Goal: Check status: Check status

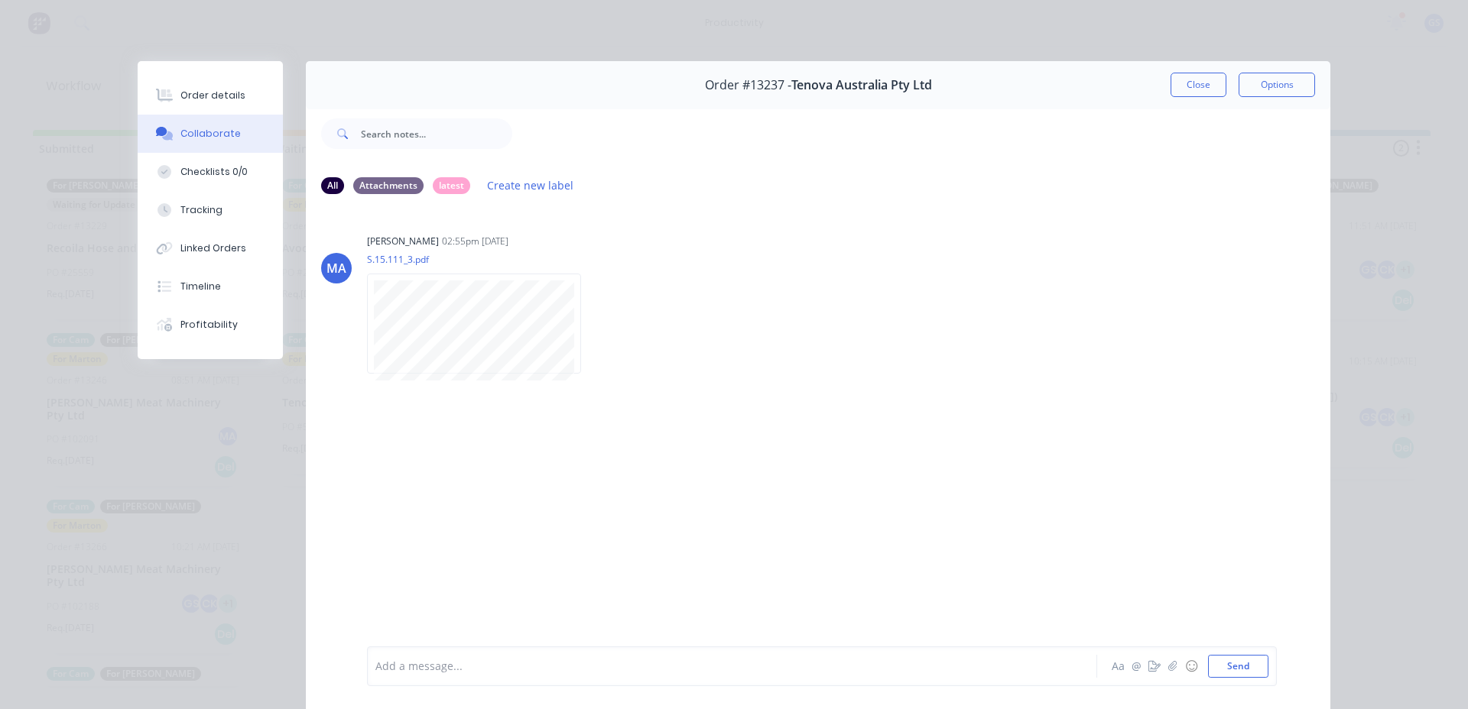
scroll to position [173, 0]
drag, startPoint x: 1170, startPoint y: 82, endPoint x: 1163, endPoint y: 80, distance: 7.8
click at [1170, 93] on button "Close" at bounding box center [1198, 85] width 56 height 24
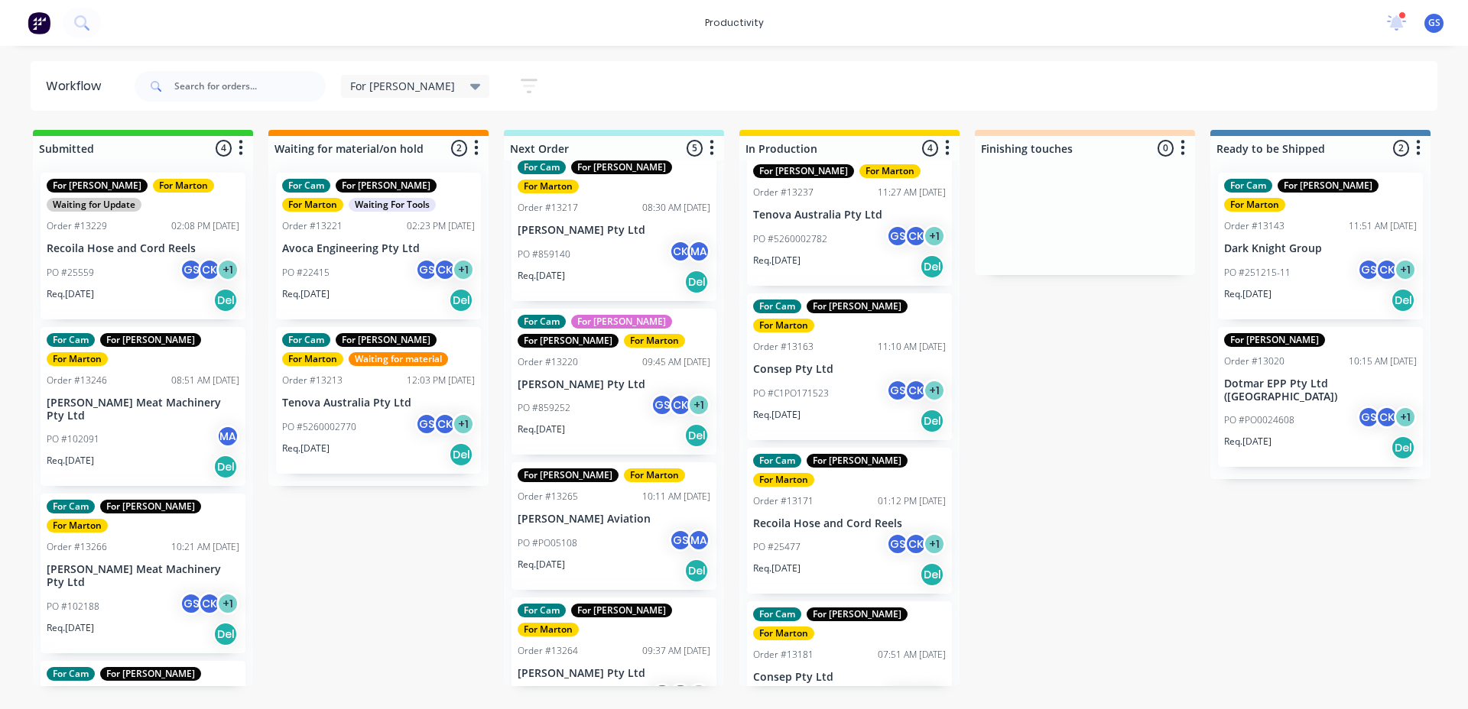
scroll to position [18, 0]
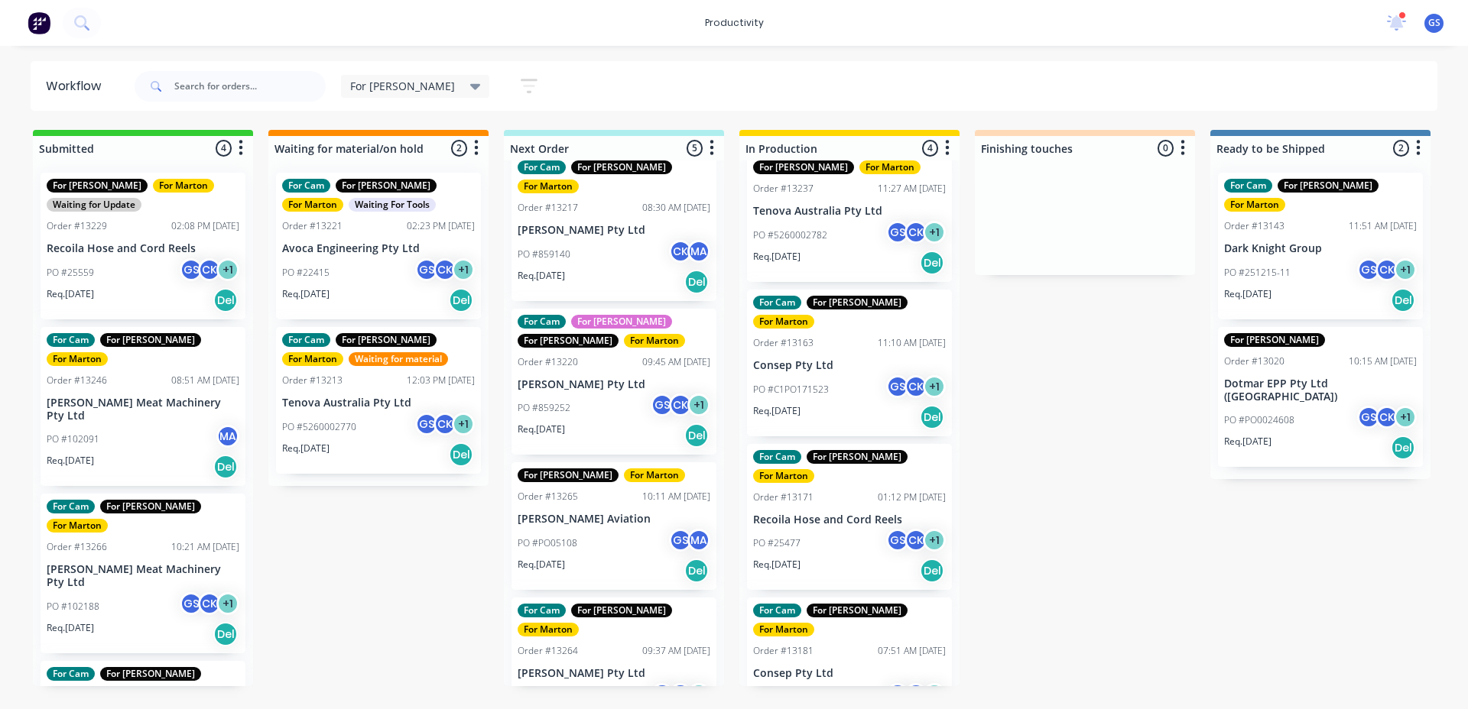
click at [849, 375] on div "PO #C1PO171523 GS CK + 1" at bounding box center [849, 389] width 193 height 29
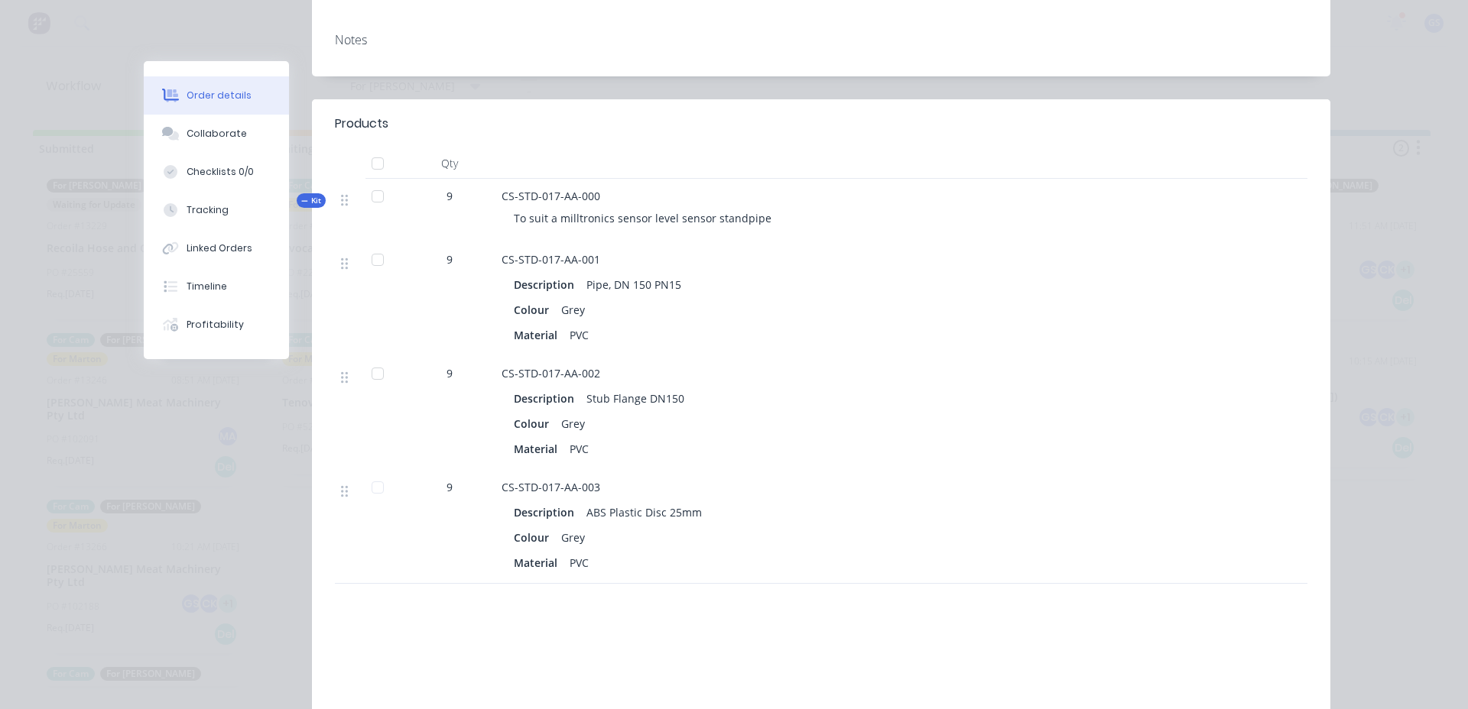
scroll to position [382, 0]
click at [196, 140] on div "Collaborate" at bounding box center [217, 134] width 60 height 14
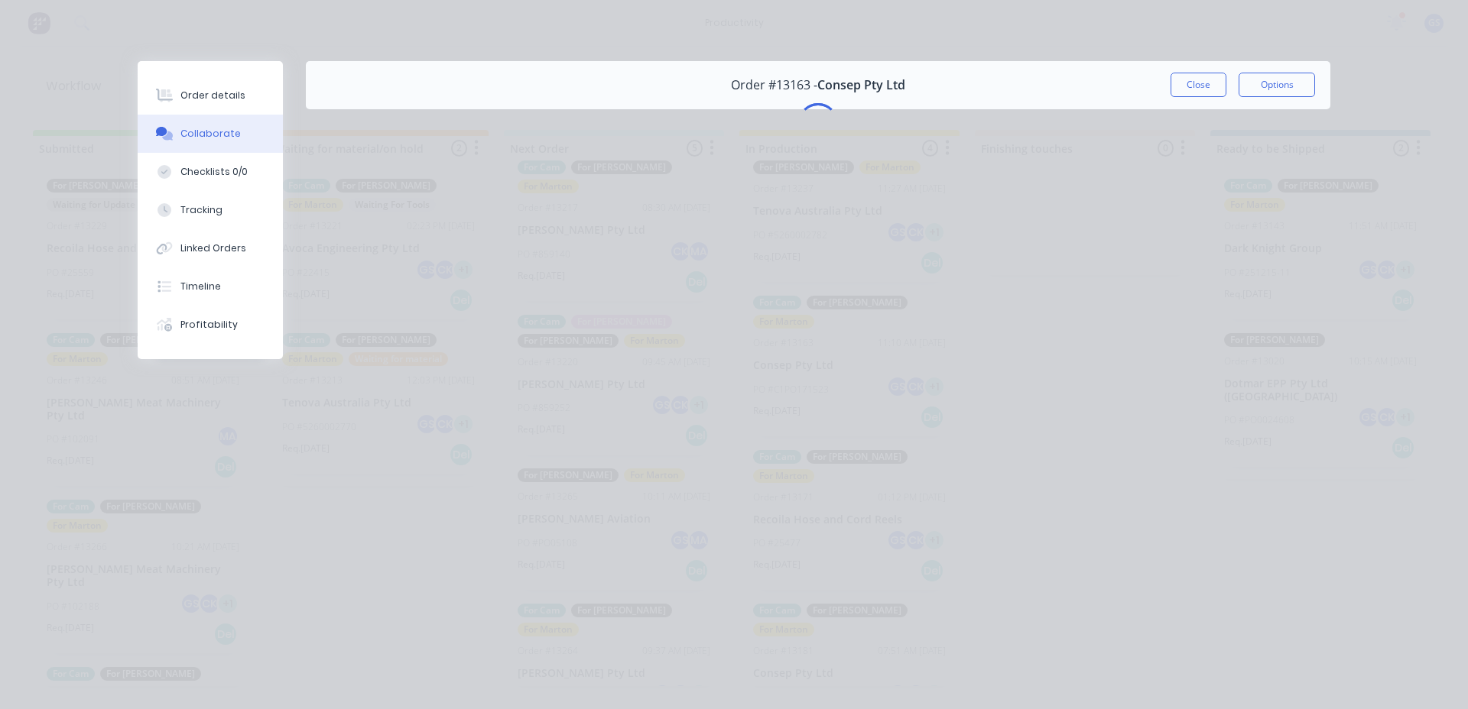
scroll to position [0, 0]
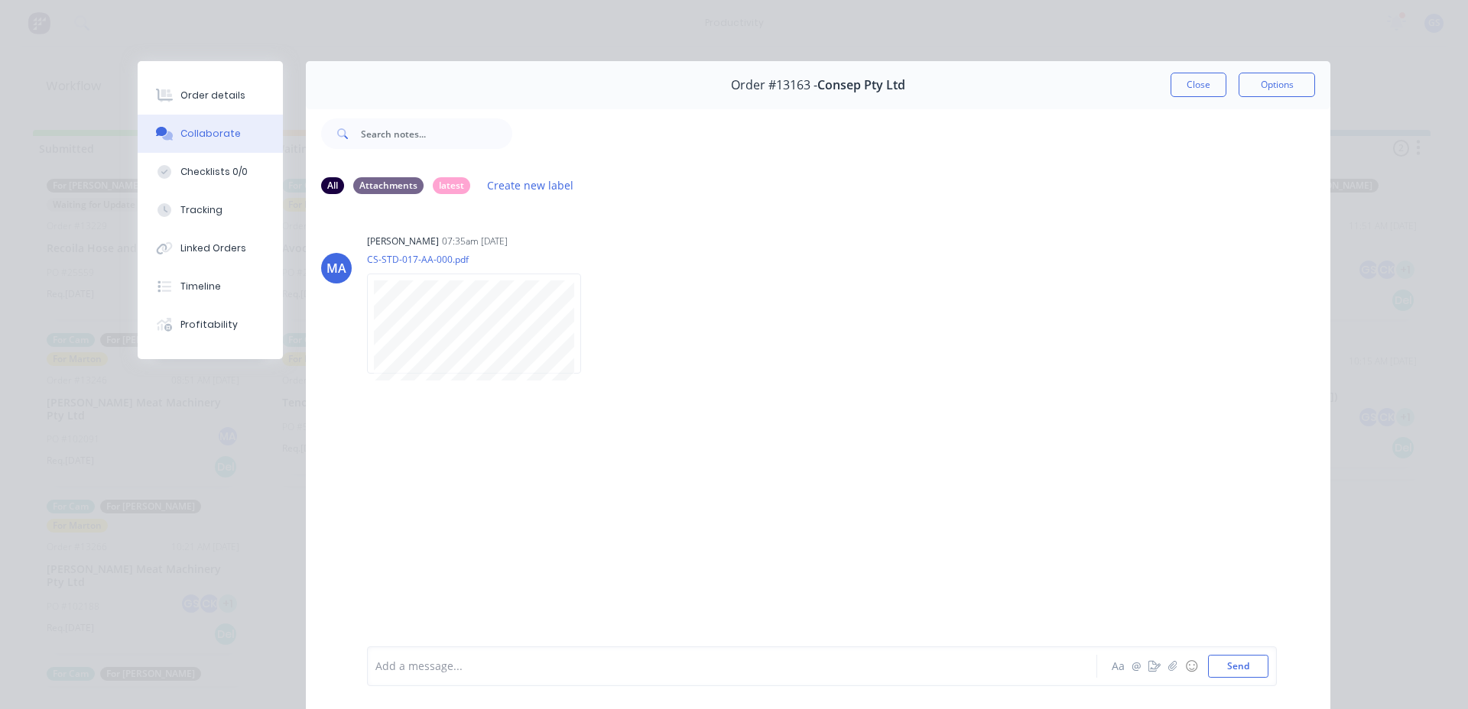
click at [1207, 86] on button "Close" at bounding box center [1198, 85] width 56 height 24
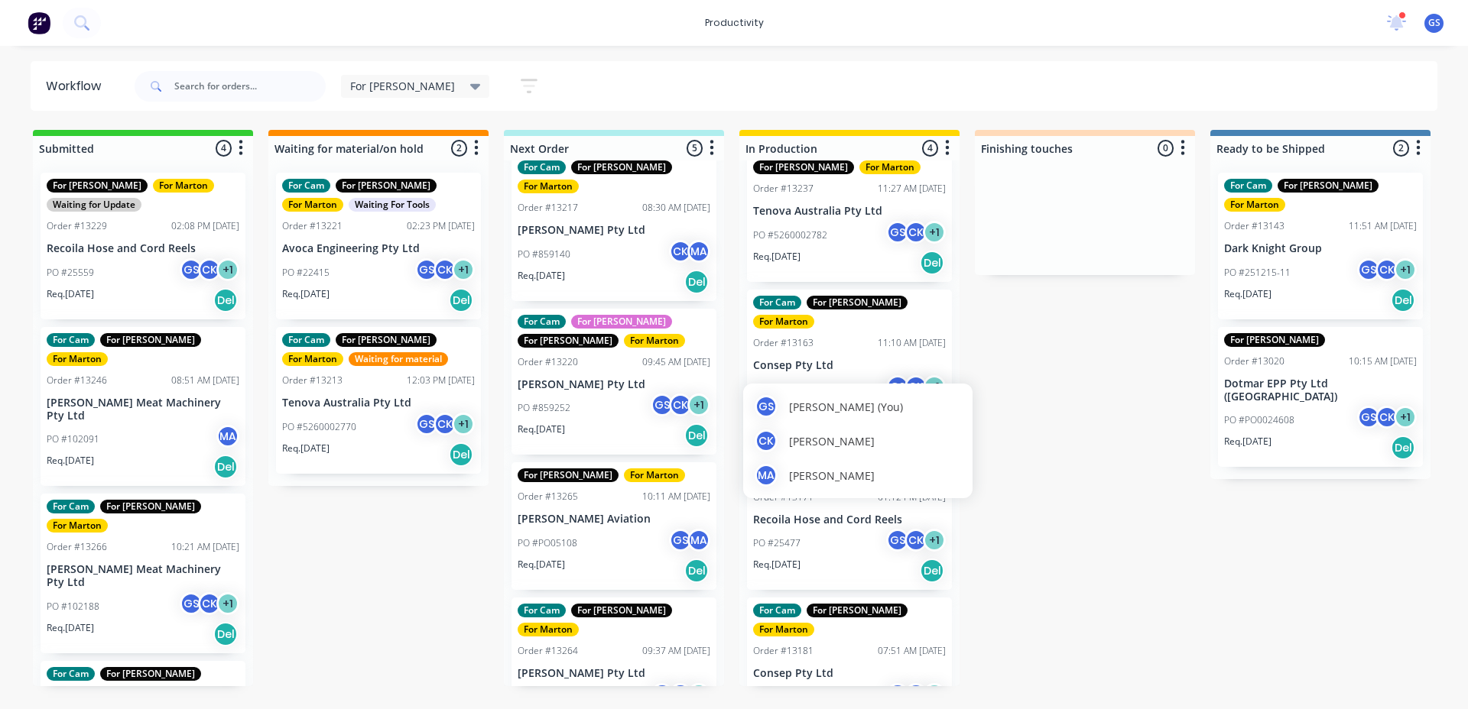
click at [813, 446] on span "[PERSON_NAME]" at bounding box center [832, 441] width 86 height 16
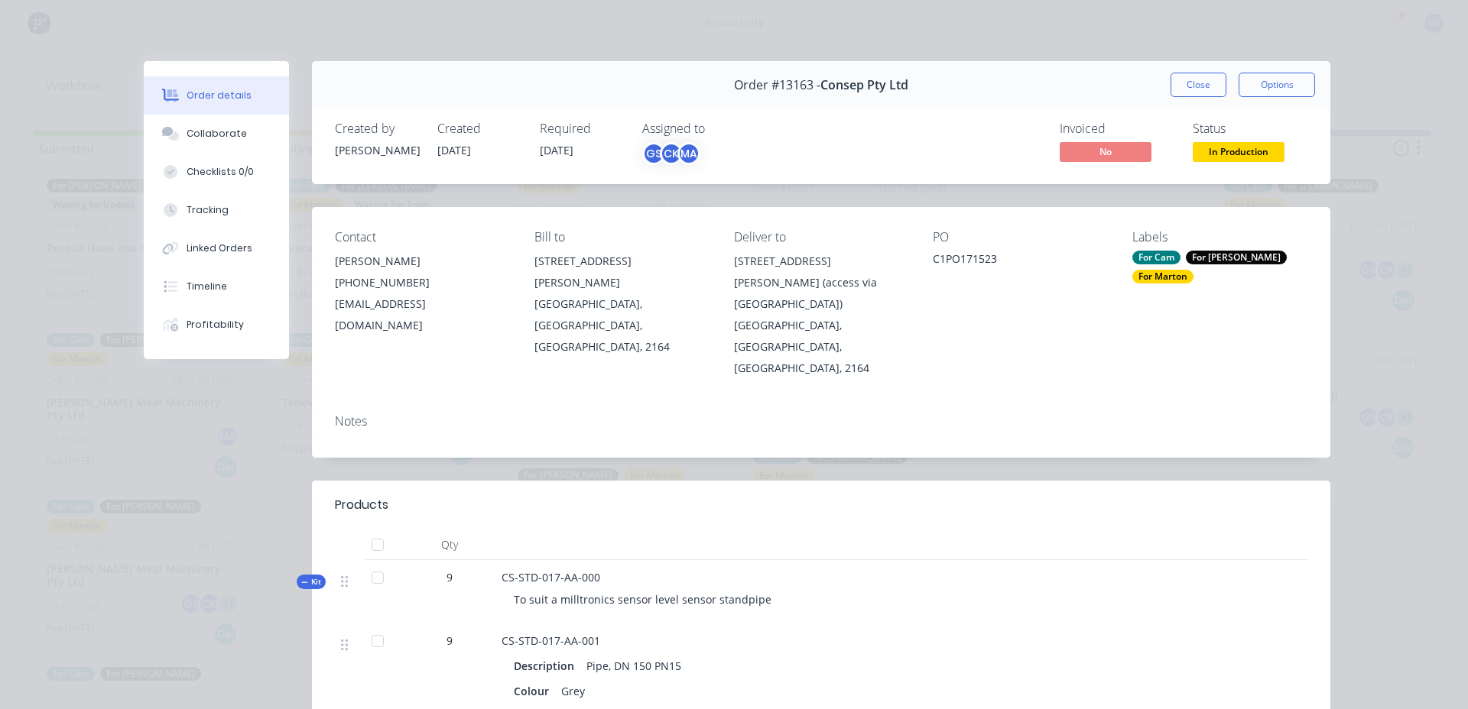
click at [1179, 86] on button "Close" at bounding box center [1198, 85] width 56 height 24
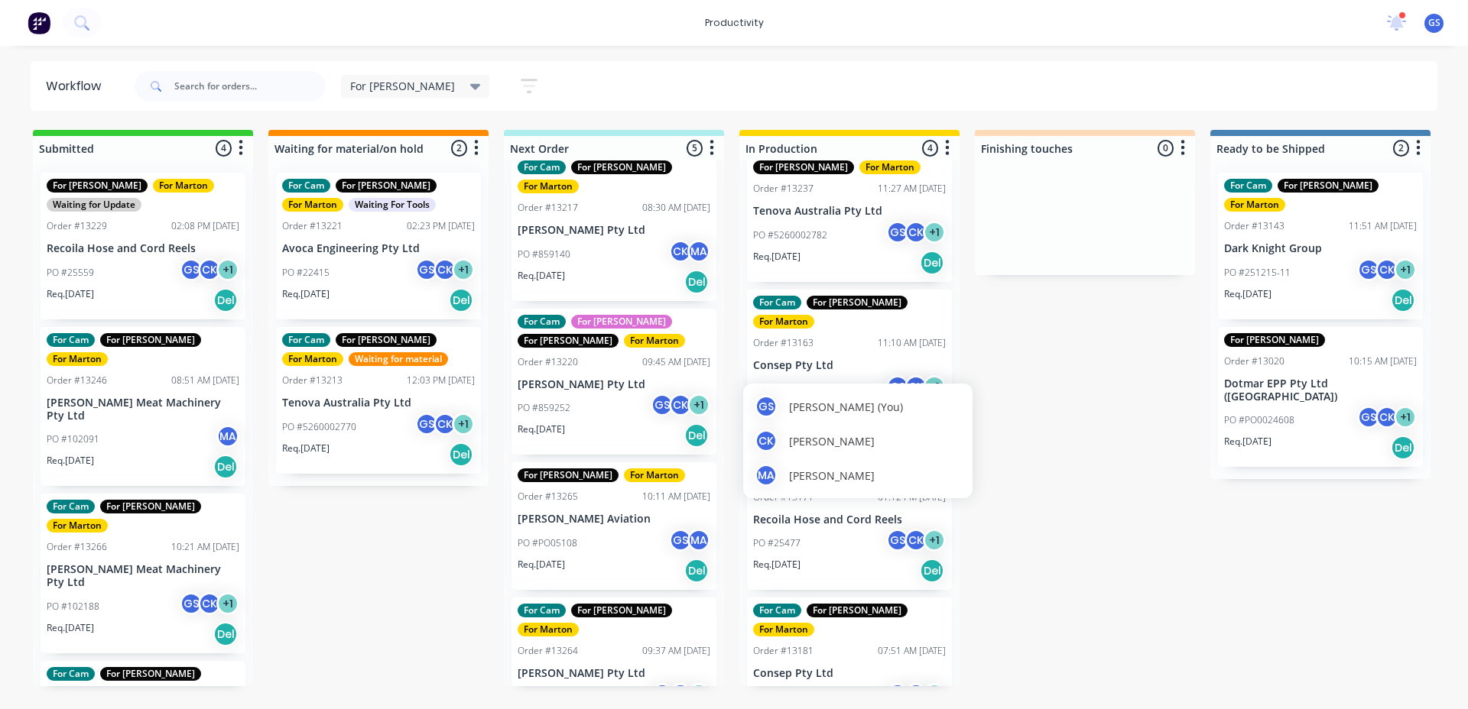
click at [800, 465] on div "MA [PERSON_NAME]" at bounding box center [858, 475] width 206 height 23
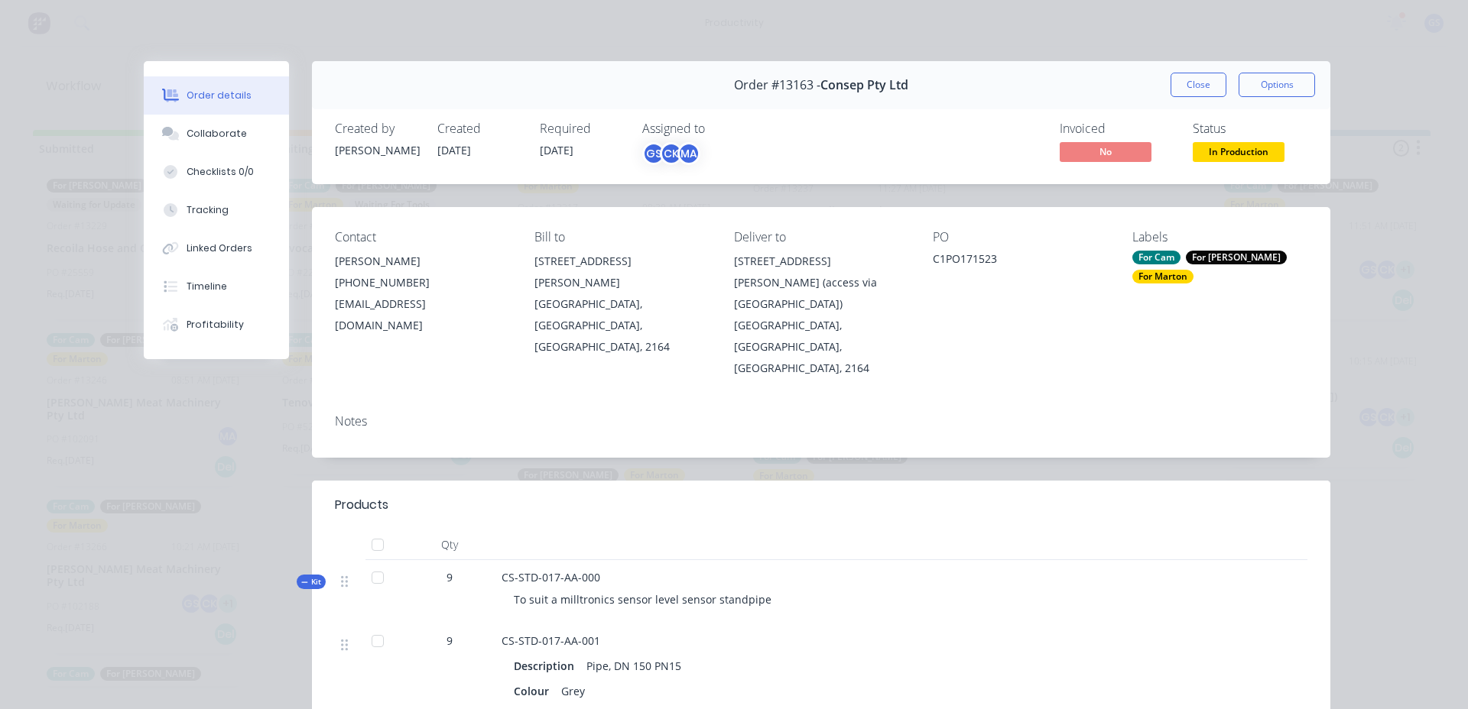
click at [1199, 80] on button "Close" at bounding box center [1198, 85] width 56 height 24
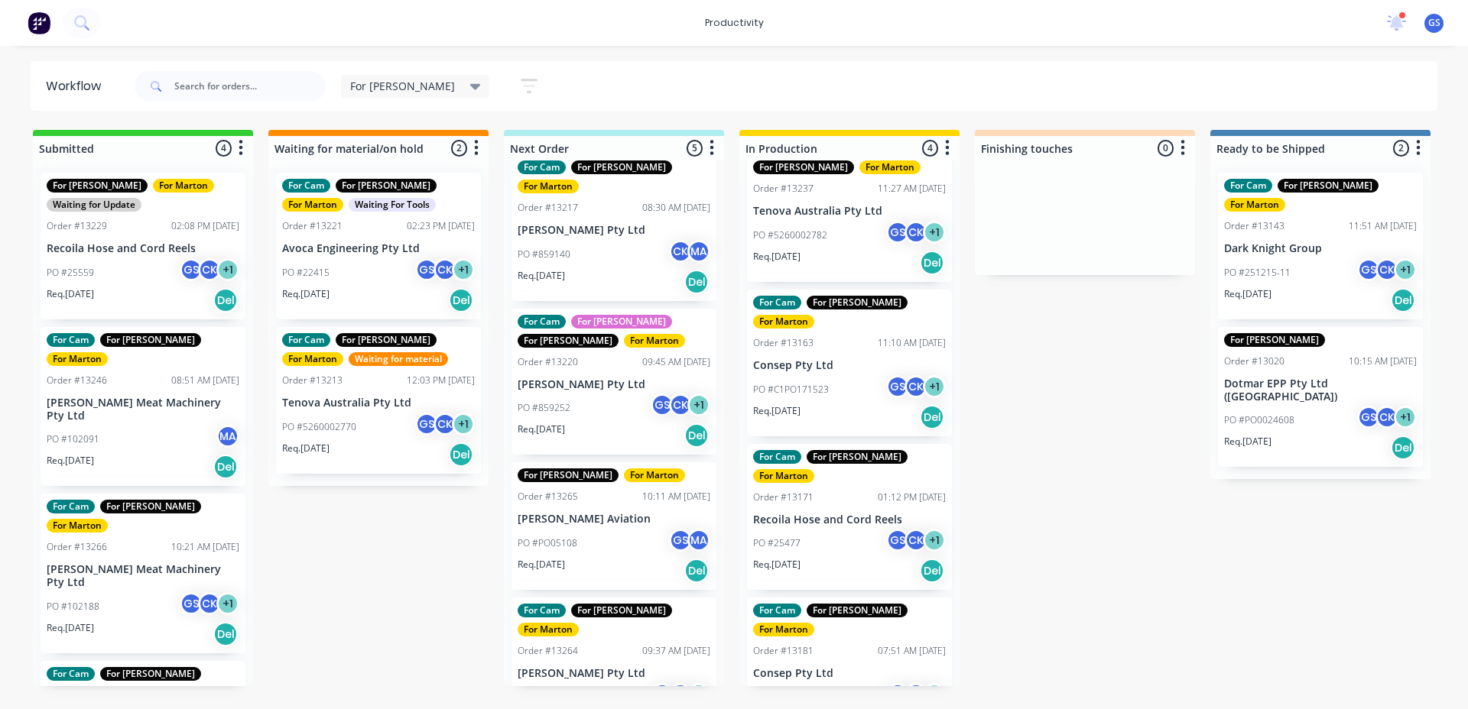
click at [833, 667] on p "Consep Pty Ltd" at bounding box center [849, 673] width 193 height 13
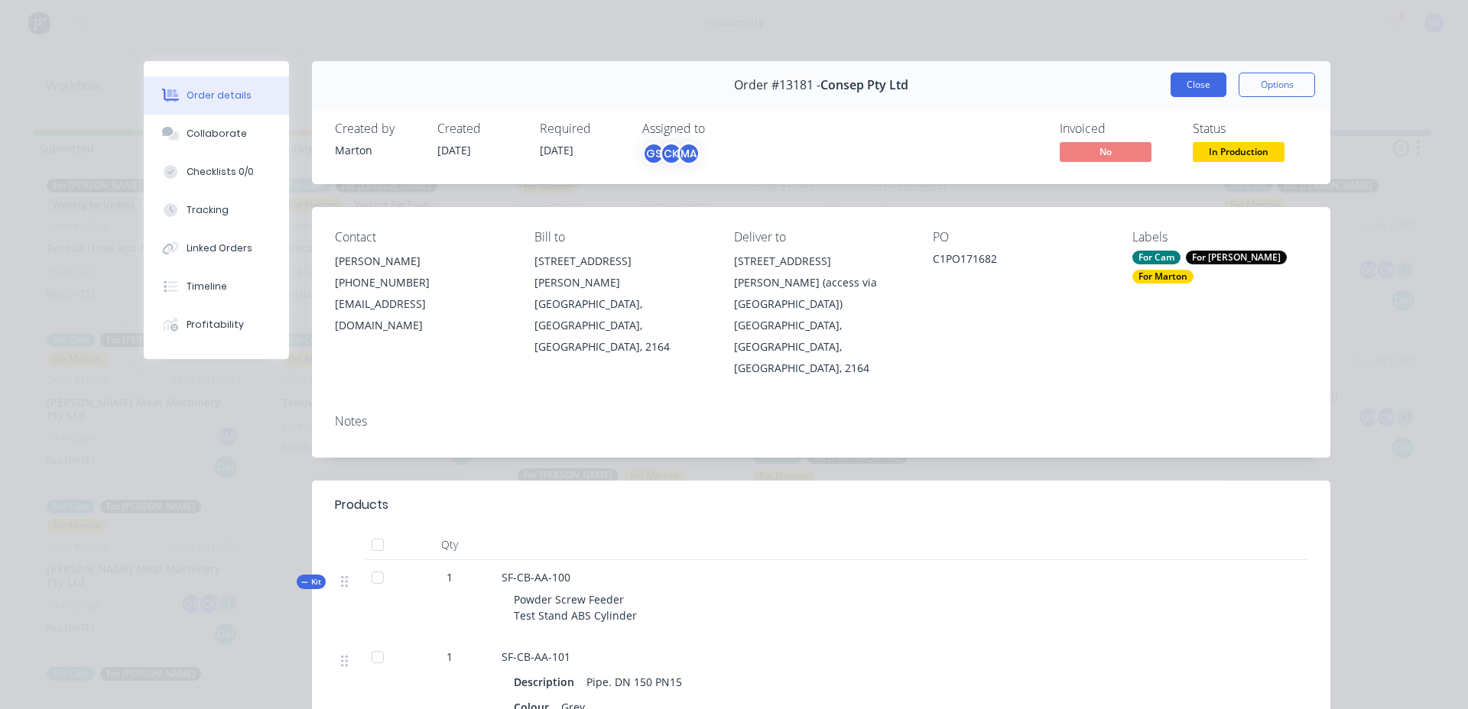
click at [1189, 81] on button "Close" at bounding box center [1198, 85] width 56 height 24
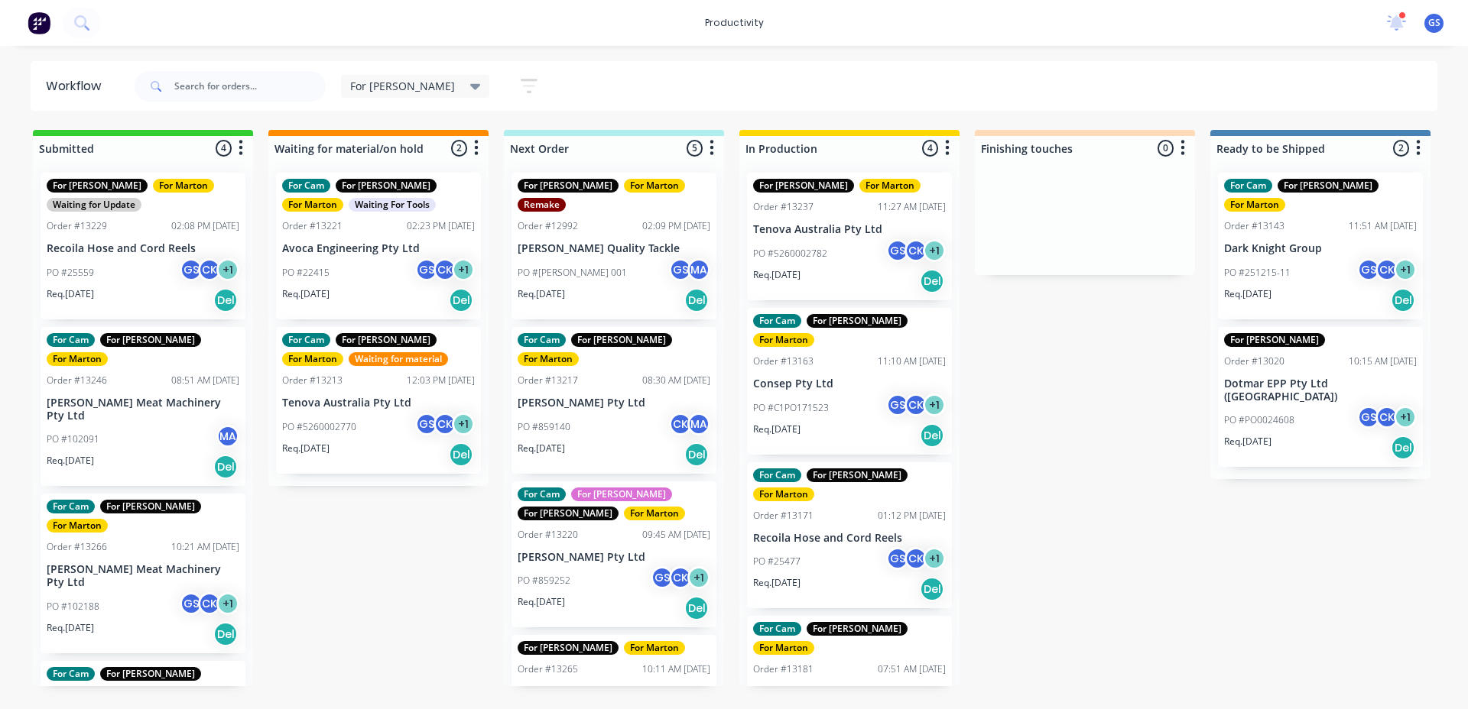
scroll to position [18, 0]
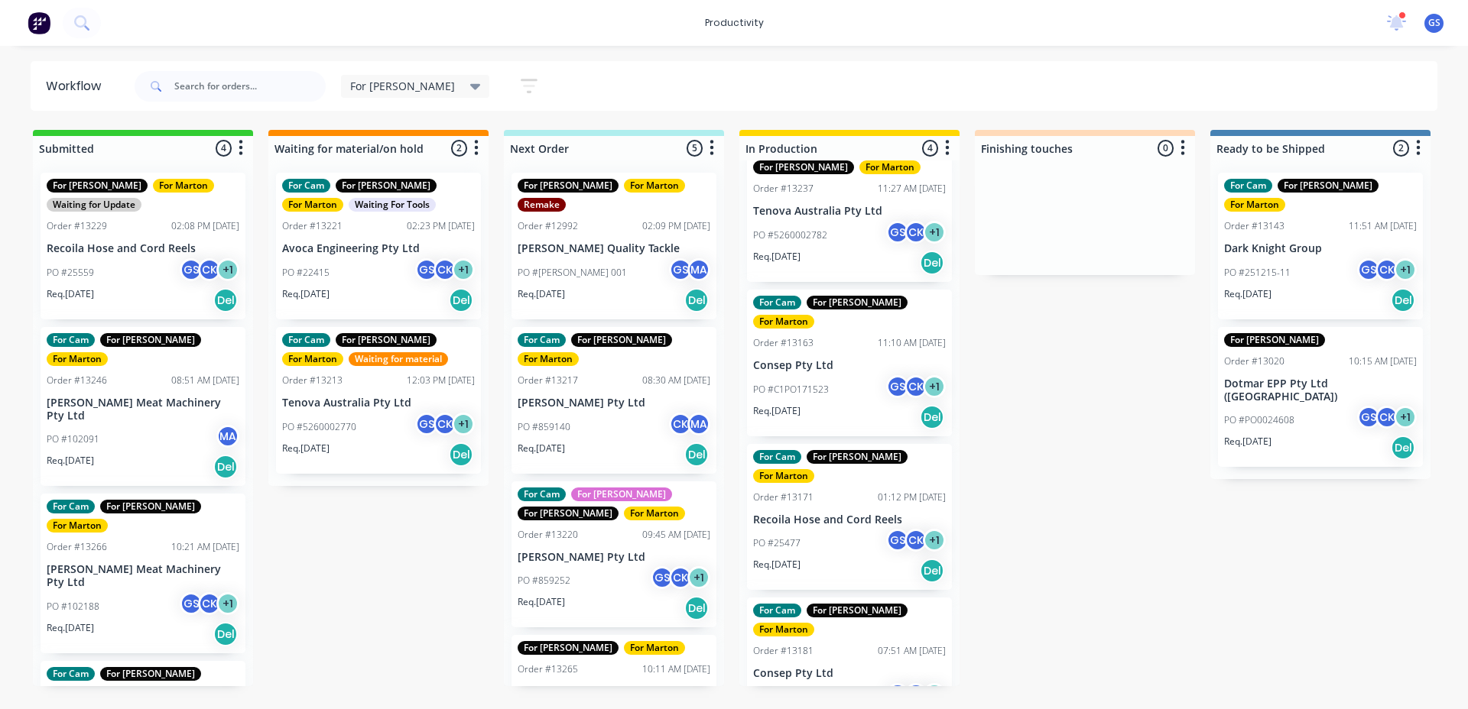
click at [862, 529] on div "PO #25477 GS CK + 1" at bounding box center [849, 543] width 193 height 29
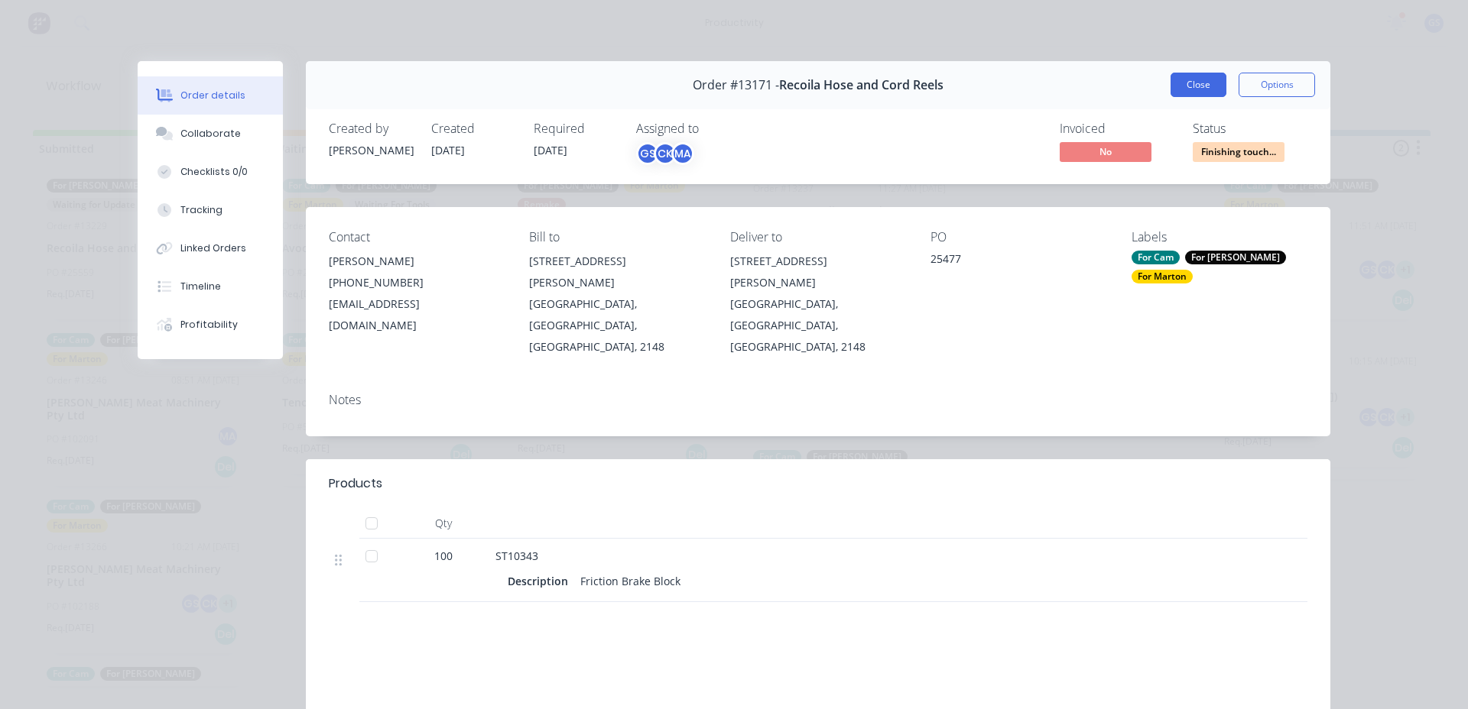
click at [1175, 98] on div "Order #13171 - Recoila Hose and Cord Reels Close Options" at bounding box center [818, 85] width 1024 height 48
click at [1174, 83] on button "Close" at bounding box center [1198, 85] width 56 height 24
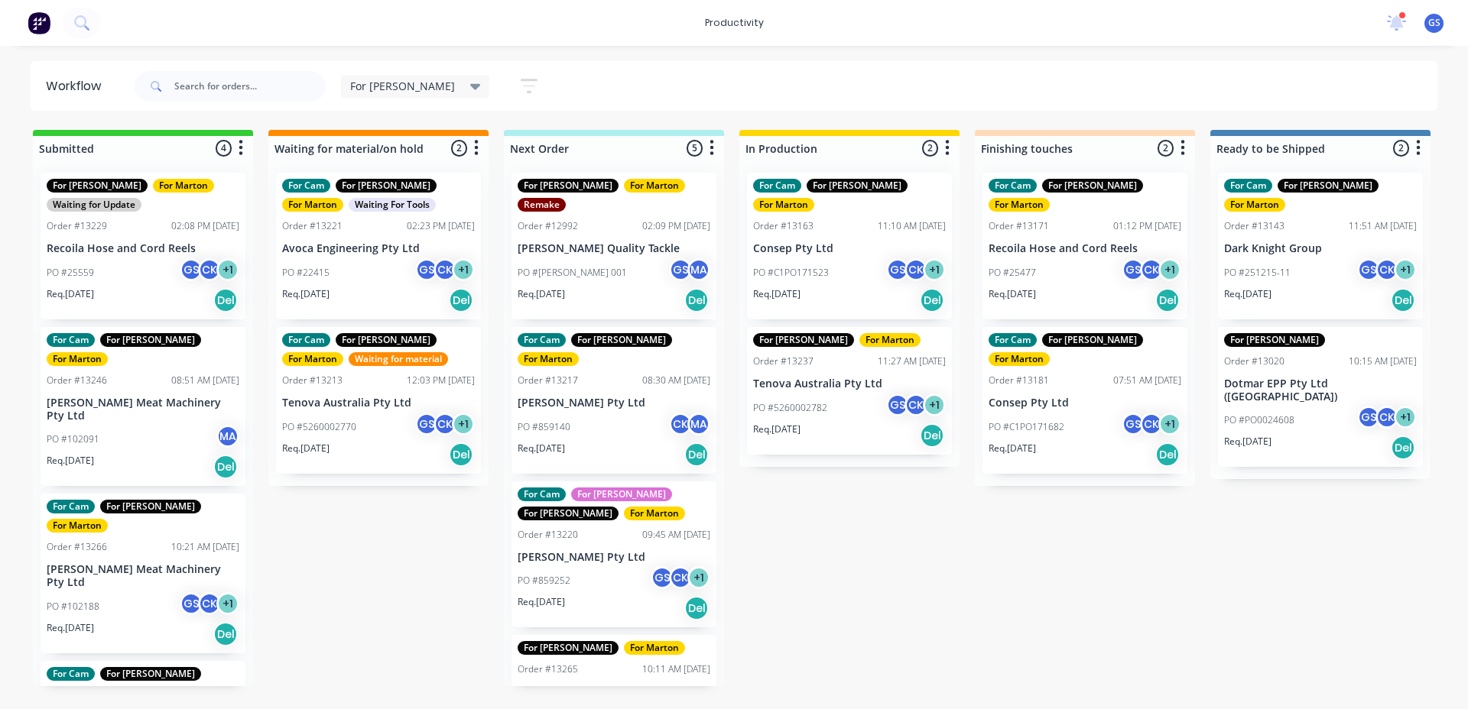
click at [609, 413] on div "PO #859140 CK MA" at bounding box center [614, 427] width 193 height 29
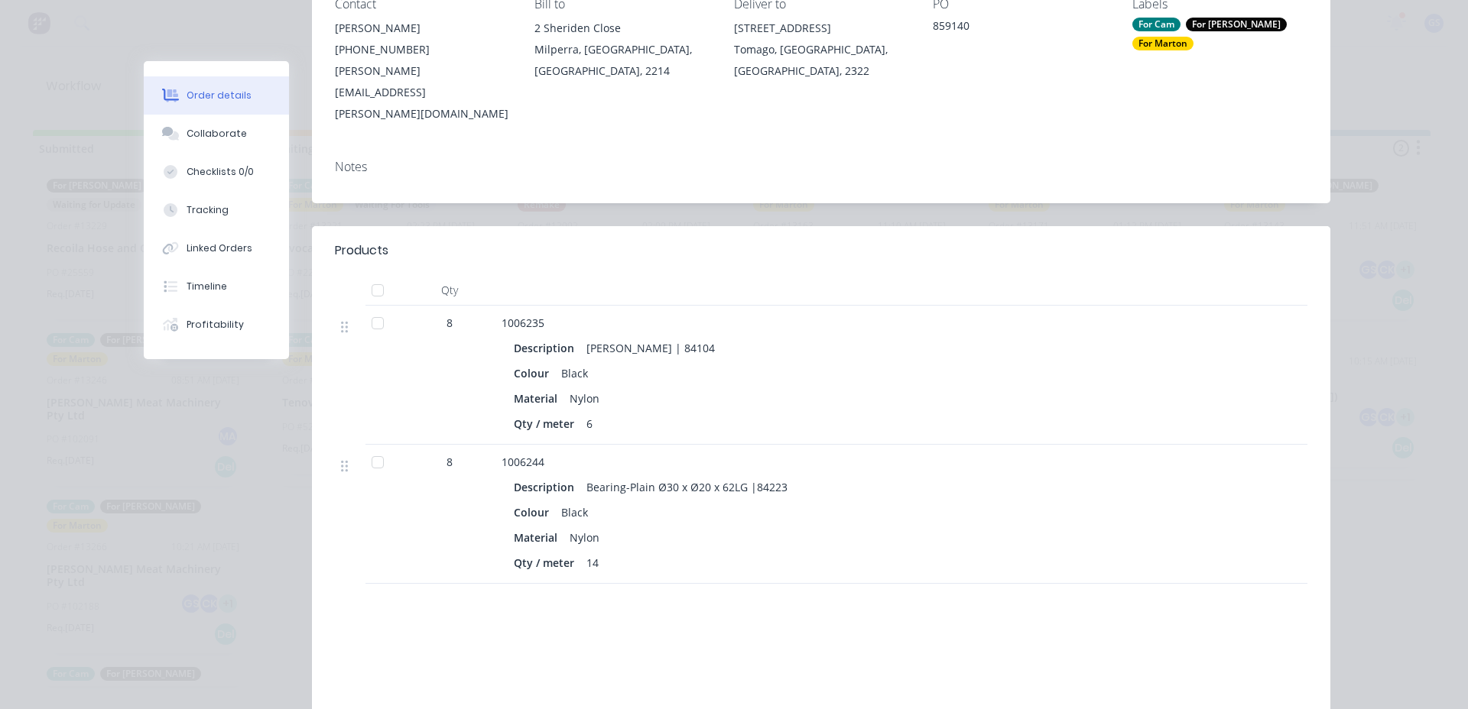
scroll to position [229, 0]
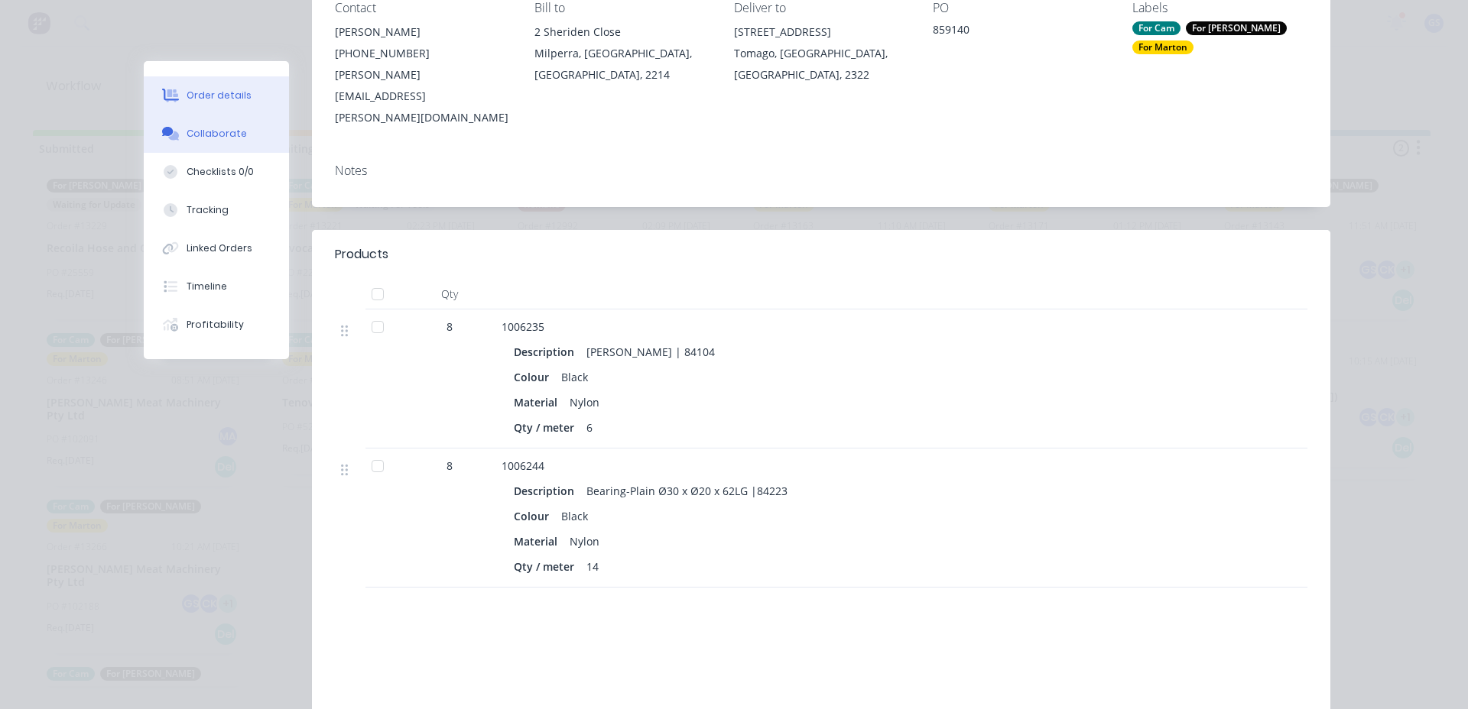
click at [220, 136] on div "Collaborate" at bounding box center [217, 134] width 60 height 14
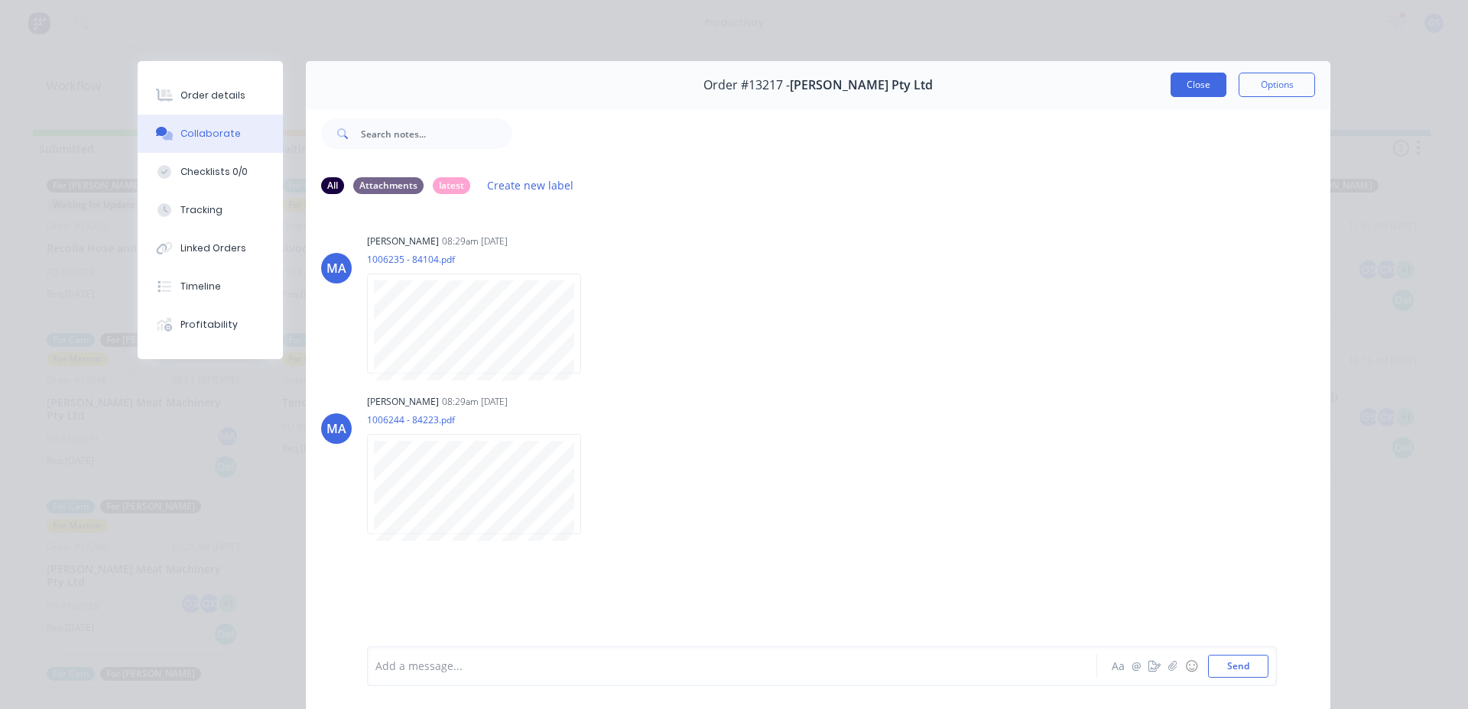
click at [1196, 83] on button "Close" at bounding box center [1198, 85] width 56 height 24
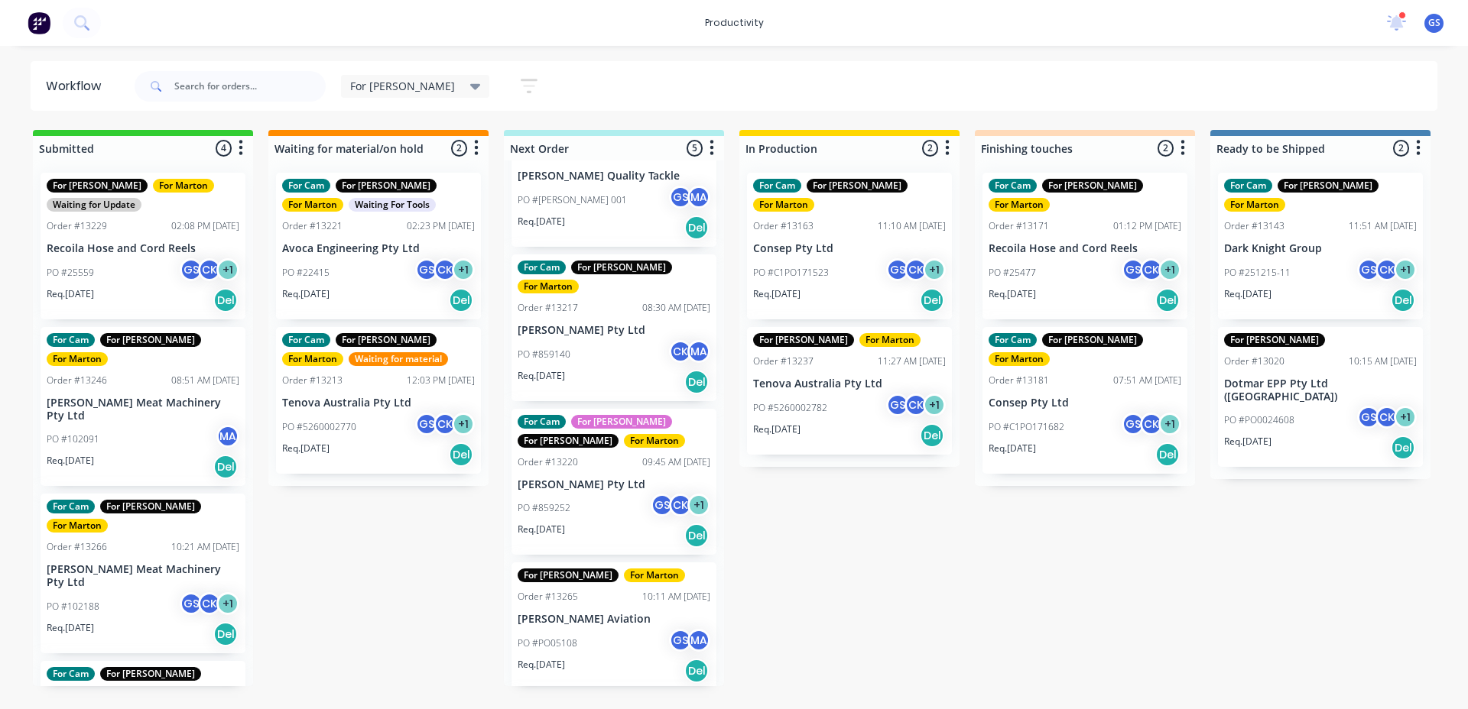
scroll to position [173, 0]
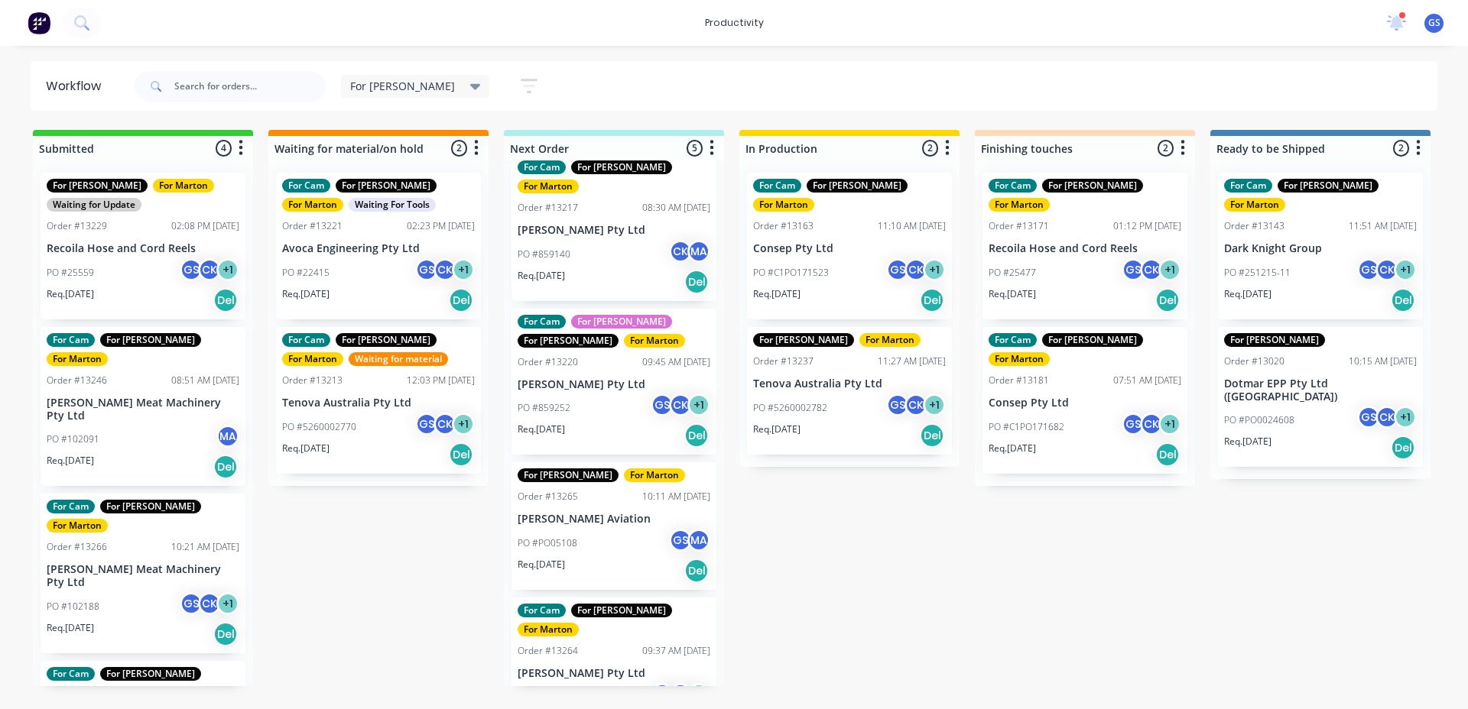
click at [584, 378] on p "[PERSON_NAME] Pty Ltd" at bounding box center [614, 384] width 193 height 13
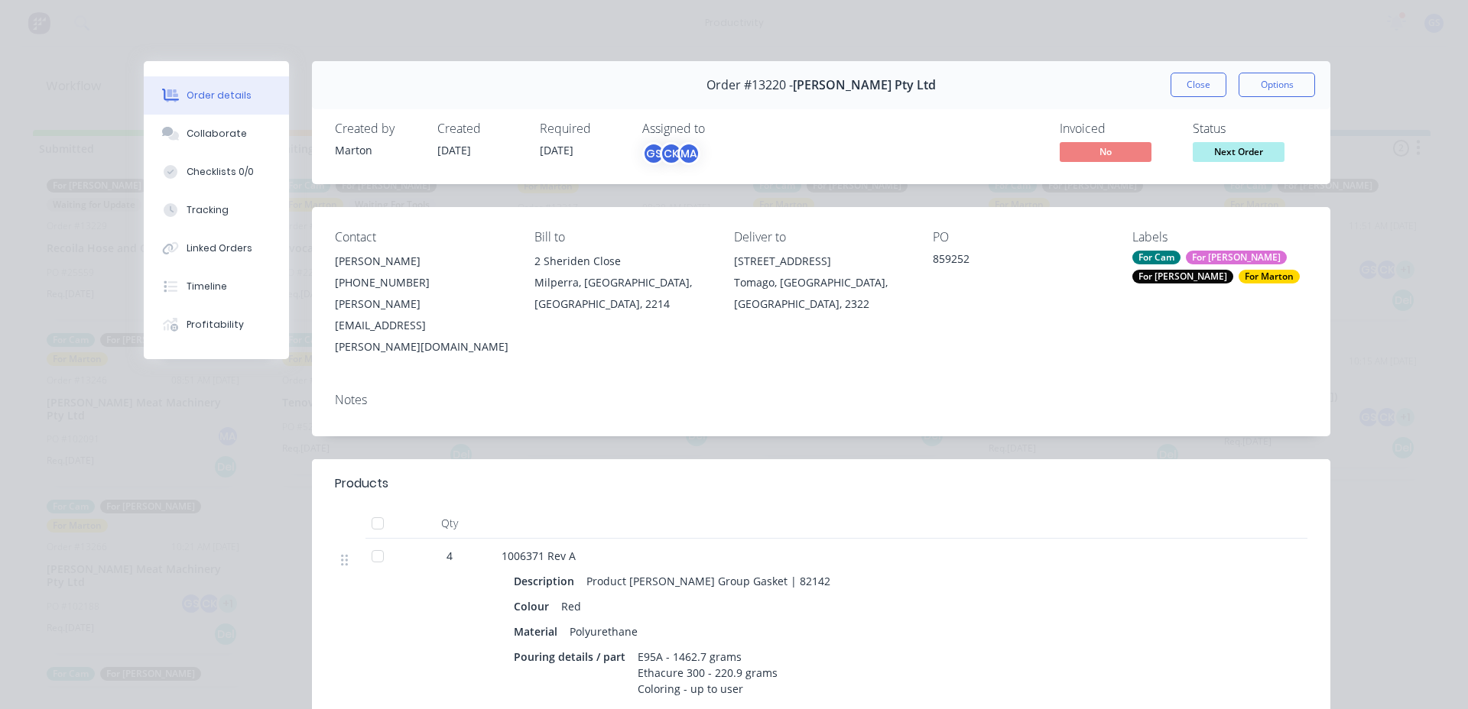
click at [1182, 80] on button "Close" at bounding box center [1198, 85] width 56 height 24
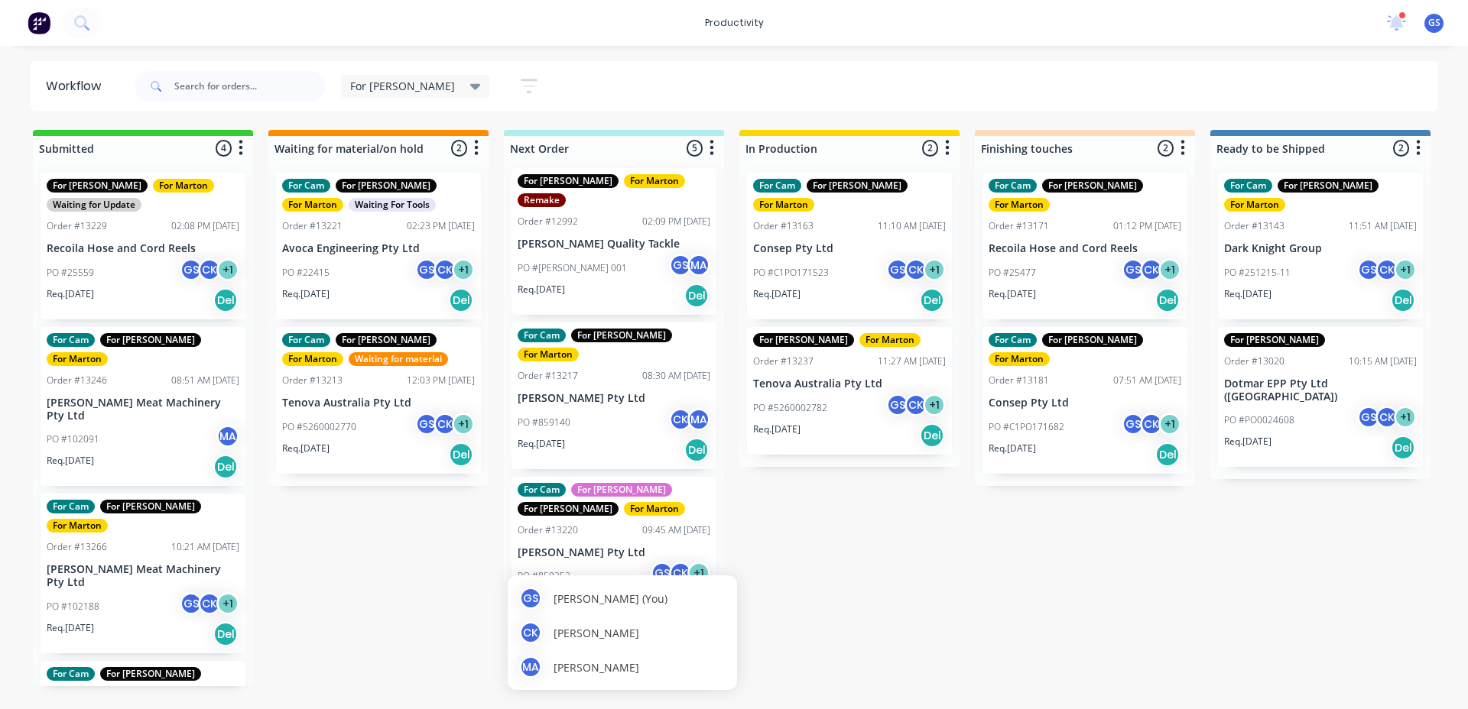
scroll to position [0, 0]
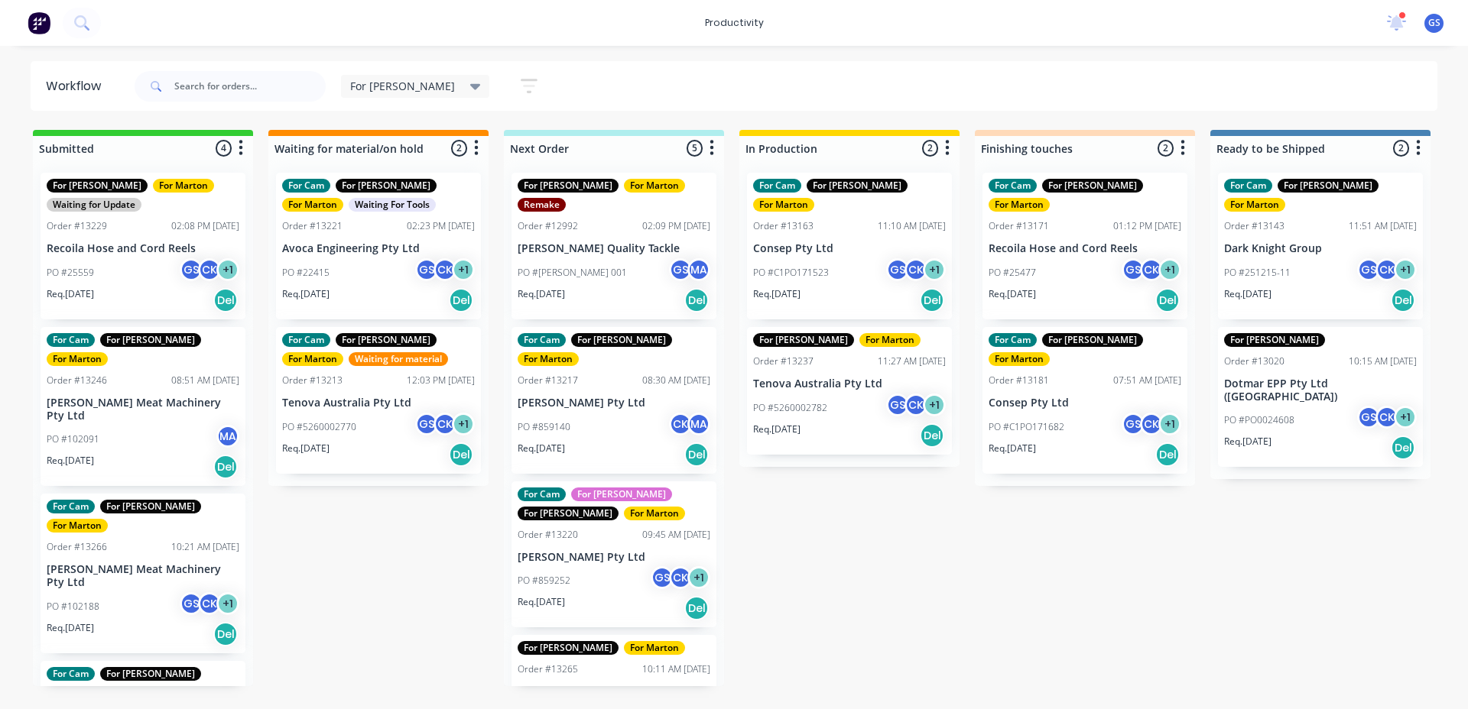
click at [607, 356] on div "For Cam For Gary For Marton Order #13217 08:30 AM 08/08/25 G.H. Varley Pty Ltd …" at bounding box center [613, 400] width 205 height 147
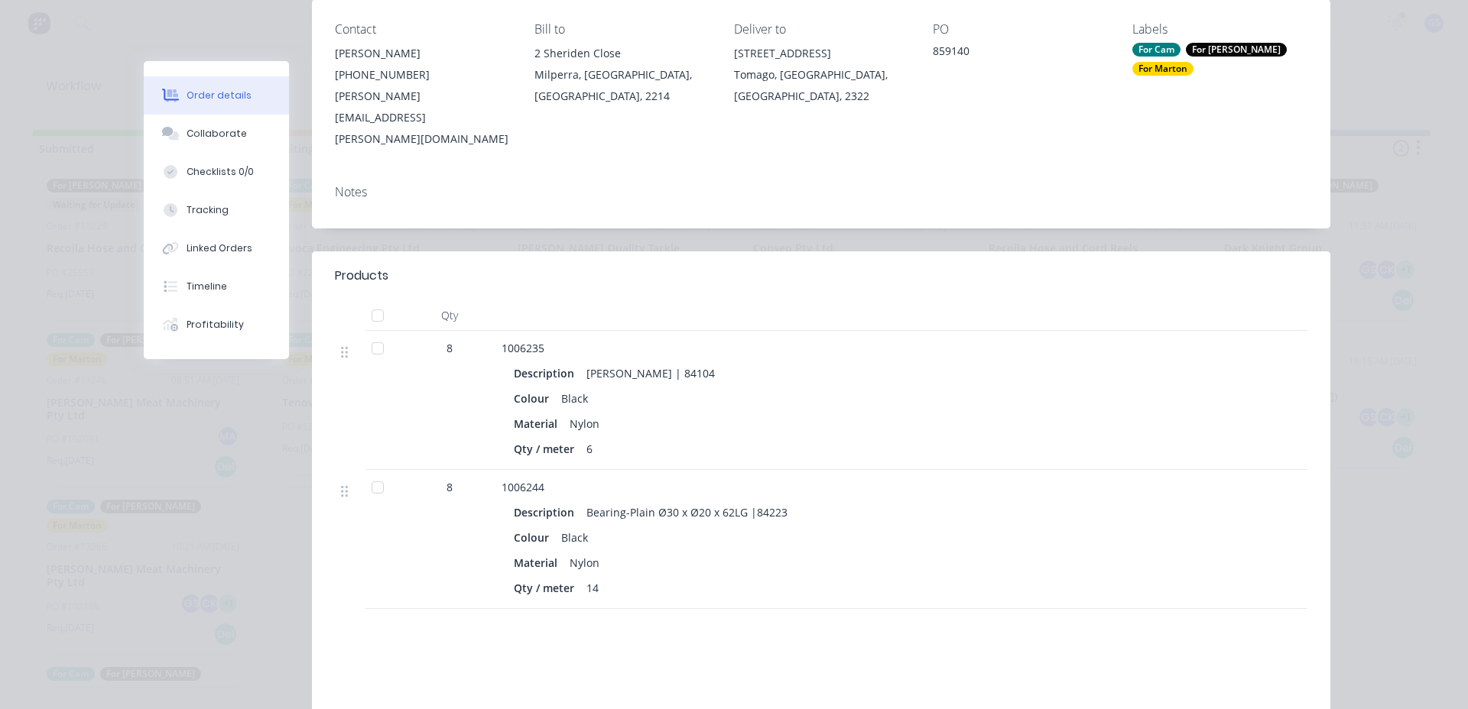
scroll to position [229, 0]
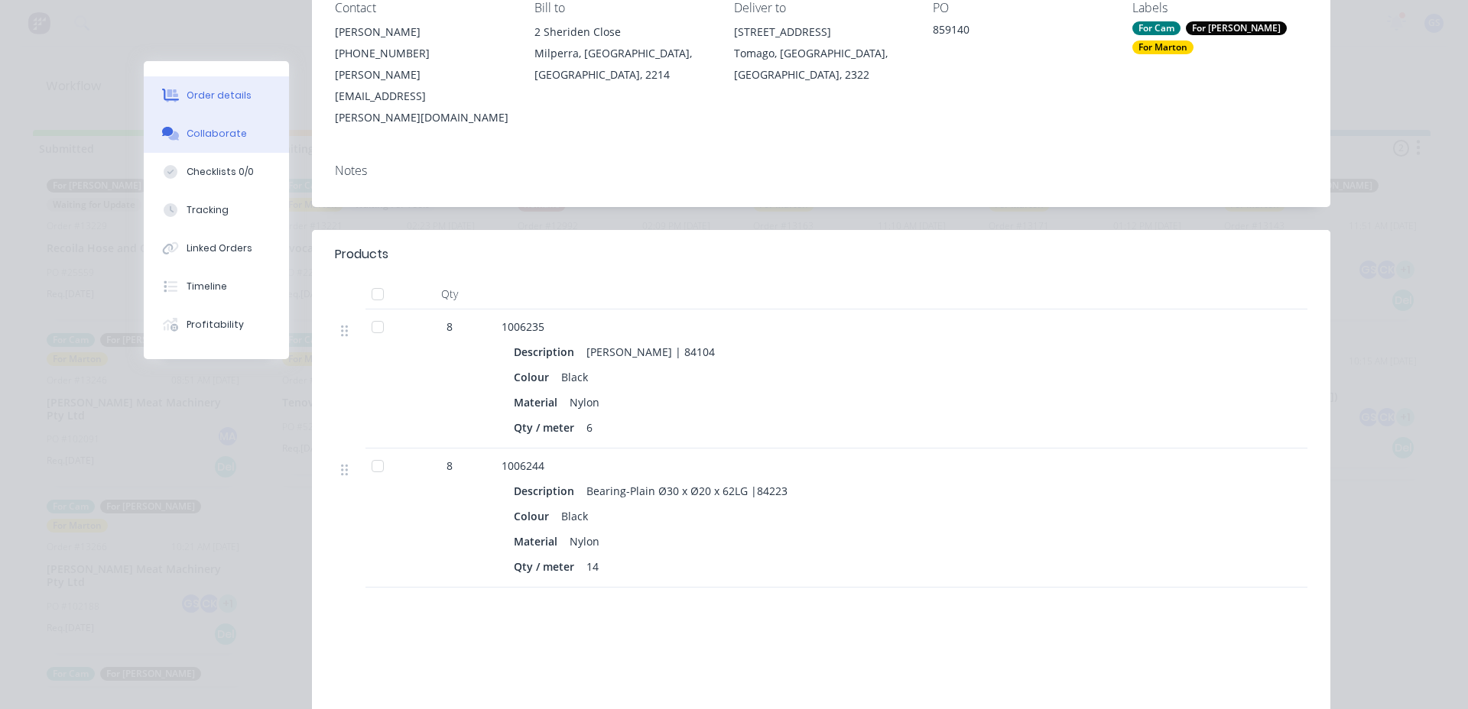
click at [230, 135] on div "Collaborate" at bounding box center [217, 134] width 60 height 14
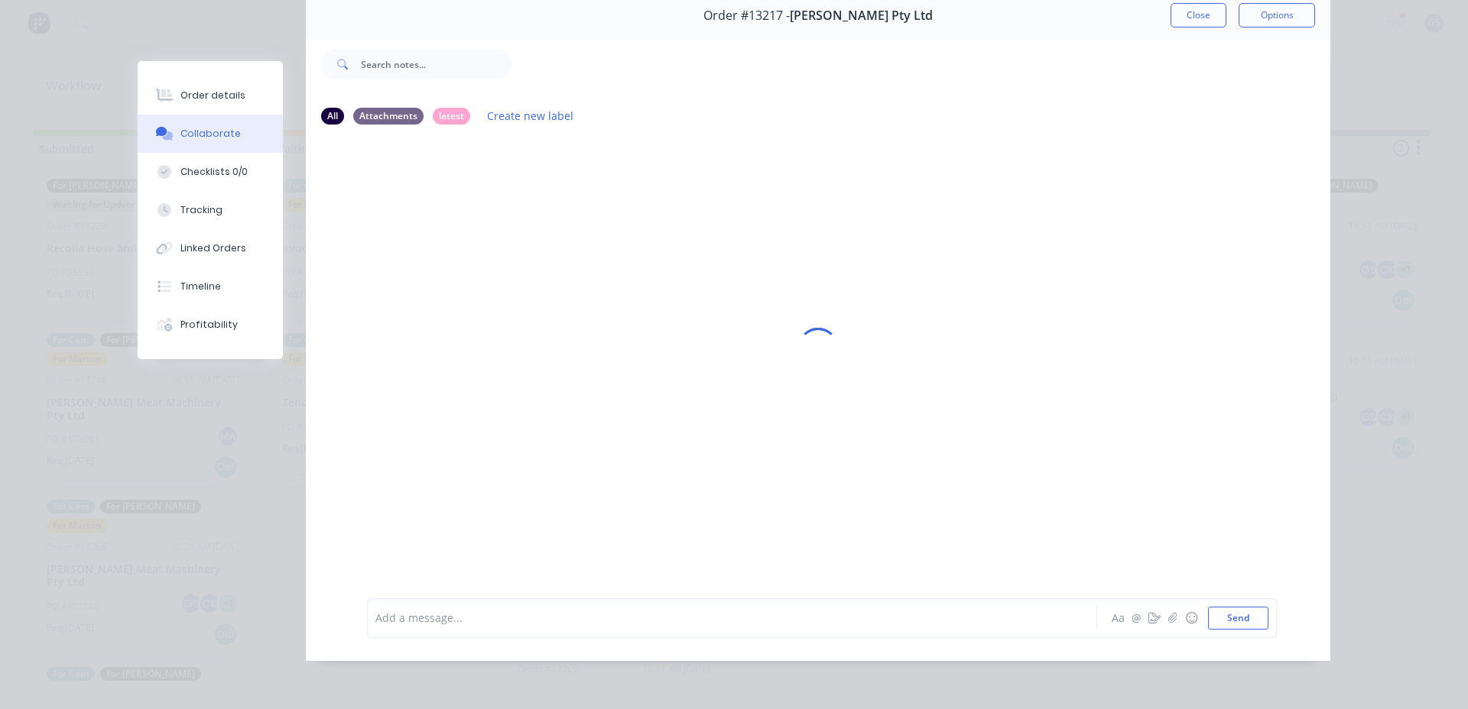
scroll to position [0, 0]
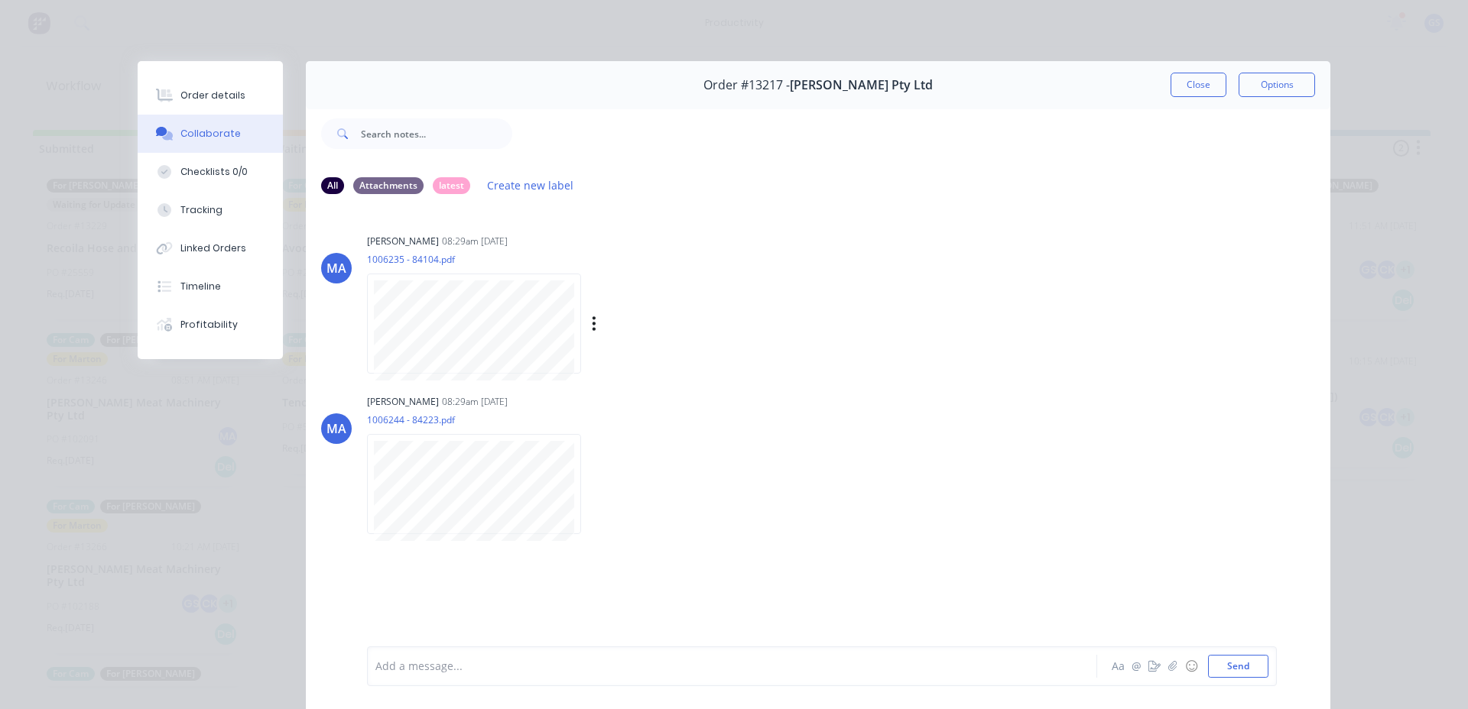
click at [473, 266] on div "1006235 - 84104.pdf Labels Download" at bounding box center [559, 310] width 385 height 115
click at [1190, 88] on button "Close" at bounding box center [1198, 85] width 56 height 24
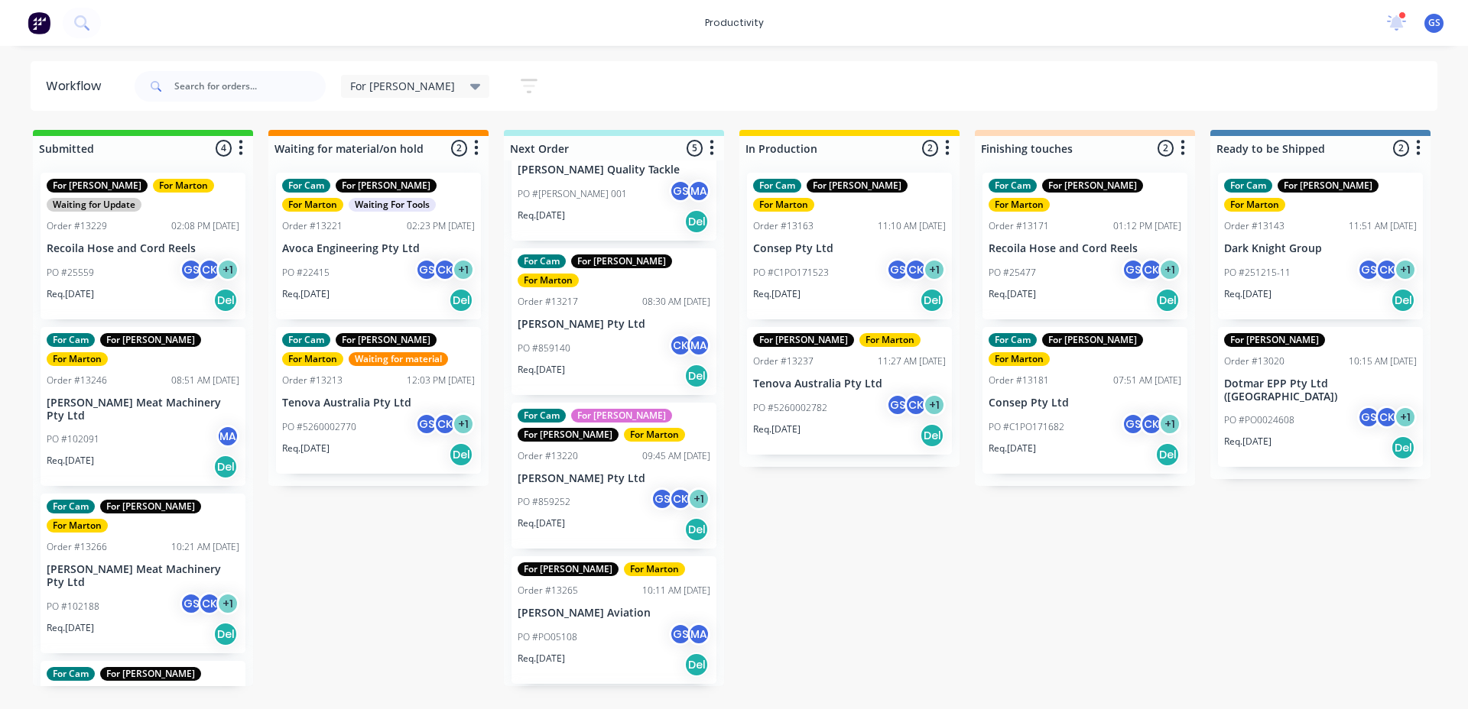
scroll to position [173, 0]
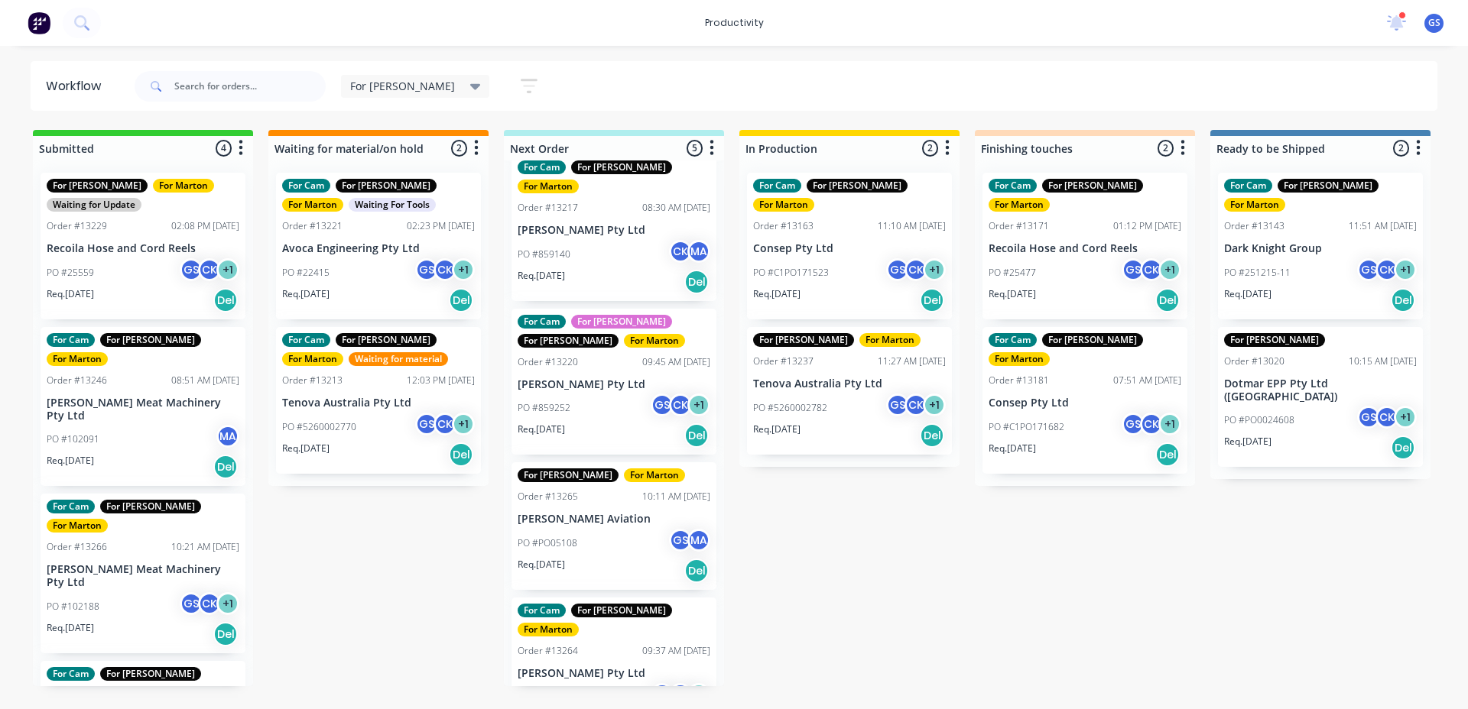
click at [654, 529] on div "PO #PO05108 GS MA" at bounding box center [614, 543] width 193 height 29
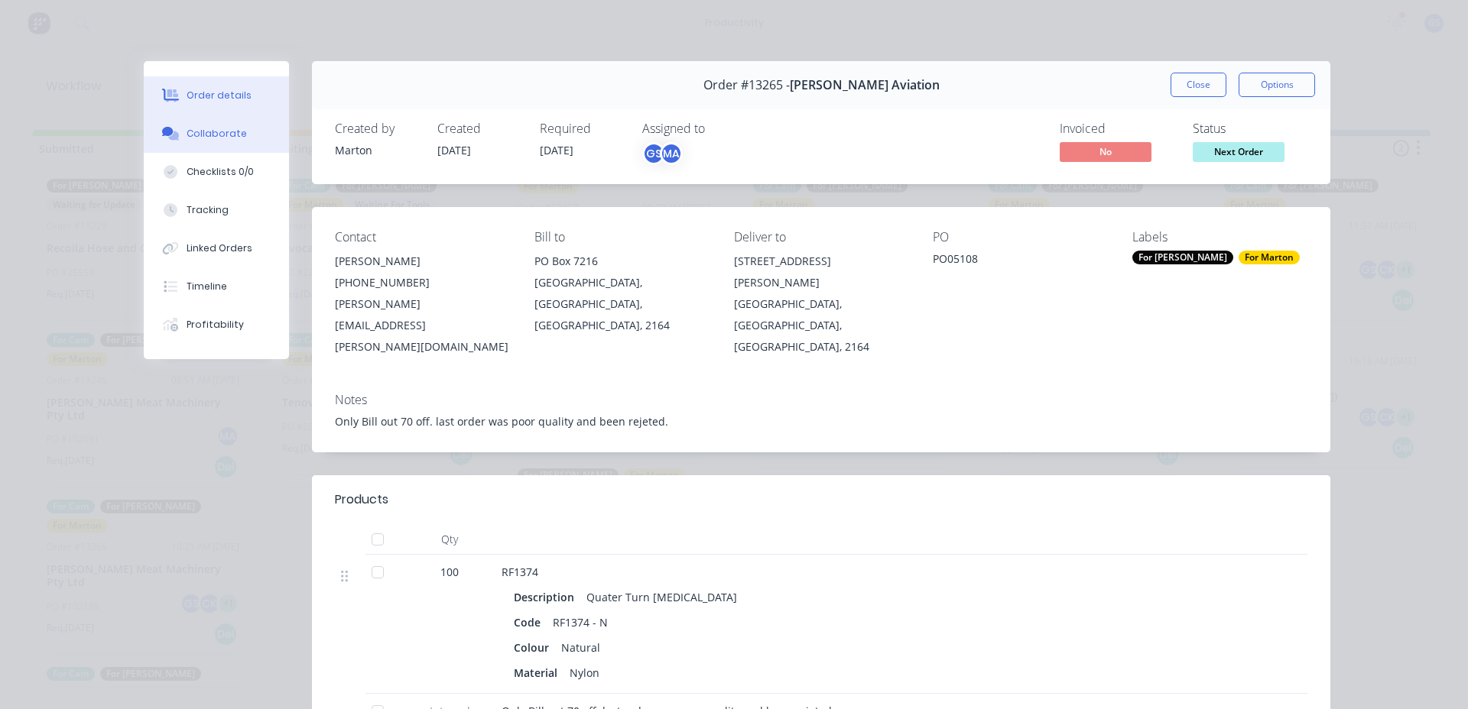
click at [258, 141] on button "Collaborate" at bounding box center [216, 134] width 145 height 38
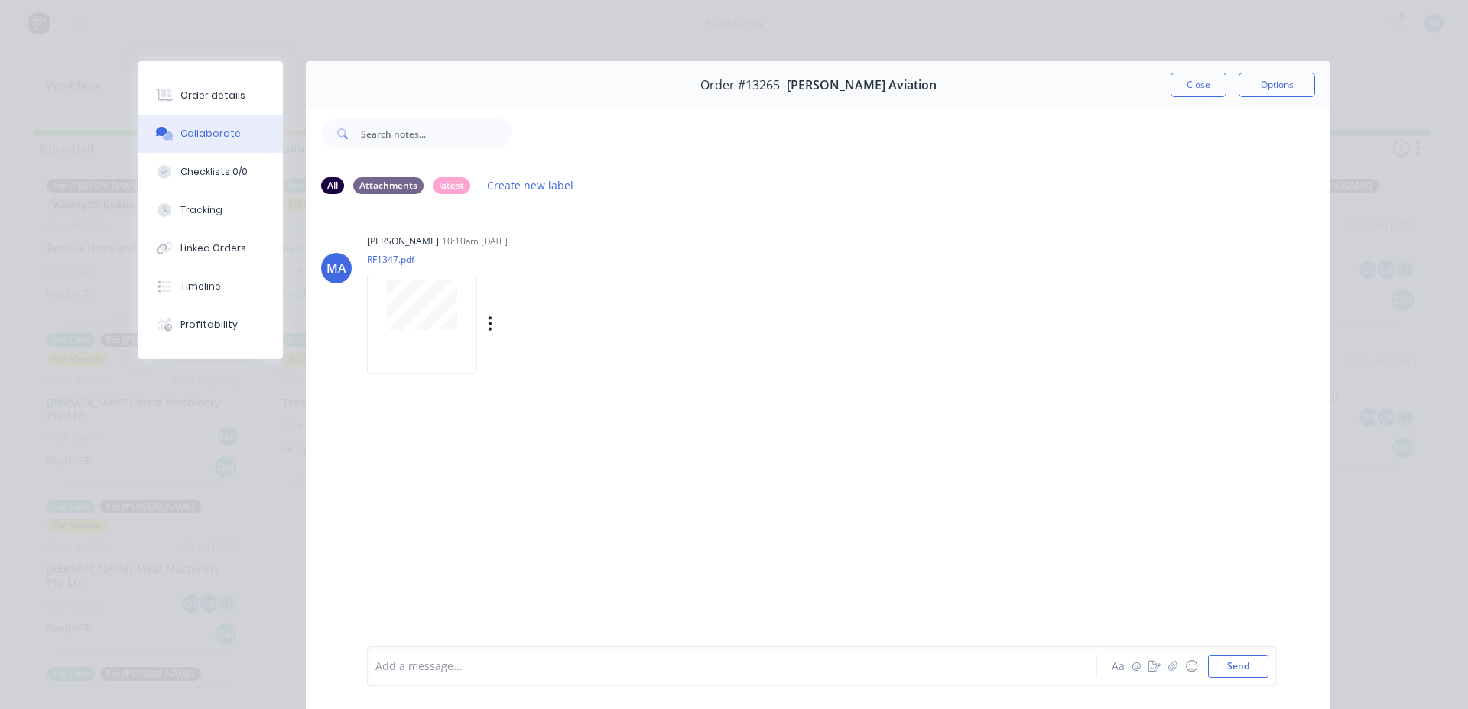
drag, startPoint x: 372, startPoint y: 284, endPoint x: 378, endPoint y: 291, distance: 9.8
click at [378, 291] on div at bounding box center [422, 306] width 96 height 50
click at [1191, 77] on button "Close" at bounding box center [1198, 85] width 56 height 24
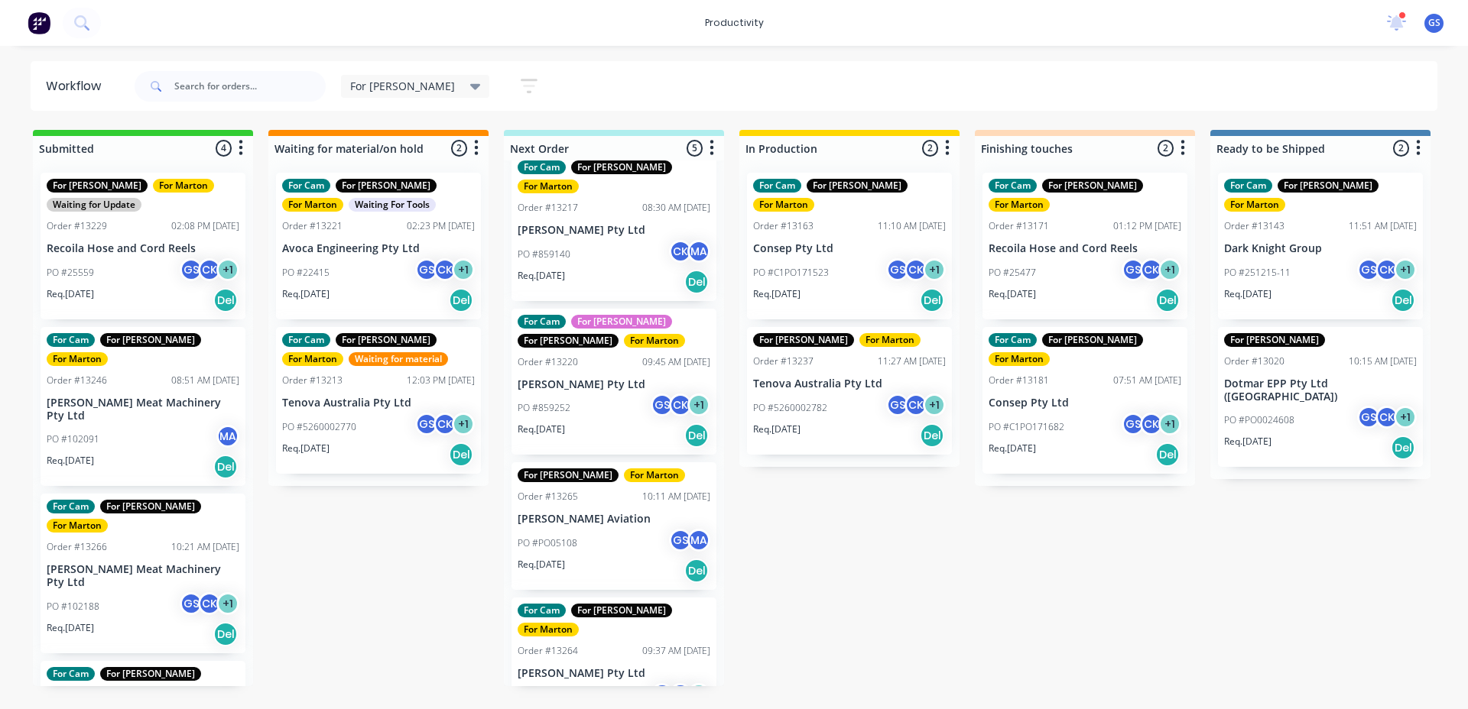
click at [602, 683] on div "PO #860870 GS CK + 1" at bounding box center [614, 697] width 193 height 29
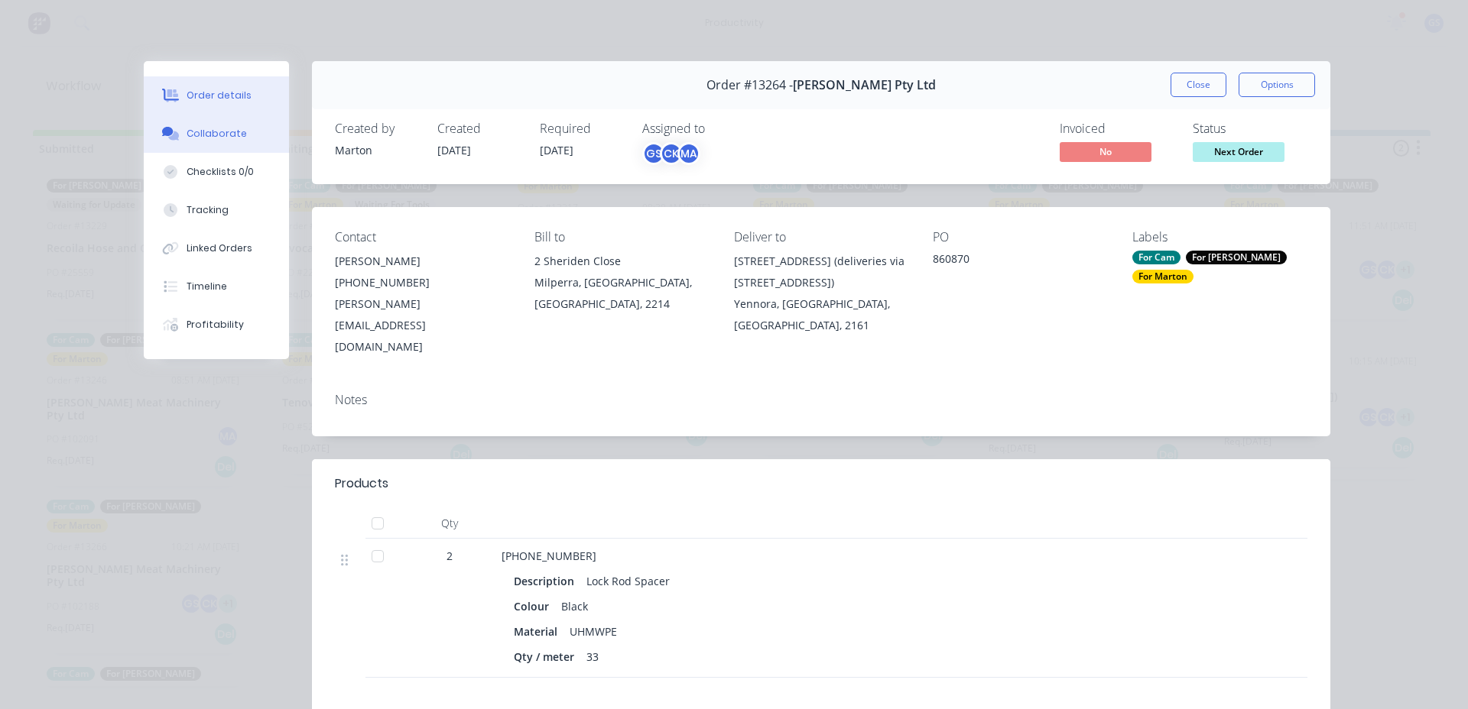
click at [213, 141] on button "Collaborate" at bounding box center [216, 134] width 145 height 38
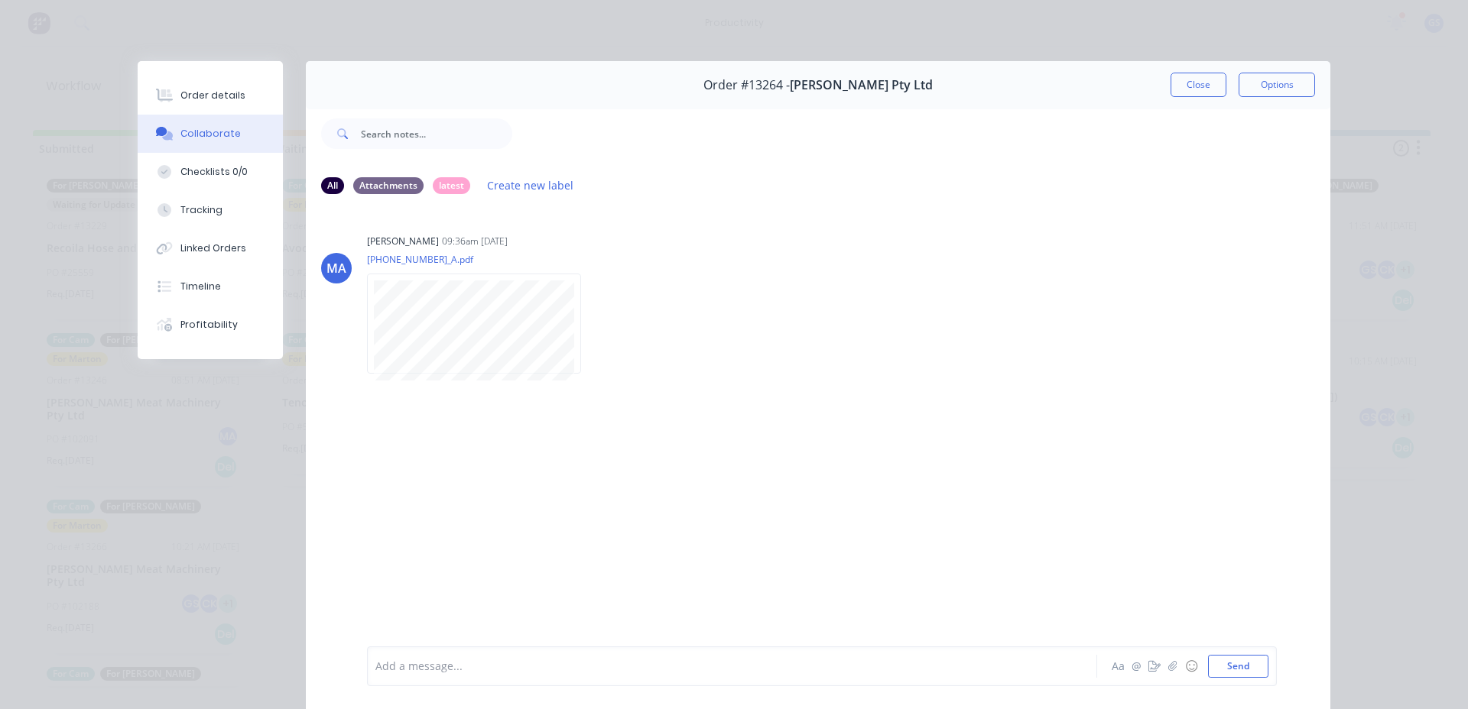
click at [1173, 75] on button "Close" at bounding box center [1198, 85] width 56 height 24
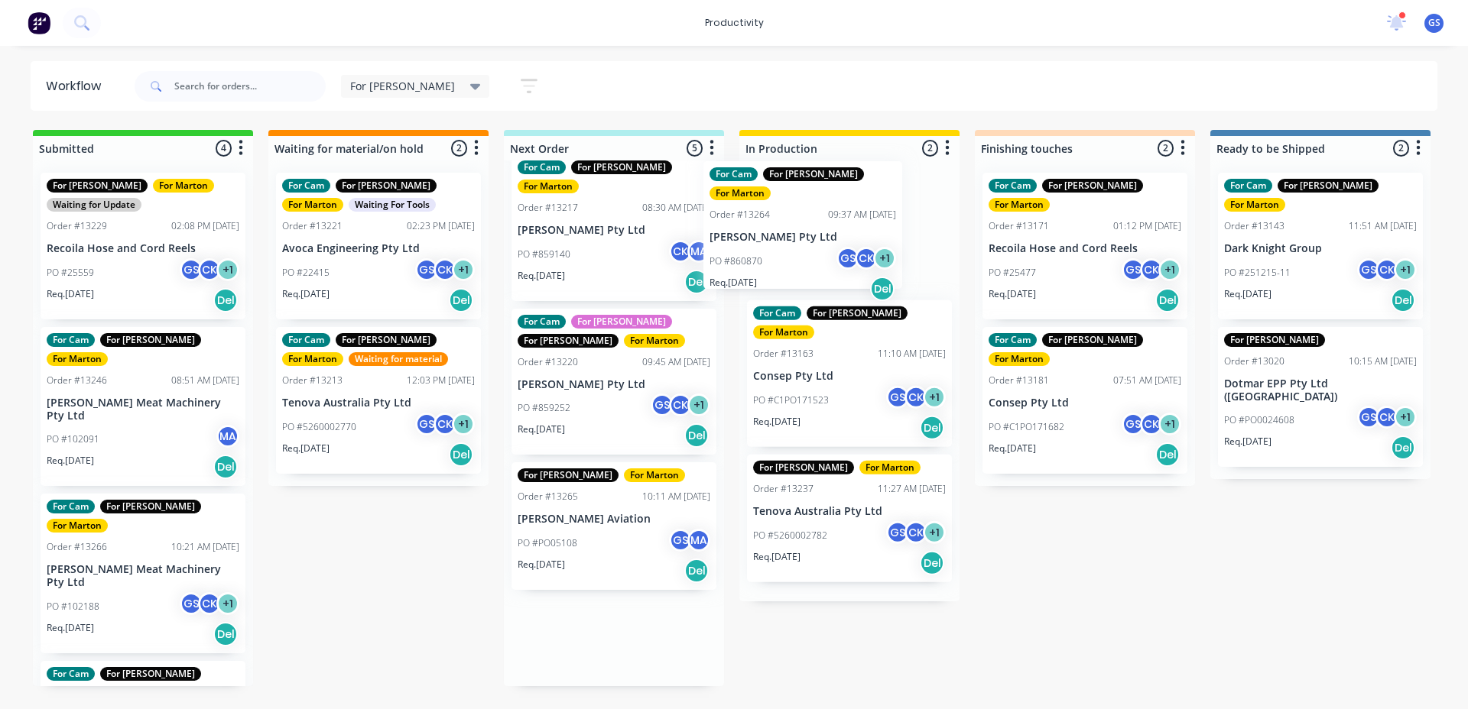
drag, startPoint x: 575, startPoint y: 625, endPoint x: 767, endPoint y: 226, distance: 442.8
click at [767, 226] on div "Submitted 4 Sort By Created date Required date Order number Customer name Most …" at bounding box center [1042, 408] width 2106 height 557
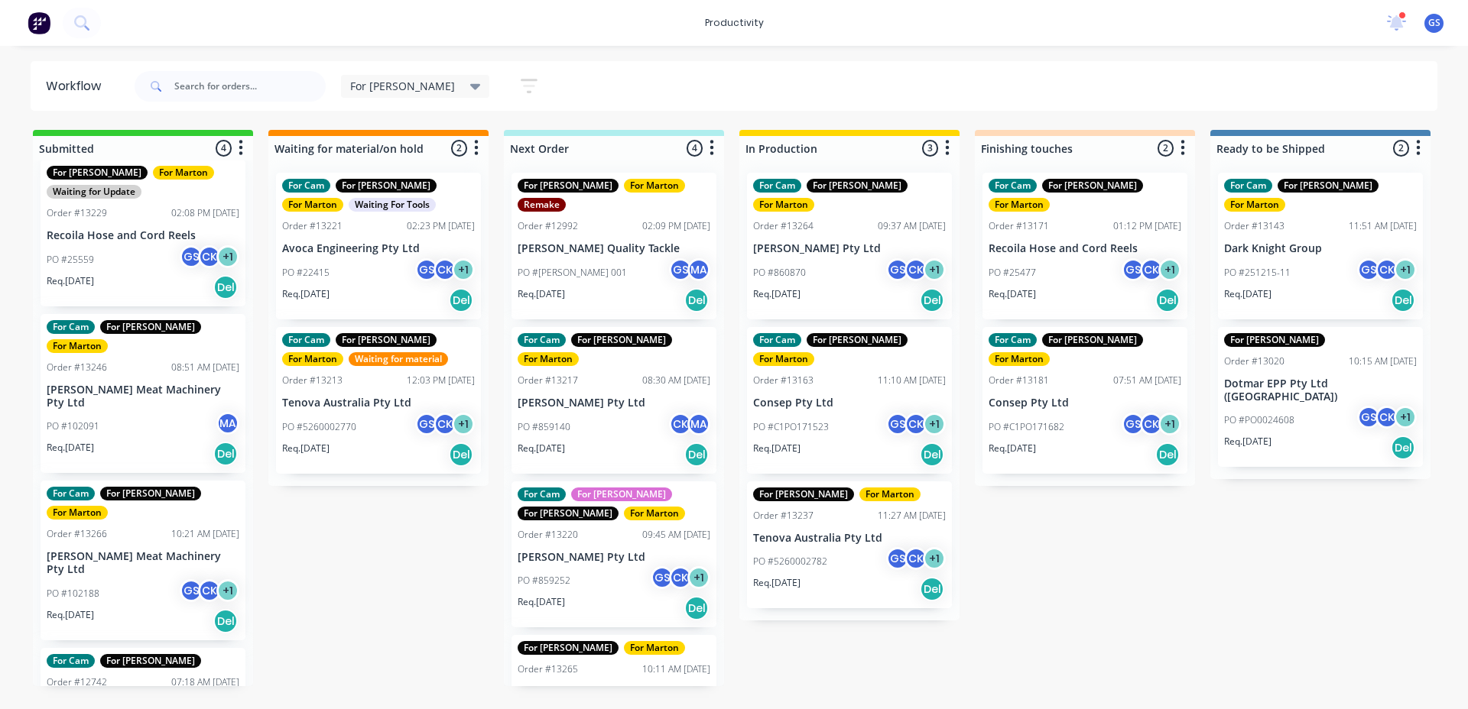
scroll to position [0, 0]
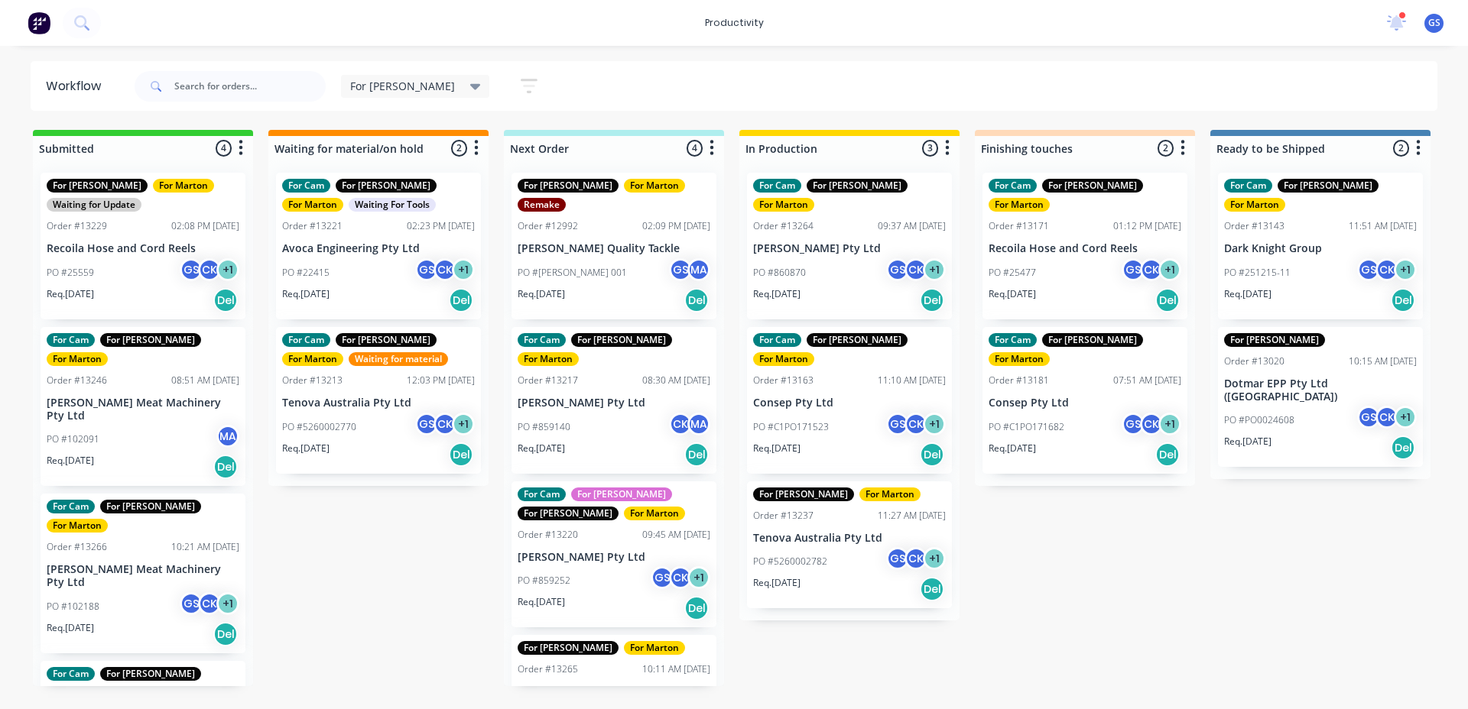
click at [129, 425] on div "PO #102091 MA" at bounding box center [143, 439] width 193 height 29
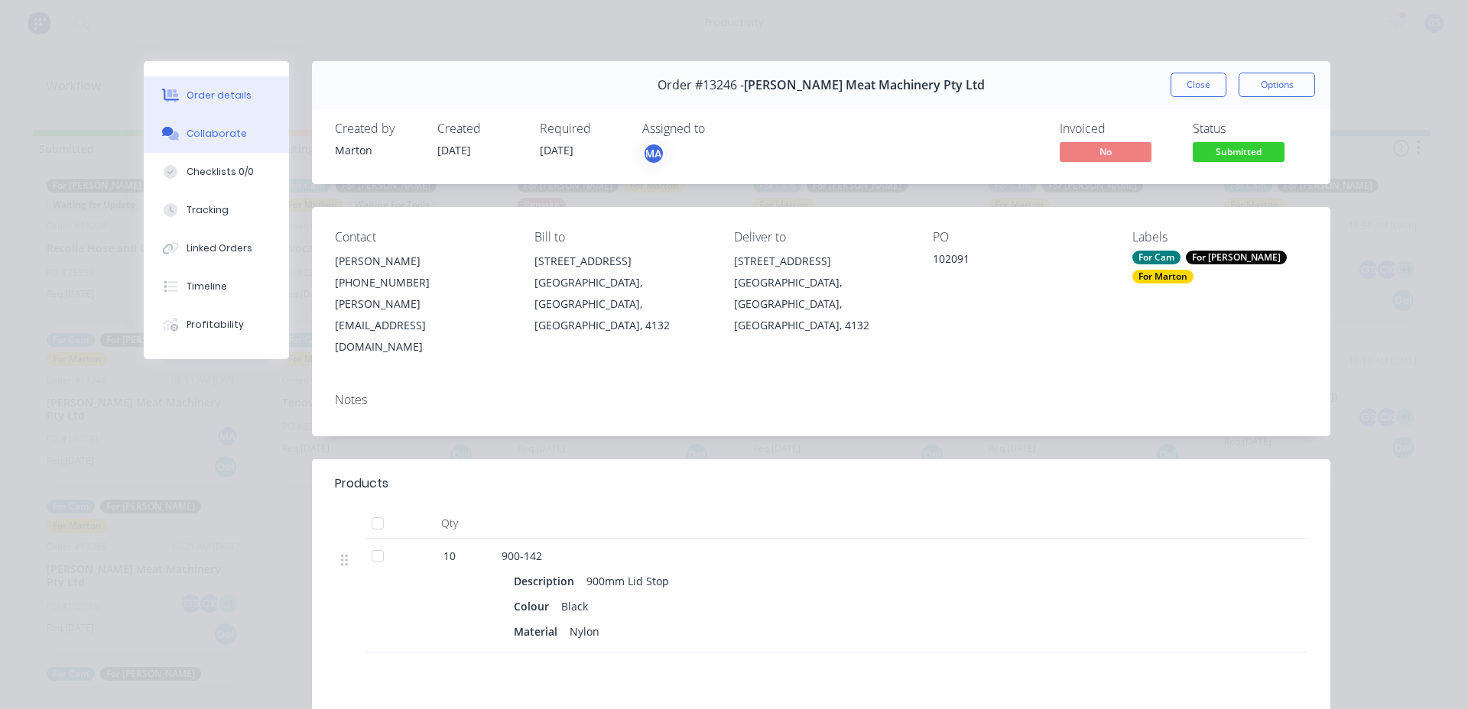
click at [150, 121] on button "Collaborate" at bounding box center [216, 134] width 145 height 38
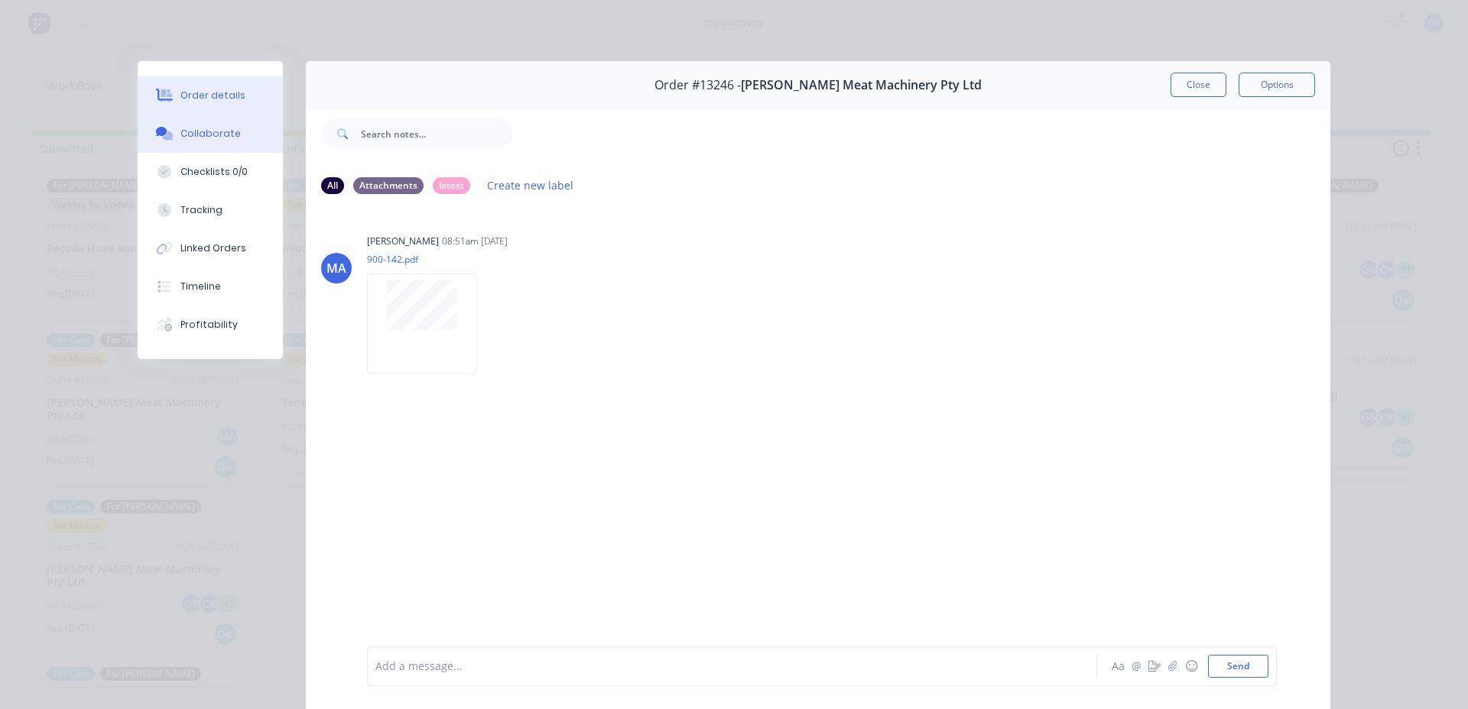
click at [198, 87] on button "Order details" at bounding box center [210, 95] width 145 height 38
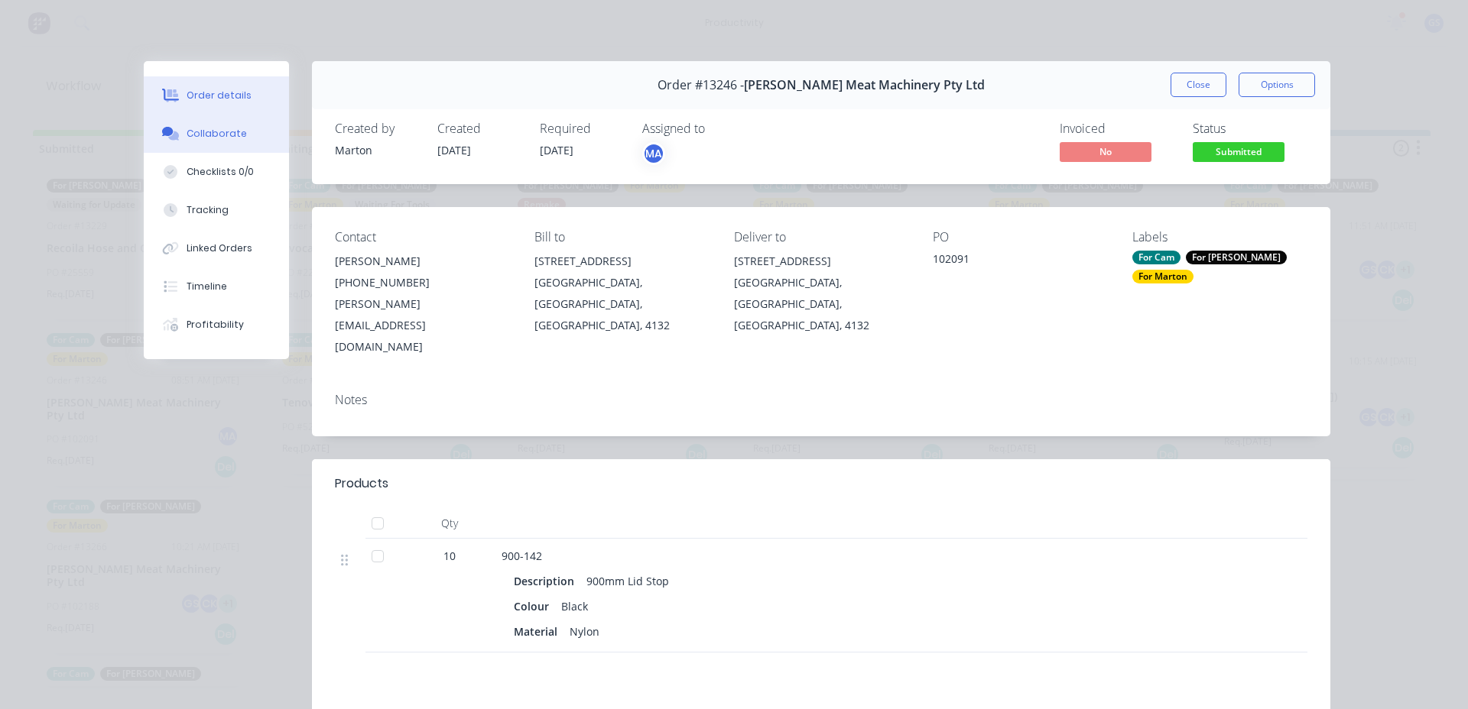
click at [244, 139] on button "Collaborate" at bounding box center [216, 134] width 145 height 38
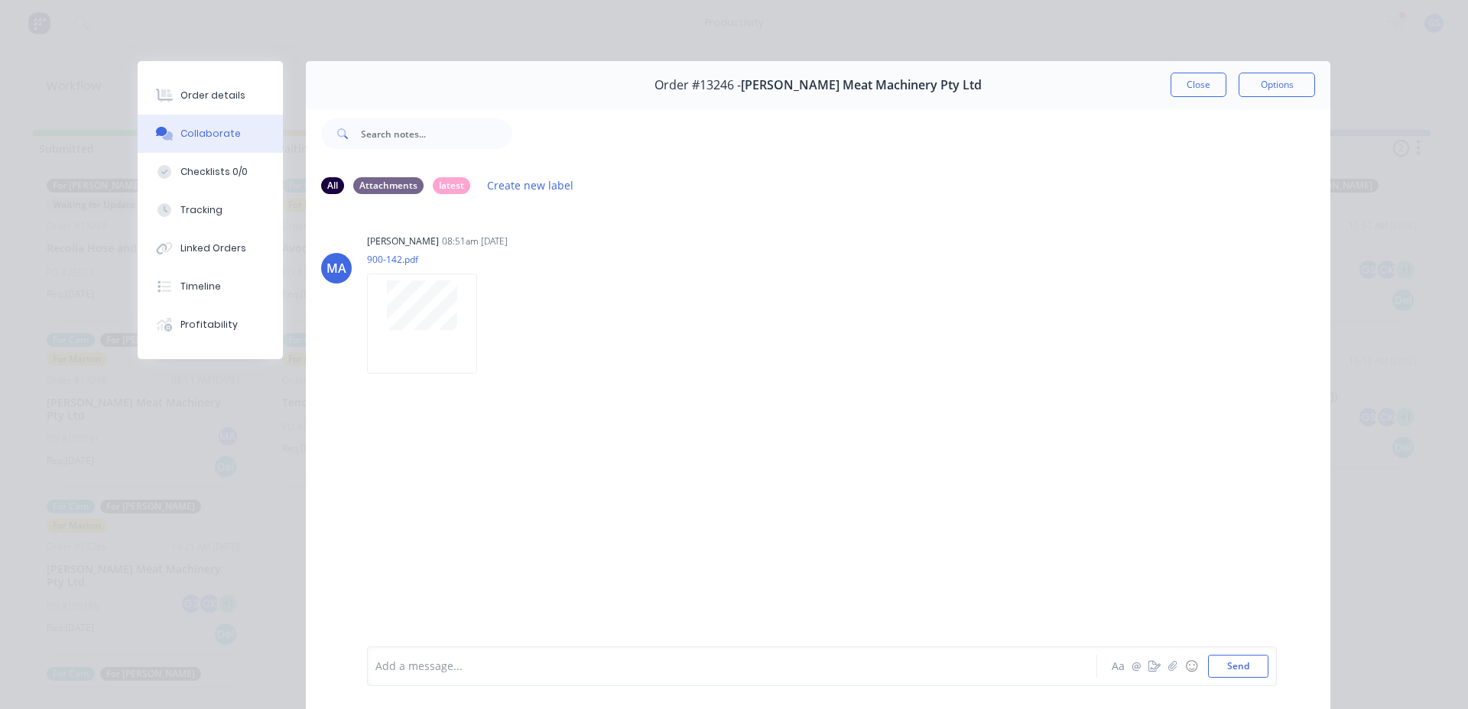
click at [1171, 82] on button "Close" at bounding box center [1198, 85] width 56 height 24
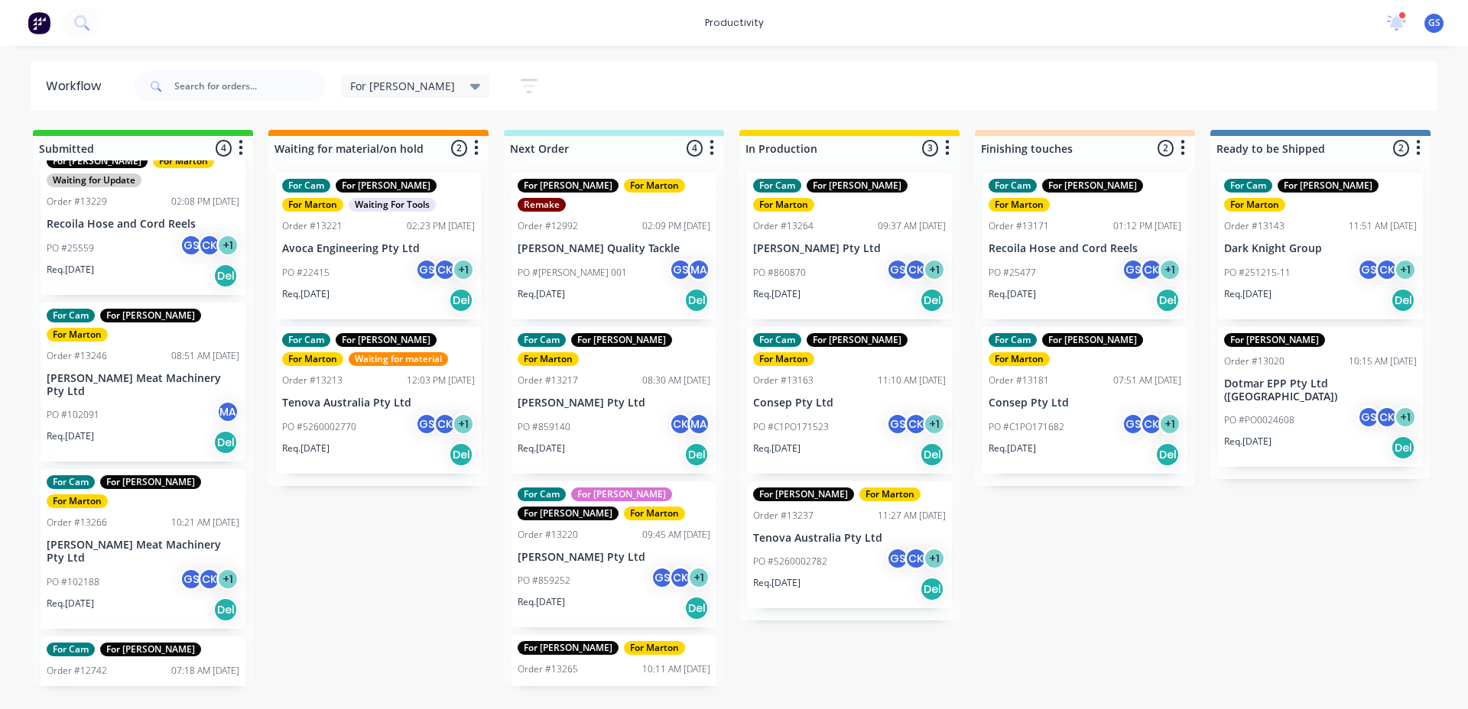
scroll to position [37, 0]
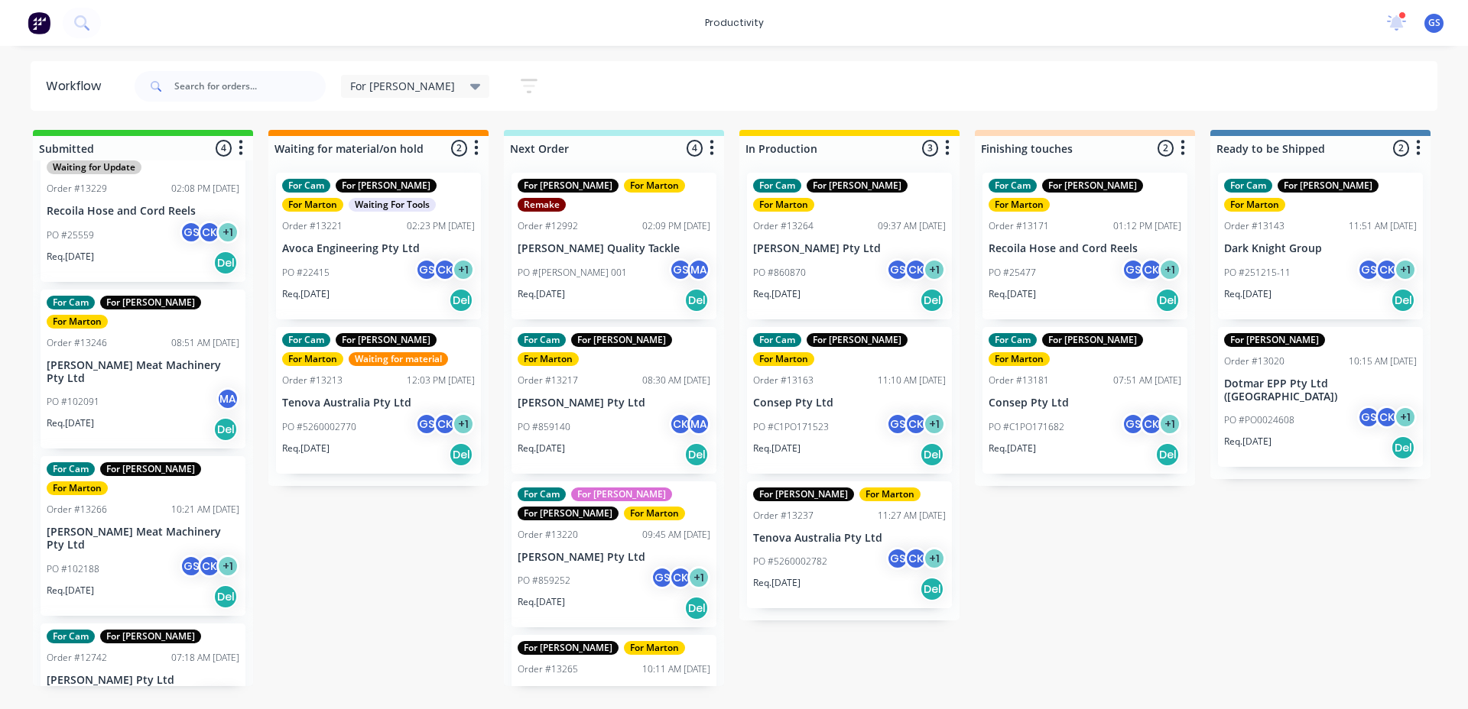
click at [131, 555] on div "PO #102188 GS CK + 1" at bounding box center [143, 569] width 193 height 29
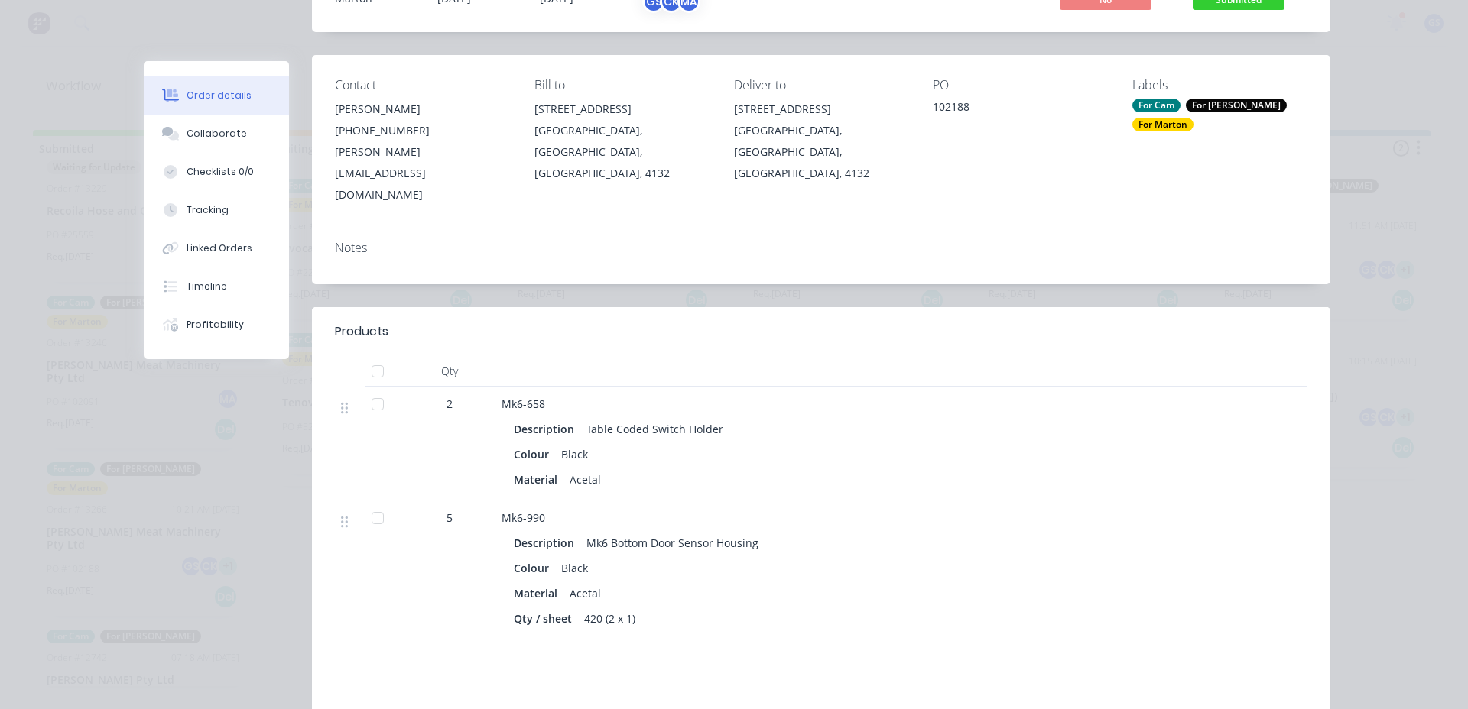
scroll to position [153, 0]
click at [208, 144] on button "Collaborate" at bounding box center [216, 134] width 145 height 38
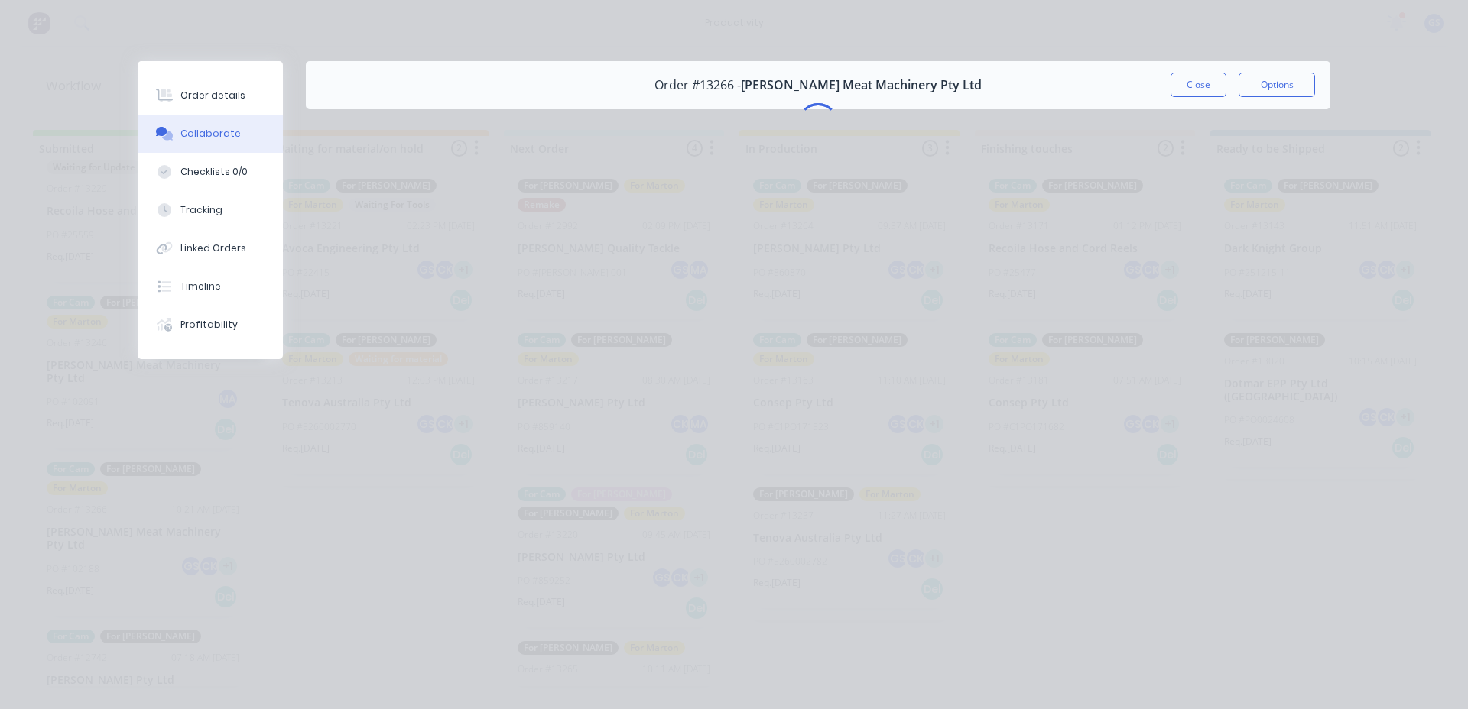
scroll to position [0, 0]
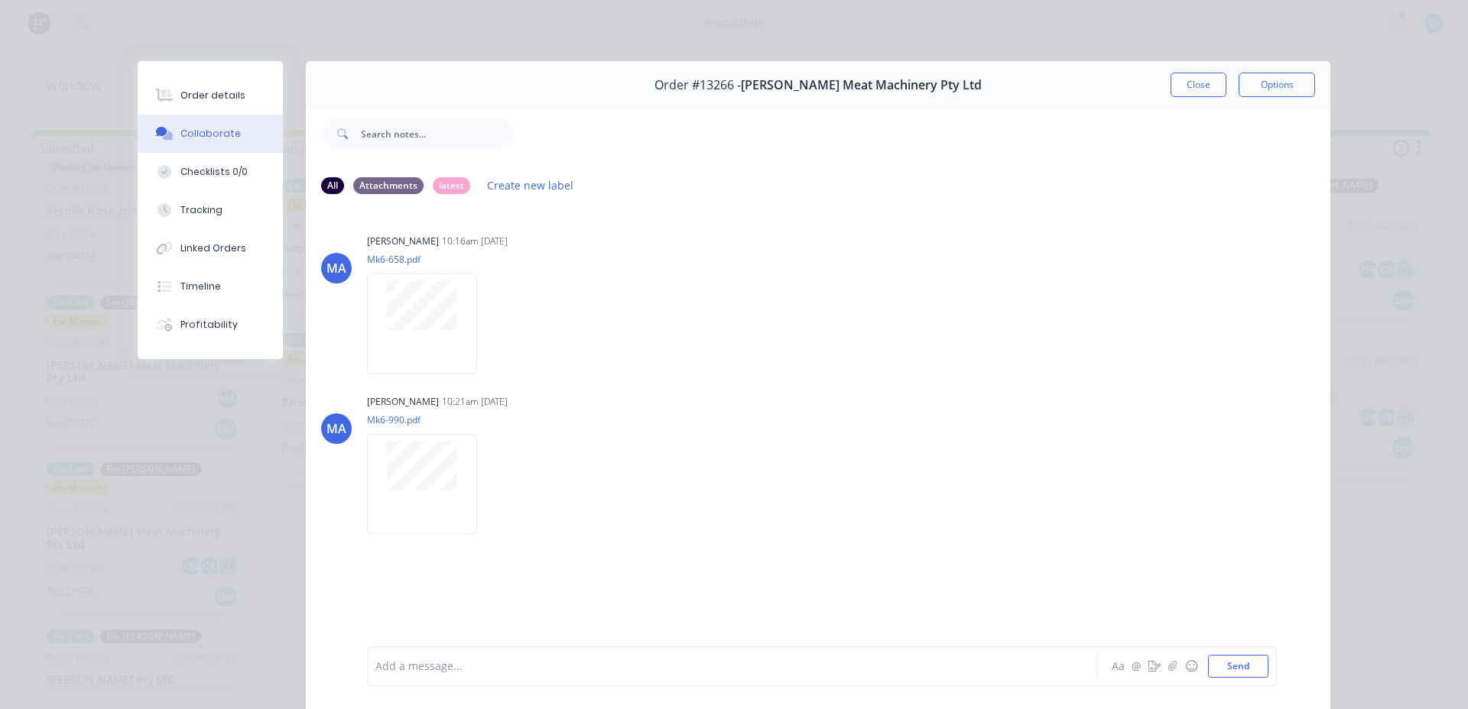
click at [1203, 79] on button "Close" at bounding box center [1198, 85] width 56 height 24
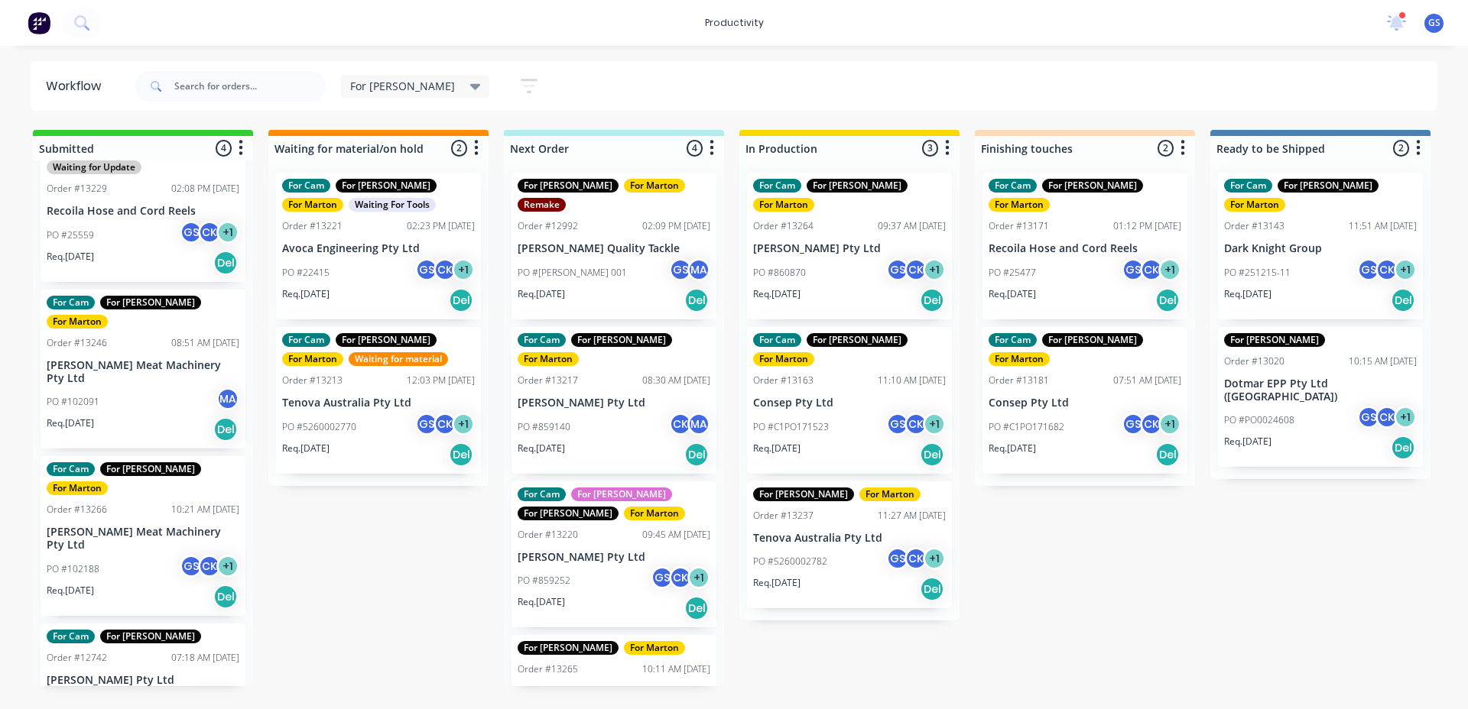
click at [174, 388] on div "PO #102091 MA" at bounding box center [143, 402] width 193 height 29
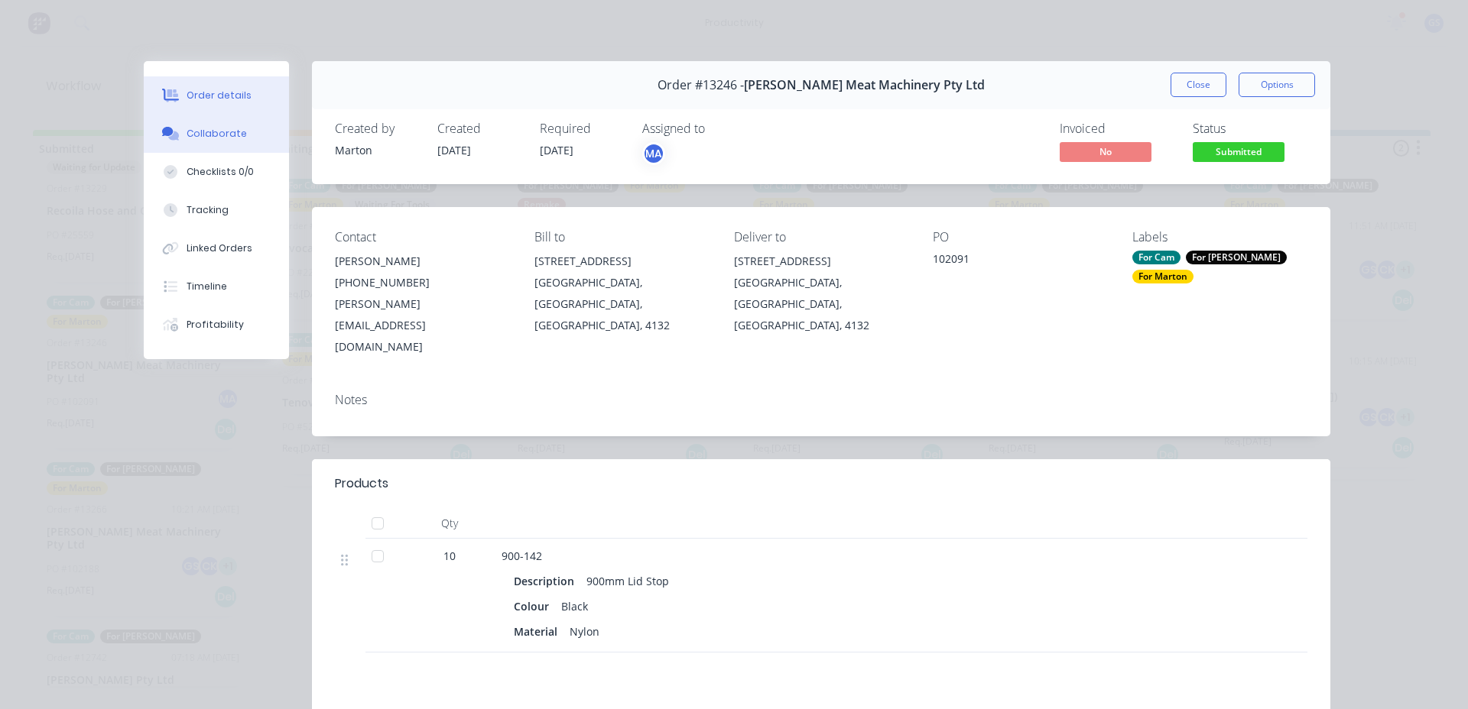
click at [222, 135] on div "Collaborate" at bounding box center [217, 134] width 60 height 14
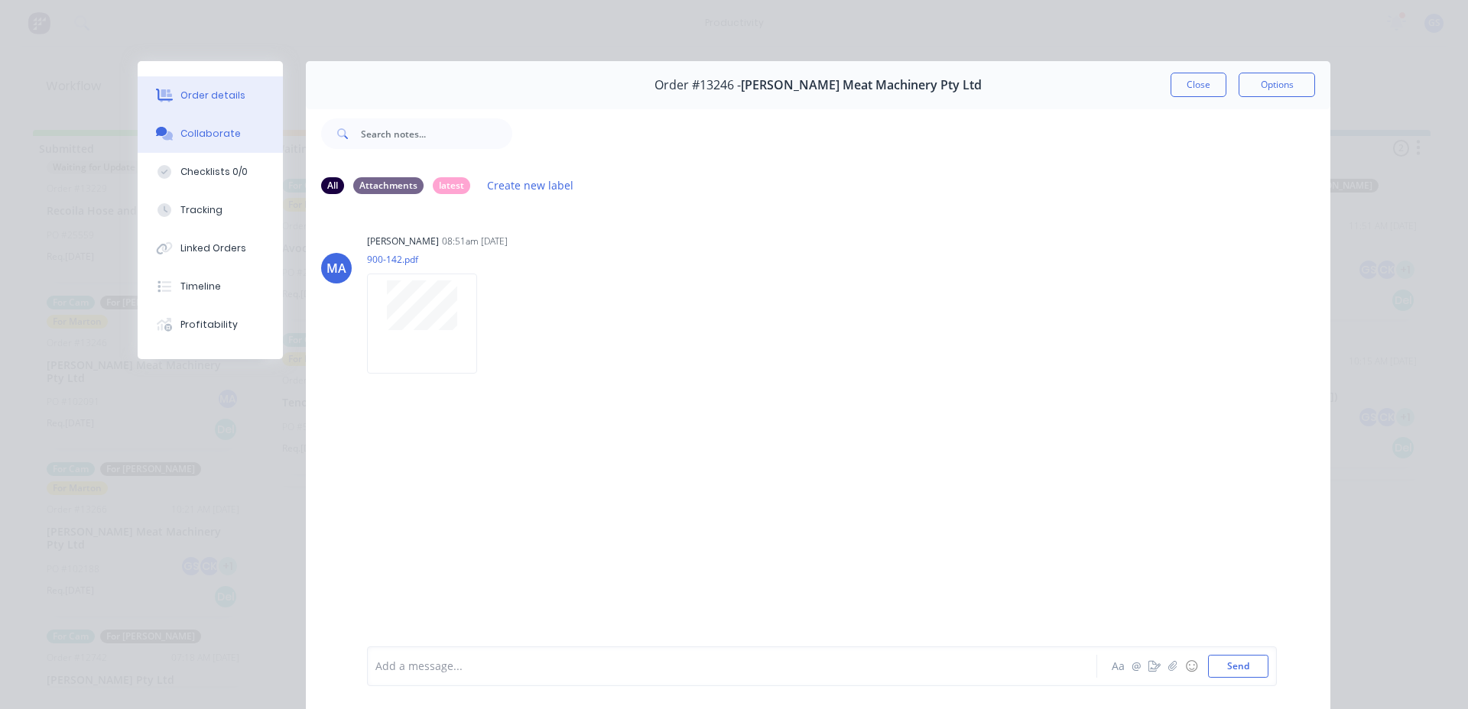
click at [208, 89] on button "Order details" at bounding box center [210, 95] width 145 height 38
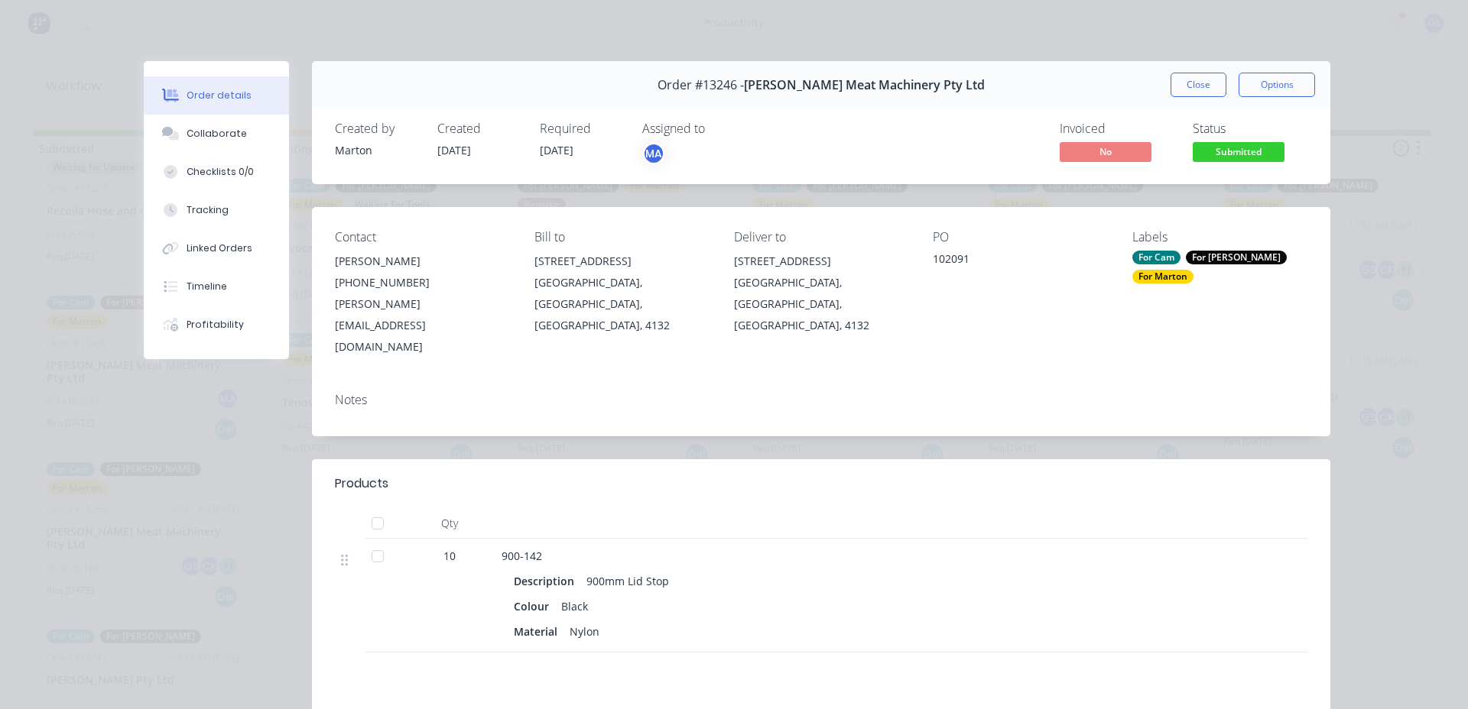
click at [1193, 88] on button "Close" at bounding box center [1198, 85] width 56 height 24
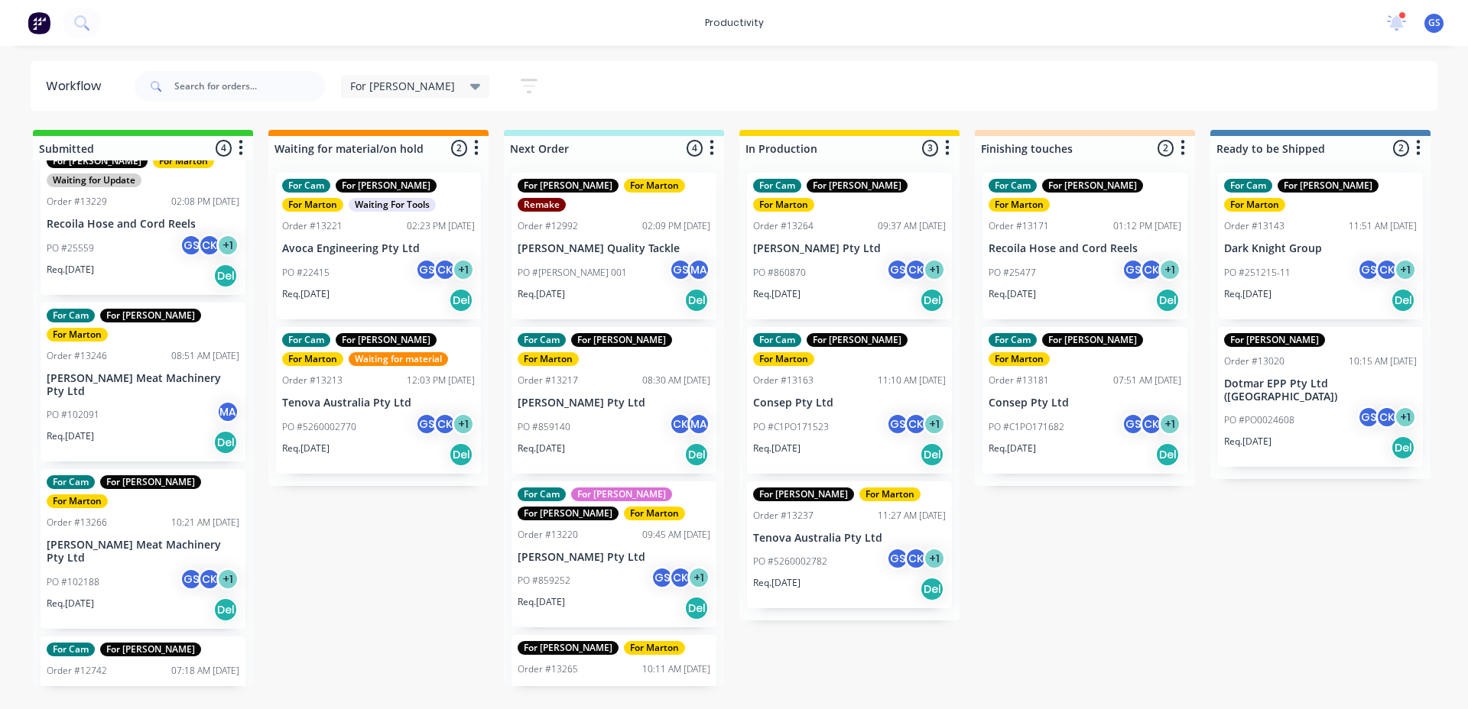
scroll to position [37, 0]
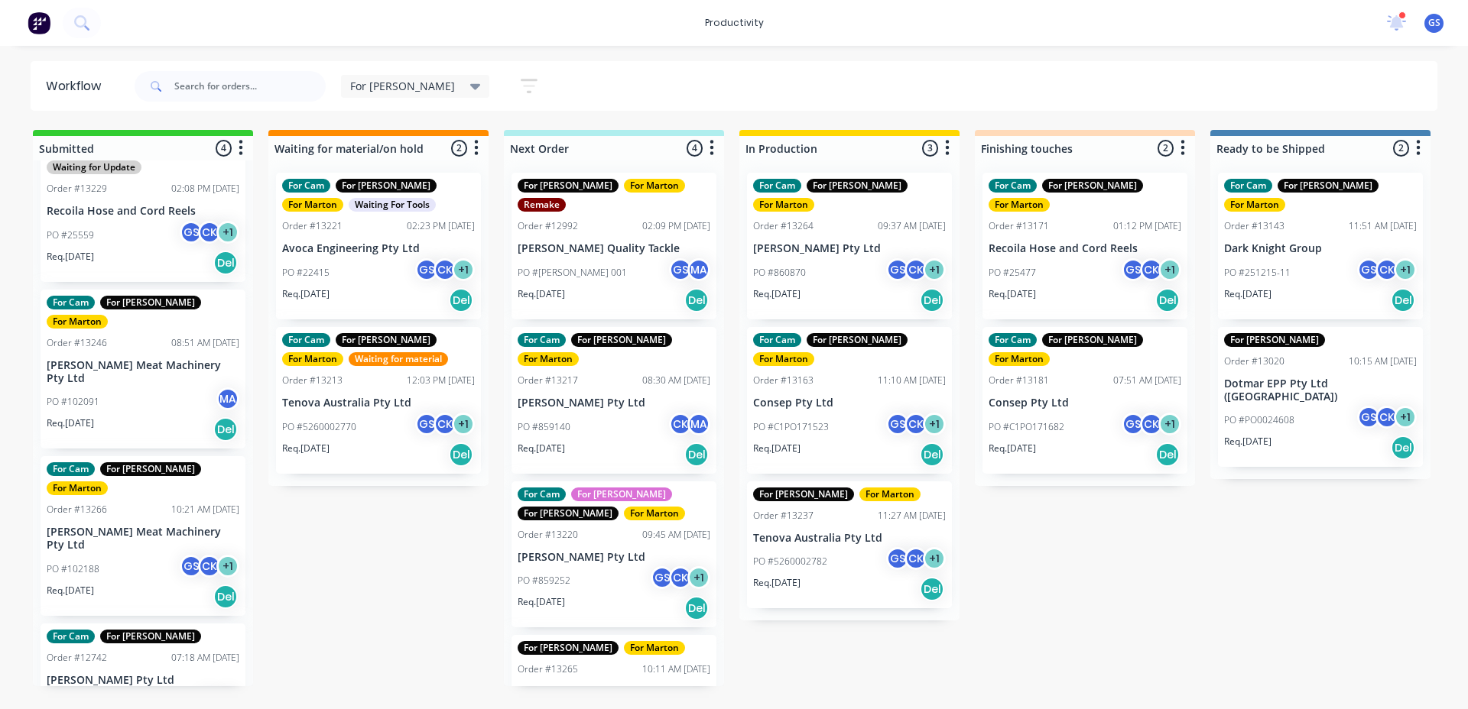
click at [186, 674] on p "[PERSON_NAME] Pty Ltd" at bounding box center [143, 680] width 193 height 13
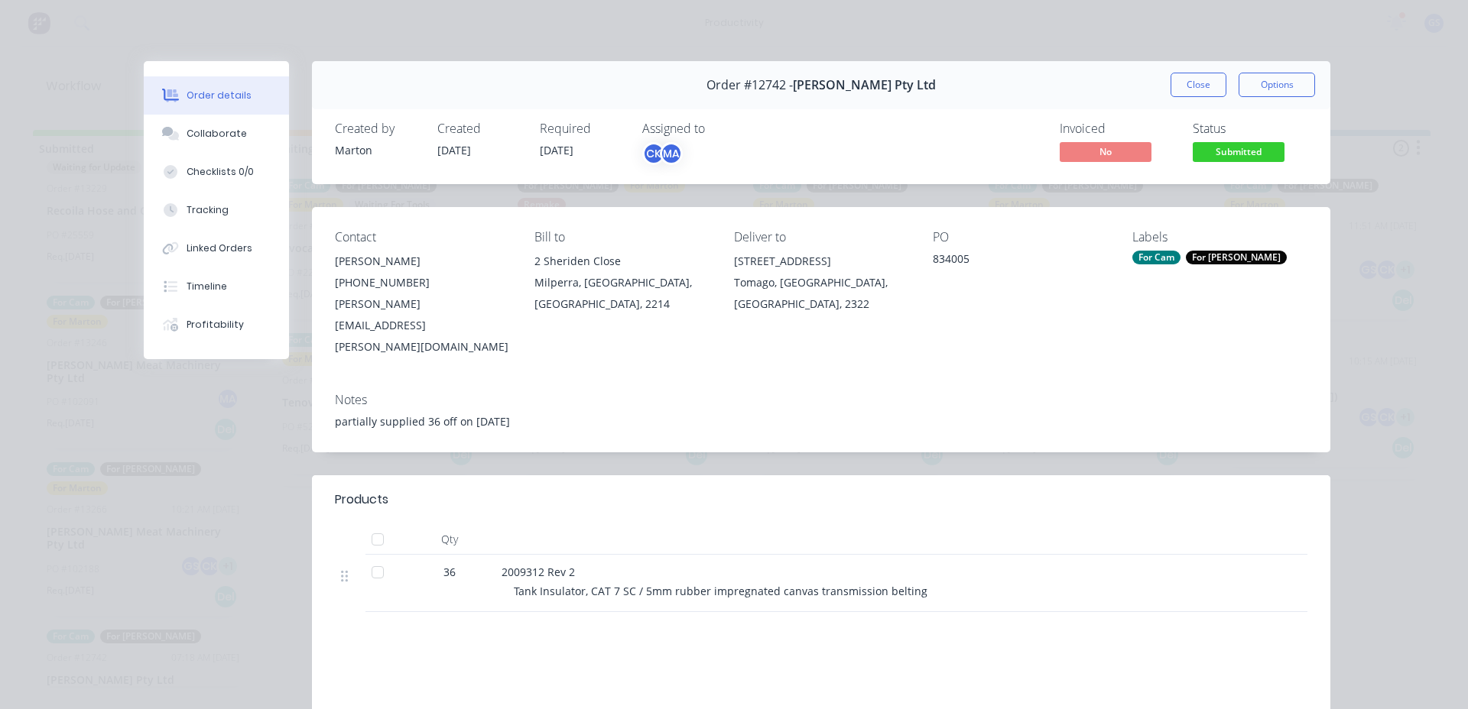
click at [1191, 91] on button "Close" at bounding box center [1198, 85] width 56 height 24
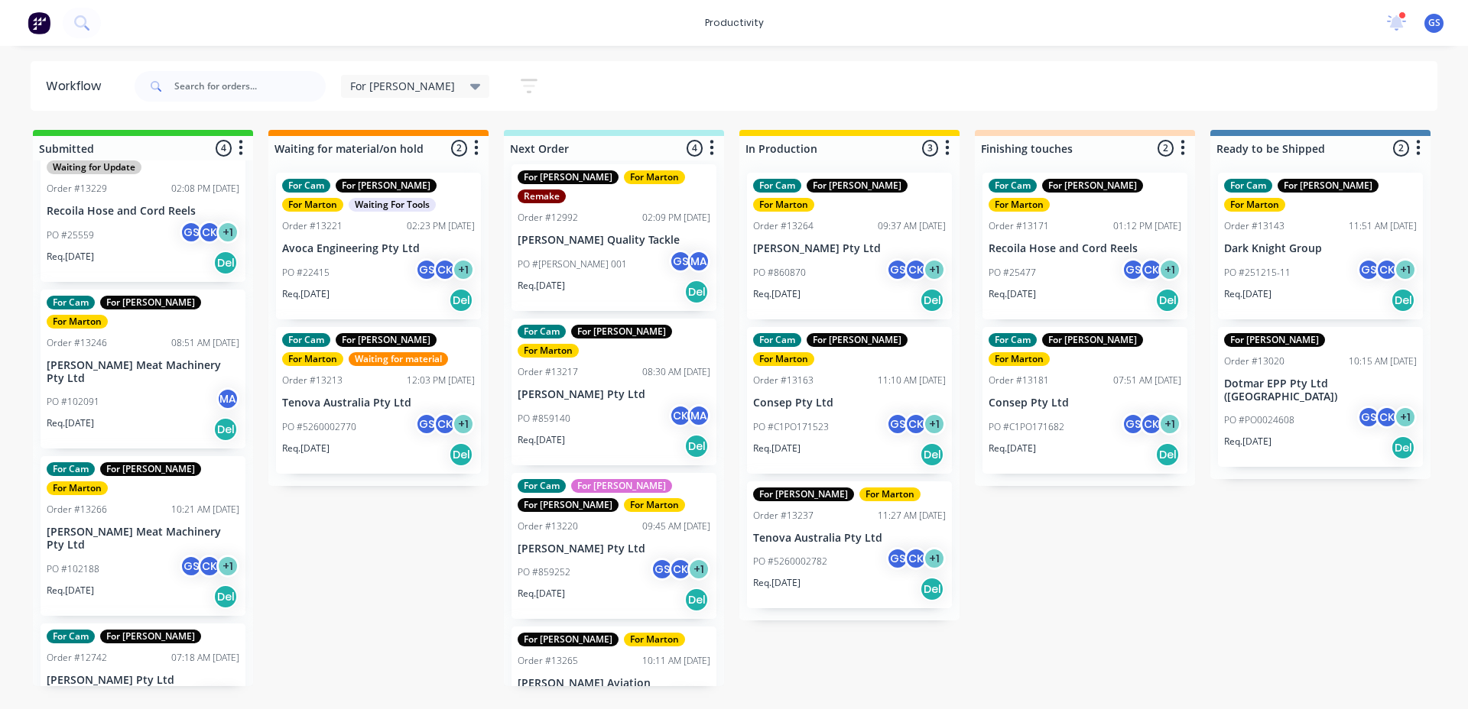
scroll to position [0, 0]
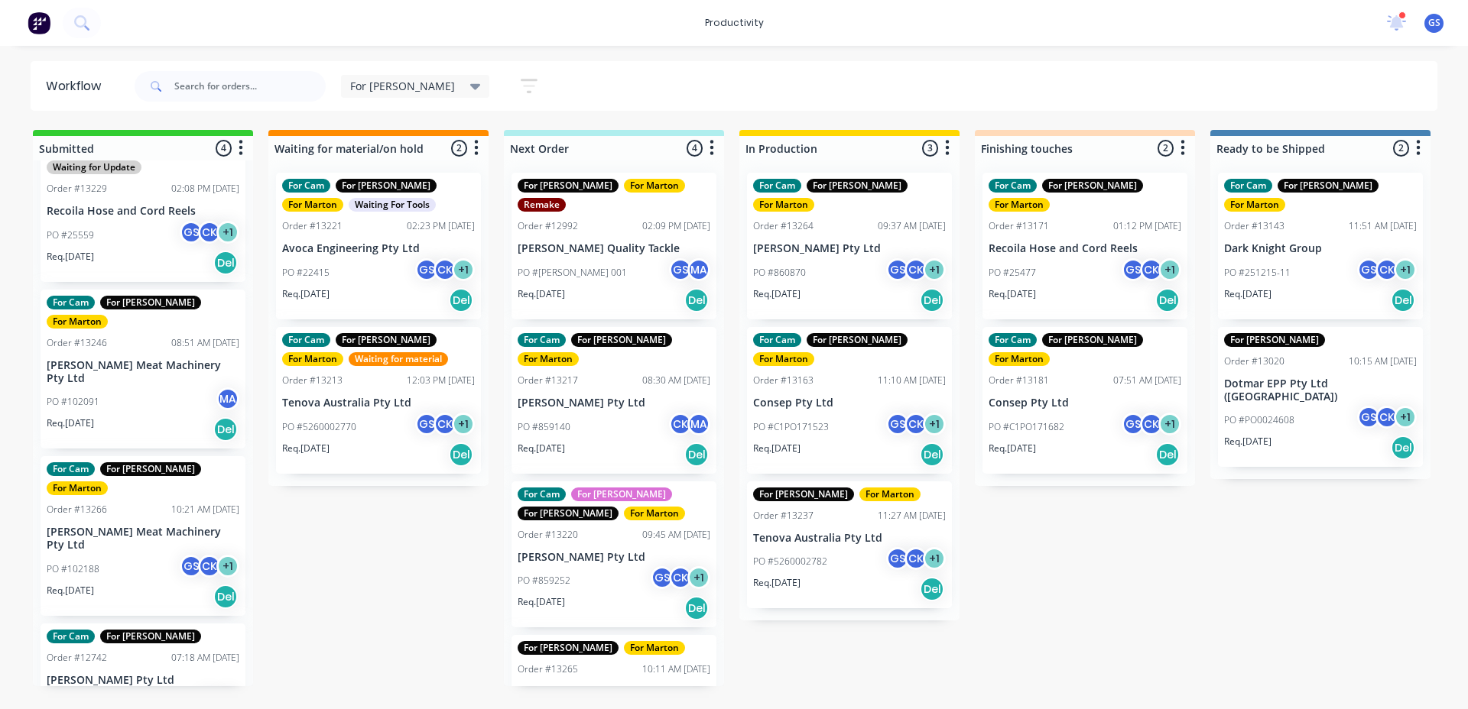
click at [588, 287] on div "Req. 30/05/25 Del" at bounding box center [614, 300] width 193 height 26
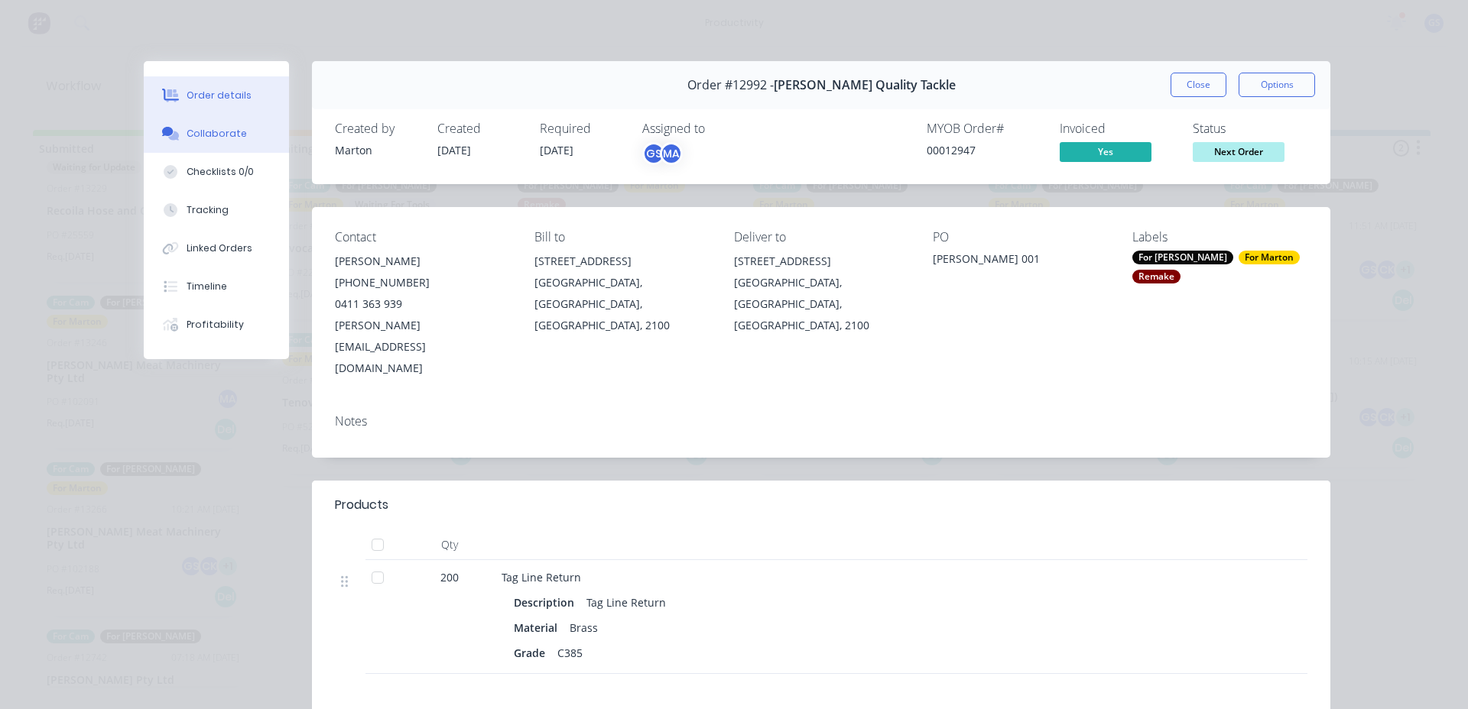
click at [229, 136] on div "Collaborate" at bounding box center [217, 134] width 60 height 14
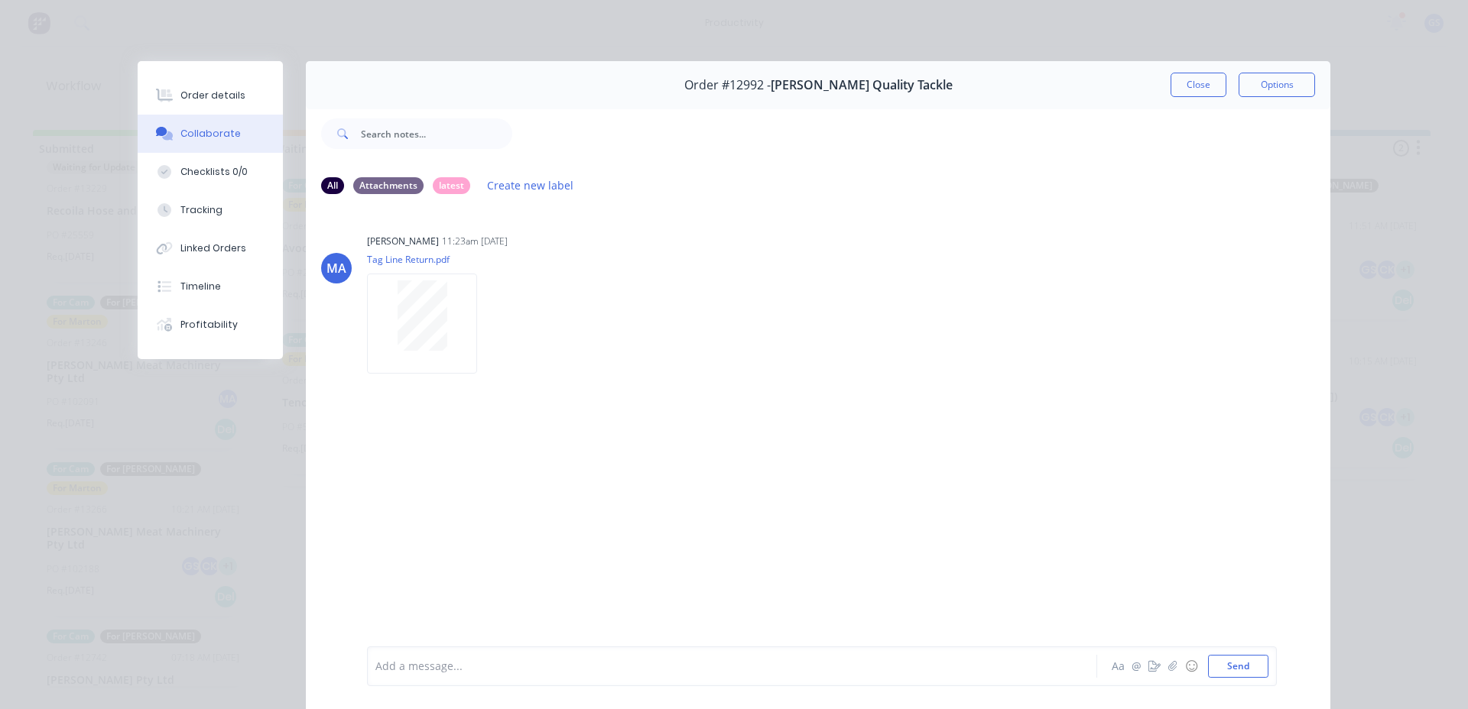
drag, startPoint x: 232, startPoint y: 109, endPoint x: 255, endPoint y: 117, distance: 23.7
click at [232, 115] on div "Order details Collaborate Checklists 0/0 Tracking Linked Orders Timeline Profit…" at bounding box center [210, 210] width 145 height 298
click at [1180, 94] on button "Close" at bounding box center [1198, 85] width 56 height 24
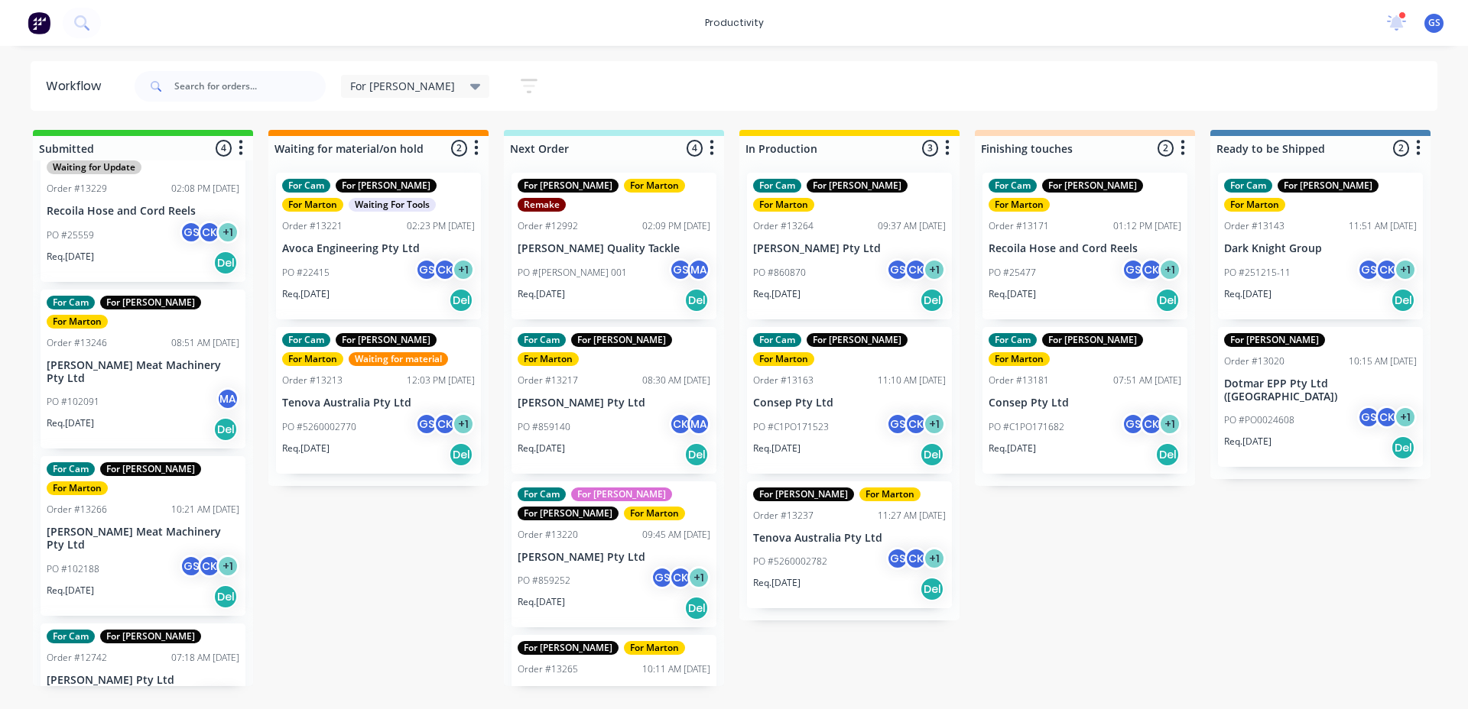
click at [644, 413] on div "PO #859140 CK MA" at bounding box center [614, 427] width 193 height 29
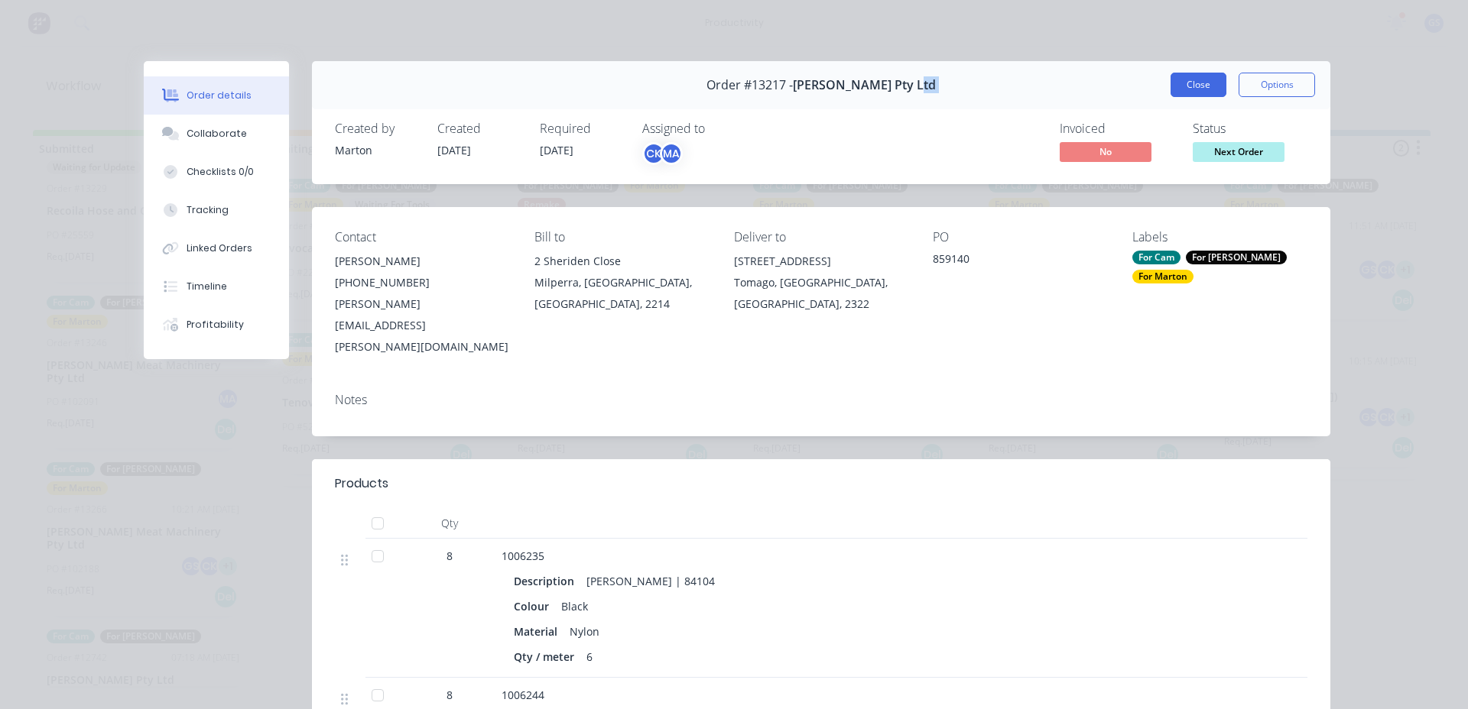
click at [1173, 75] on div "Order #13217 - G.H. Varley Pty Ltd Close Options" at bounding box center [821, 85] width 1018 height 48
click at [1173, 84] on button "Close" at bounding box center [1198, 85] width 56 height 24
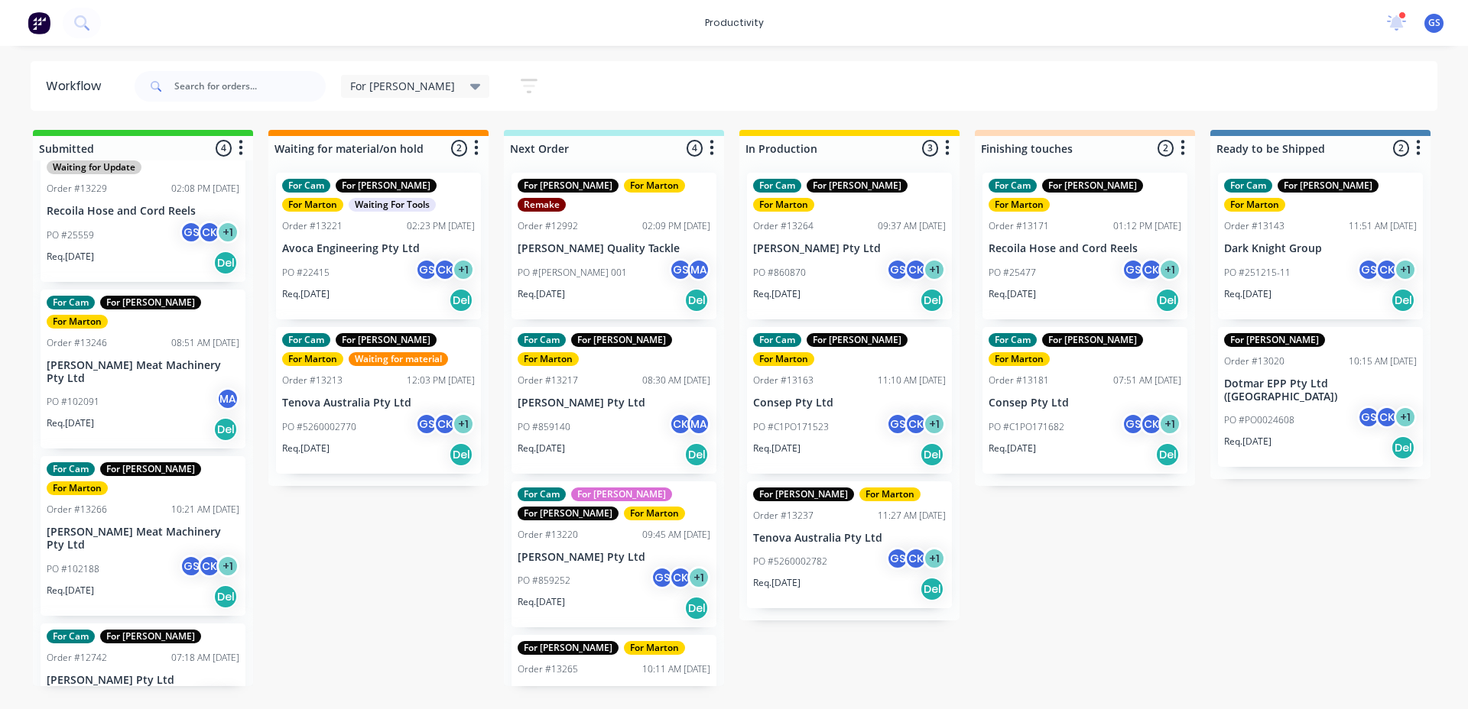
click at [618, 242] on p "[PERSON_NAME] Quality Tackle" at bounding box center [614, 248] width 193 height 13
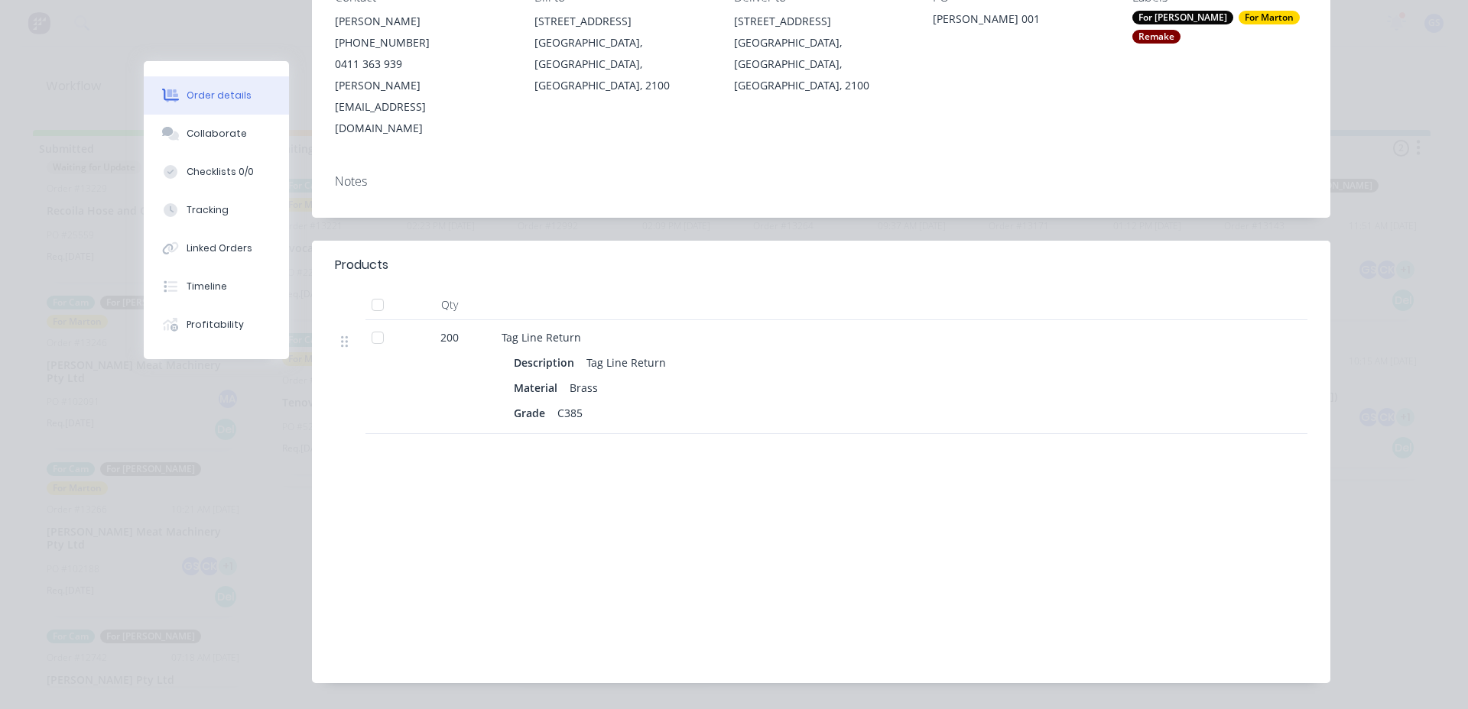
scroll to position [242, 0]
drag, startPoint x: 561, startPoint y: 347, endPoint x: 610, endPoint y: 355, distance: 49.6
click at [610, 355] on div "Description Tag Line Return Material Brass Grade C385" at bounding box center [801, 384] width 599 height 76
click at [599, 375] on div "Material Brass" at bounding box center [801, 386] width 575 height 22
click at [587, 375] on div "Brass" at bounding box center [583, 386] width 41 height 22
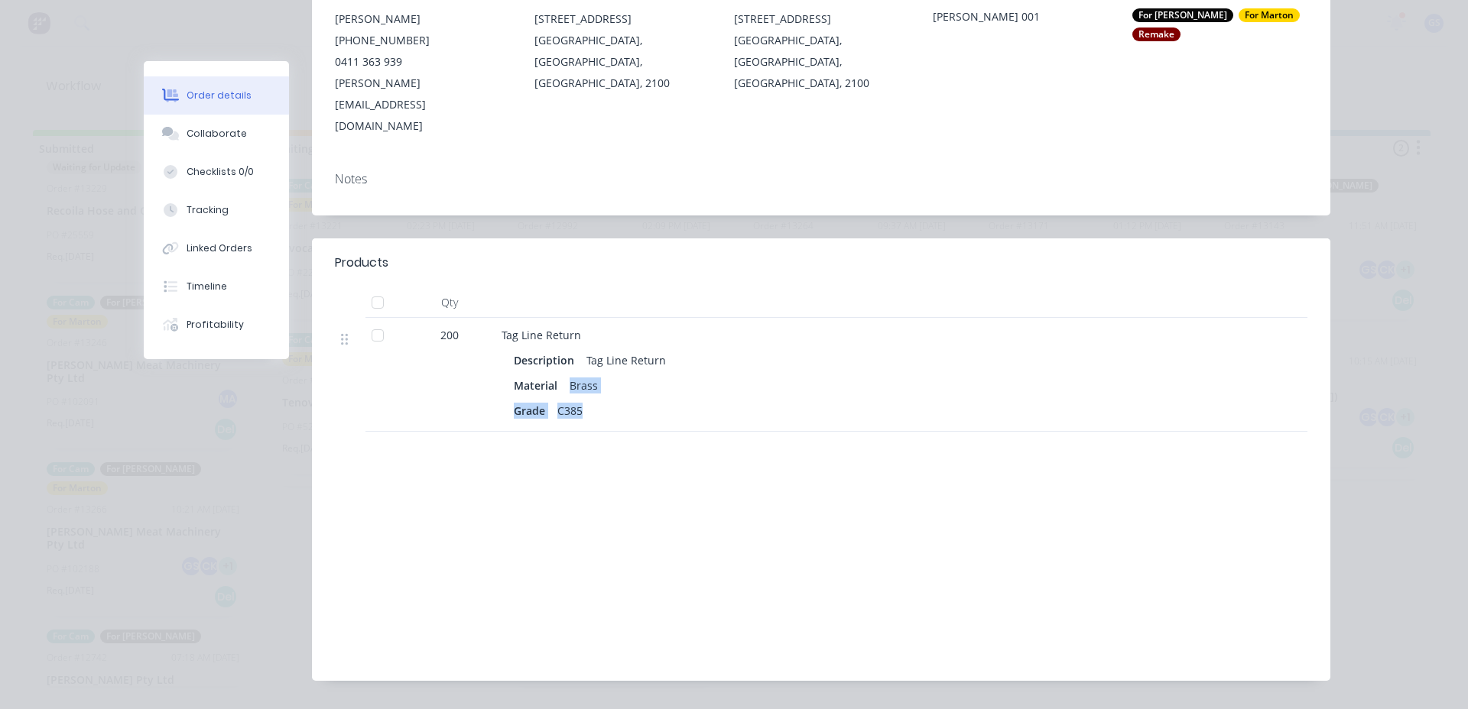
click at [586, 375] on div "Brass" at bounding box center [583, 386] width 41 height 22
click at [585, 375] on div "Brass" at bounding box center [583, 386] width 41 height 22
click at [590, 400] on div "Grade C385" at bounding box center [801, 411] width 575 height 22
click at [551, 400] on div "C385" at bounding box center [569, 411] width 37 height 22
click at [515, 400] on div "Grade" at bounding box center [532, 411] width 37 height 22
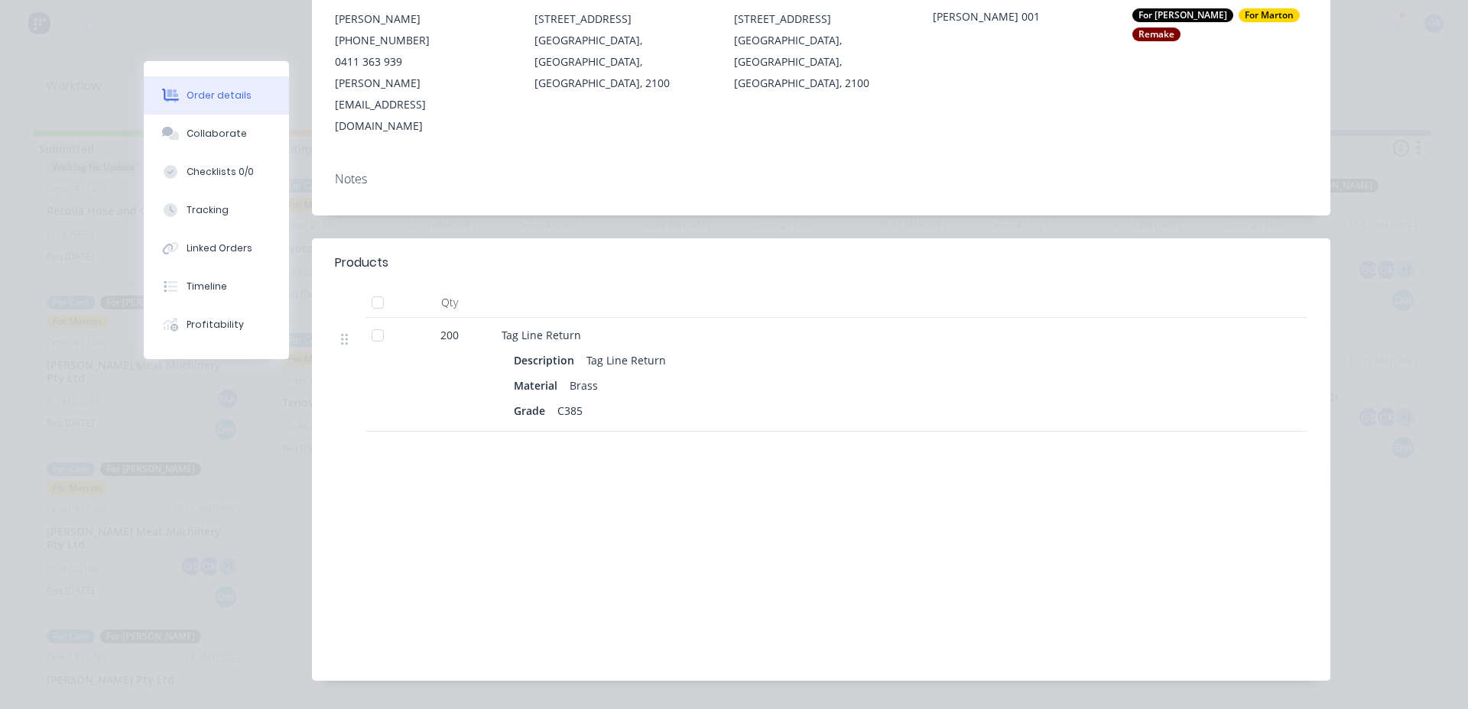
click at [515, 375] on div "Material" at bounding box center [539, 386] width 50 height 22
drag, startPoint x: 562, startPoint y: 342, endPoint x: 600, endPoint y: 335, distance: 38.8
click at [600, 375] on div "Material Brass" at bounding box center [801, 386] width 575 height 22
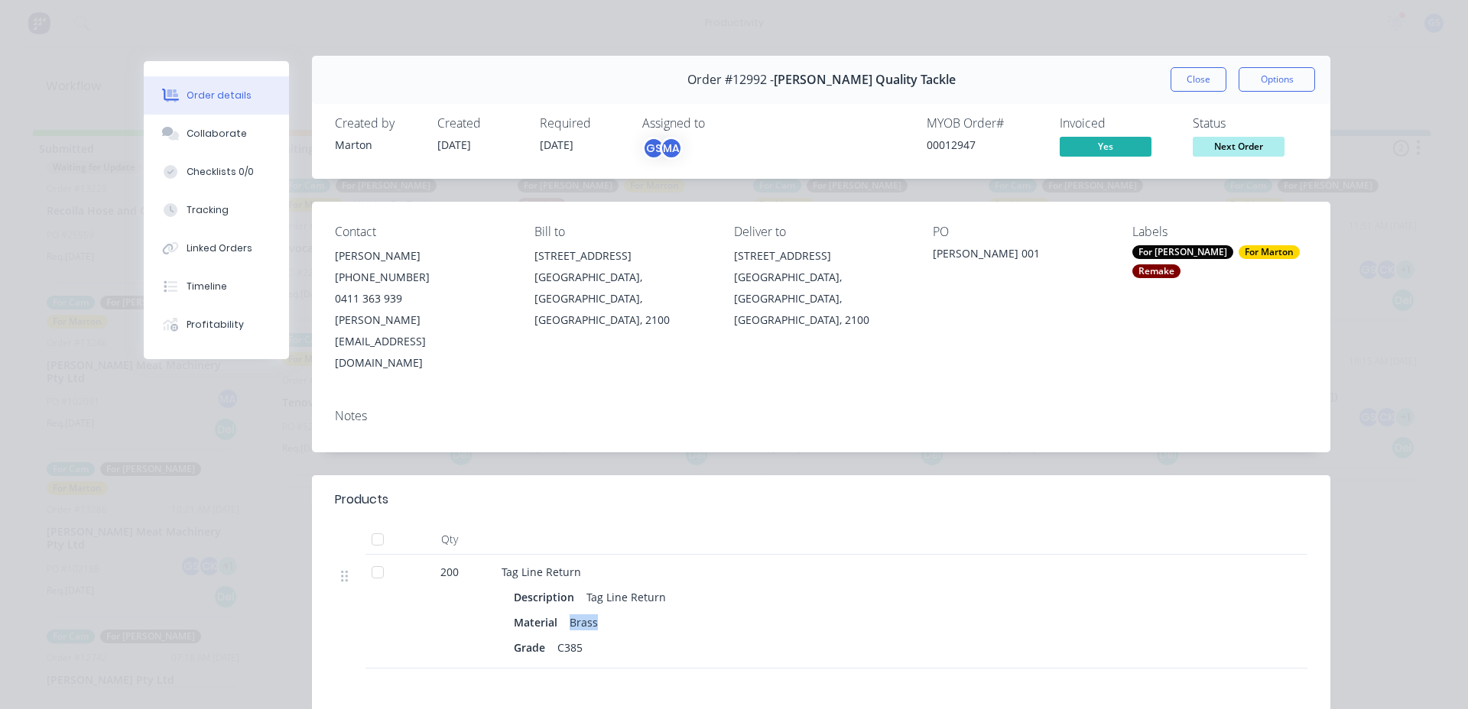
scroll to position [0, 0]
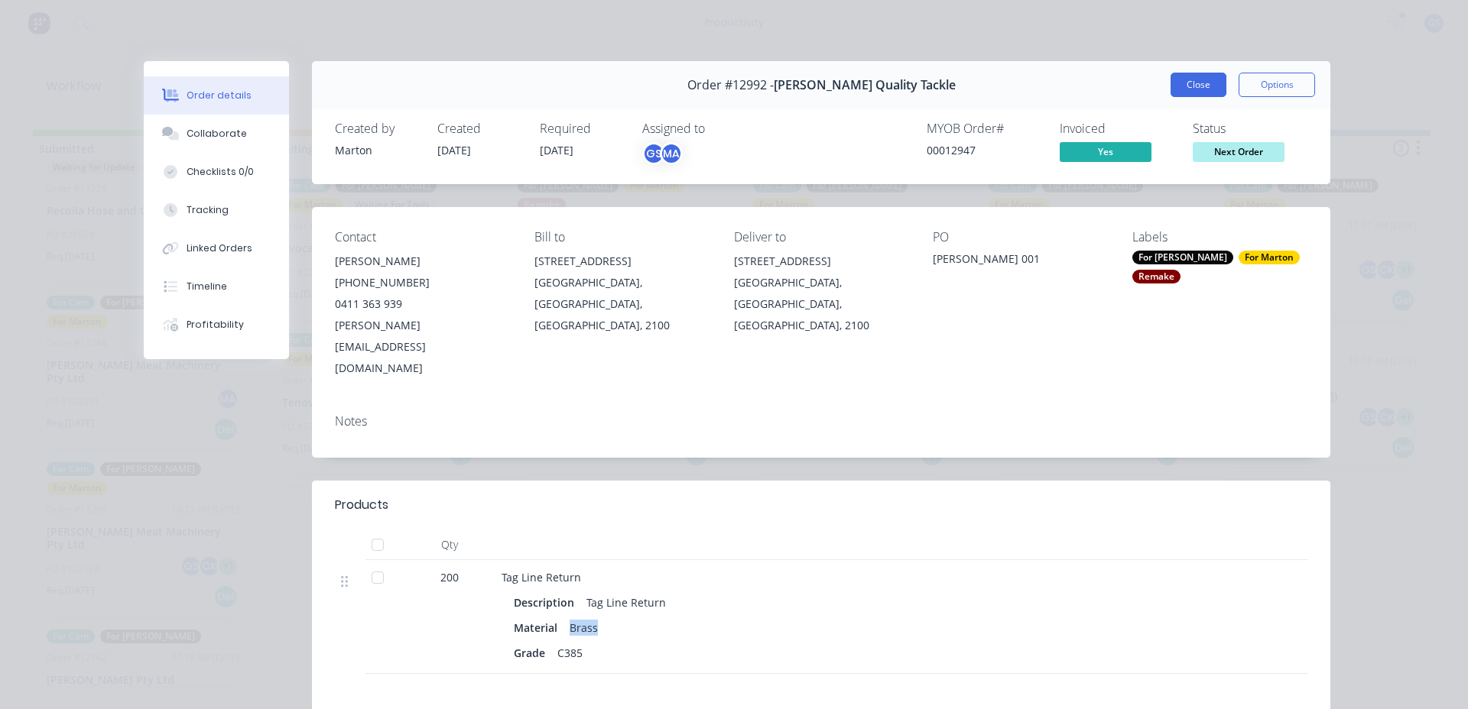
click at [1203, 86] on button "Close" at bounding box center [1198, 85] width 56 height 24
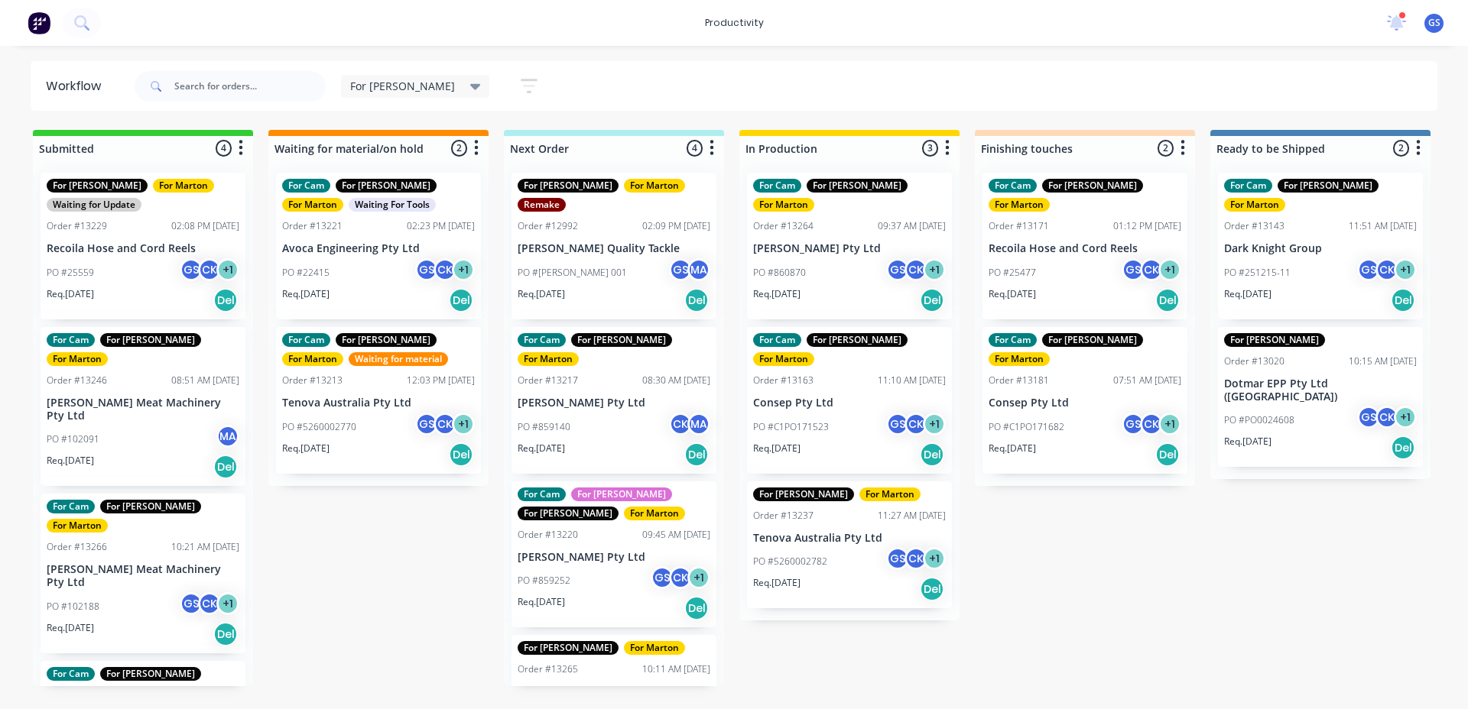
click at [558, 85] on div "For Gary Save new view None edit For Gary (Default) edit For Cam edit Marton ed…" at bounding box center [784, 86] width 1307 height 46
click at [657, 89] on div "For Gary Save new view None edit For Gary (Default) edit For Cam edit Marton ed…" at bounding box center [784, 86] width 1307 height 46
click at [687, 92] on div "For Gary Save new view None edit For Gary (Default) edit For Cam edit Marton ed…" at bounding box center [784, 86] width 1307 height 46
click at [821, 397] on p "Consep Pty Ltd" at bounding box center [849, 403] width 193 height 13
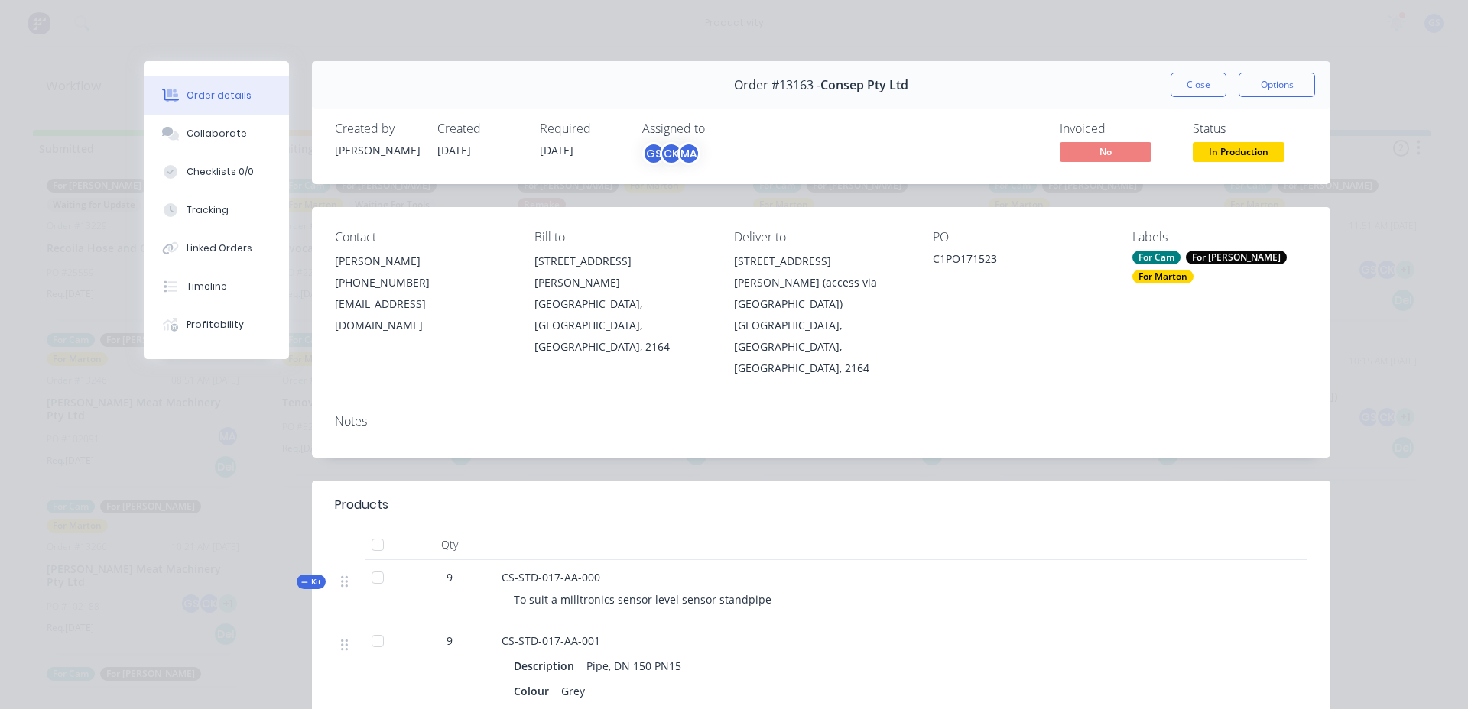
click at [1205, 91] on button "Close" at bounding box center [1198, 85] width 56 height 24
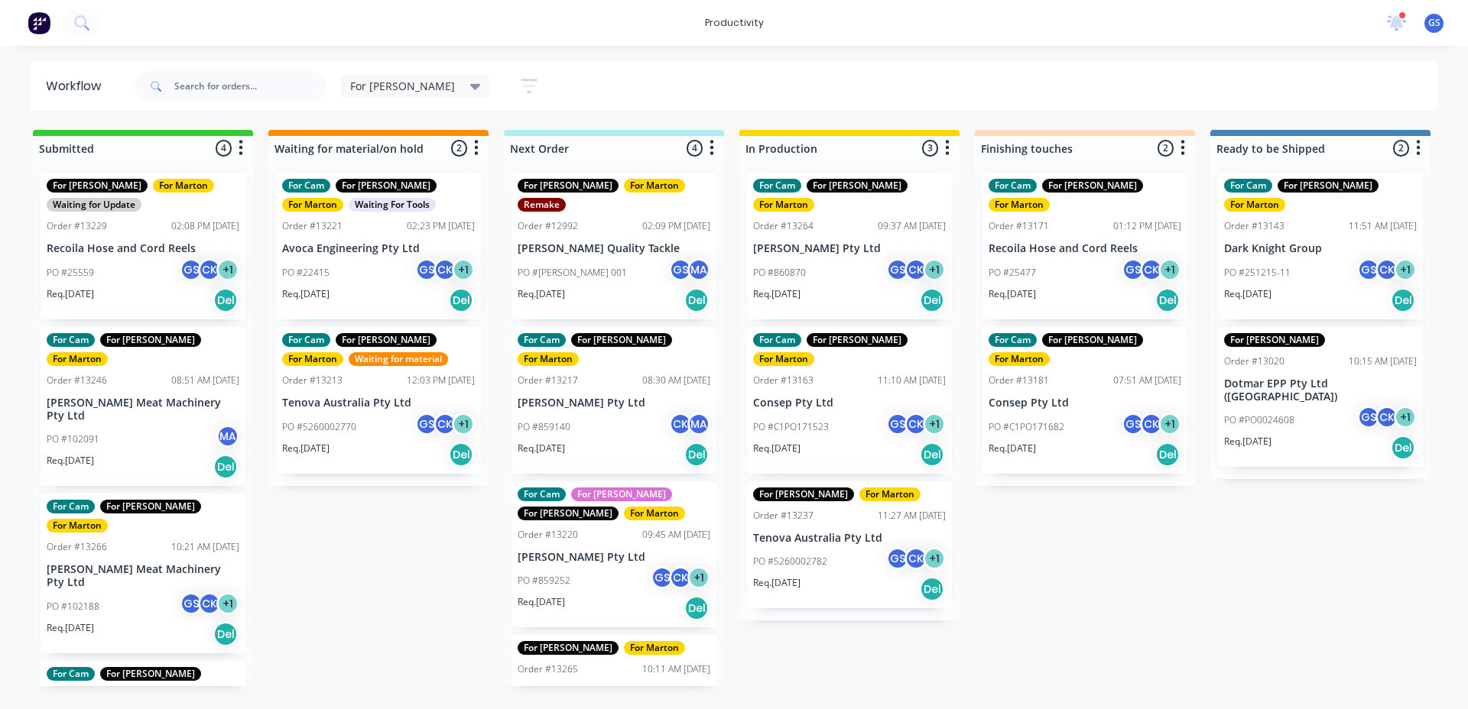
click at [809, 258] on div "PO #860870 GS CK + 1" at bounding box center [849, 272] width 193 height 29
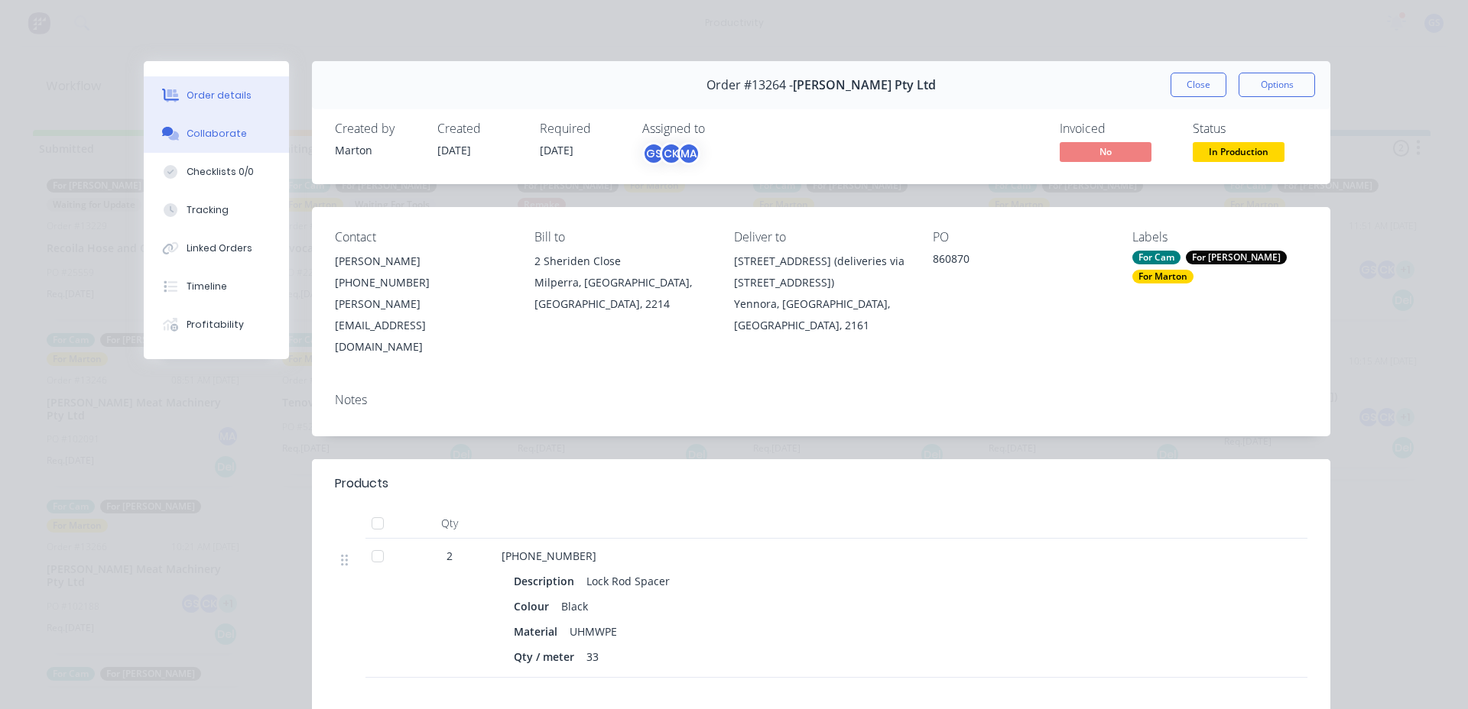
click at [209, 144] on button "Collaborate" at bounding box center [216, 134] width 145 height 38
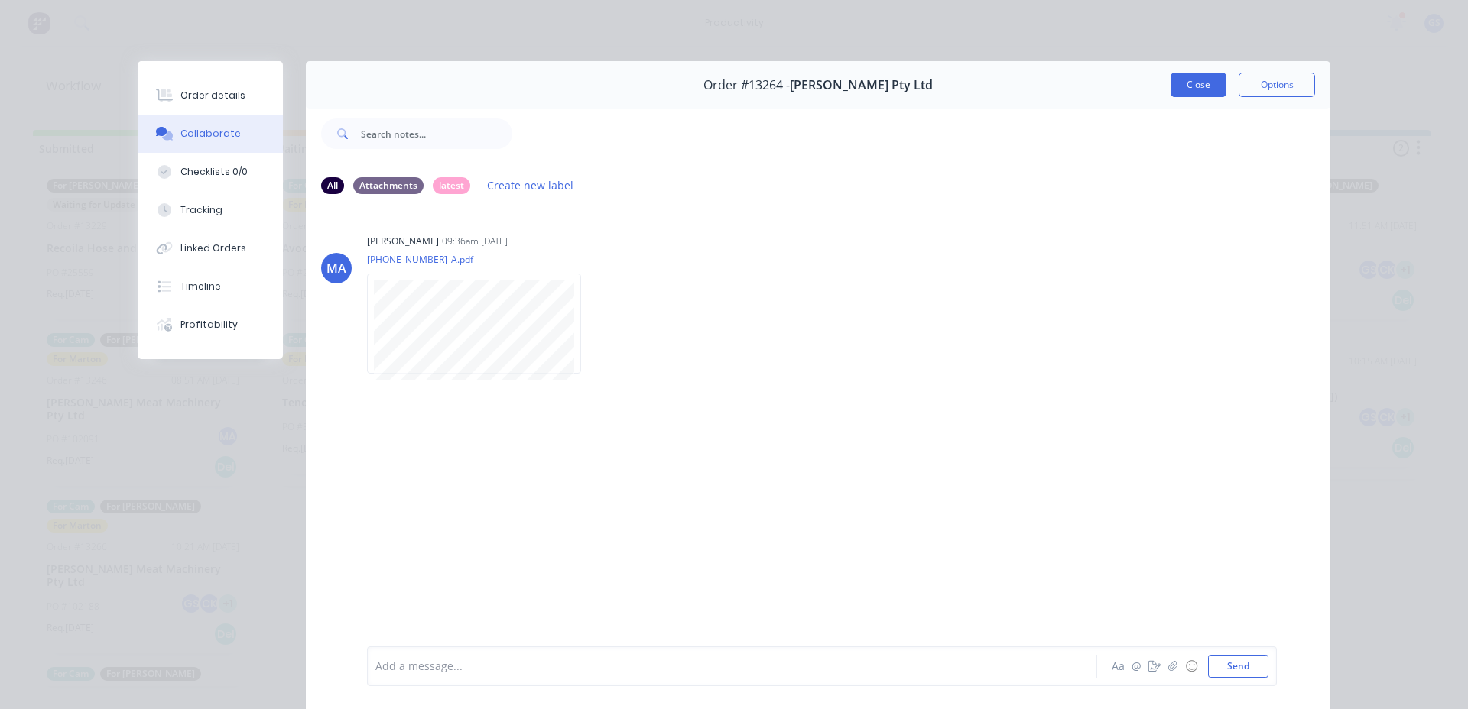
click at [1185, 77] on button "Close" at bounding box center [1198, 85] width 56 height 24
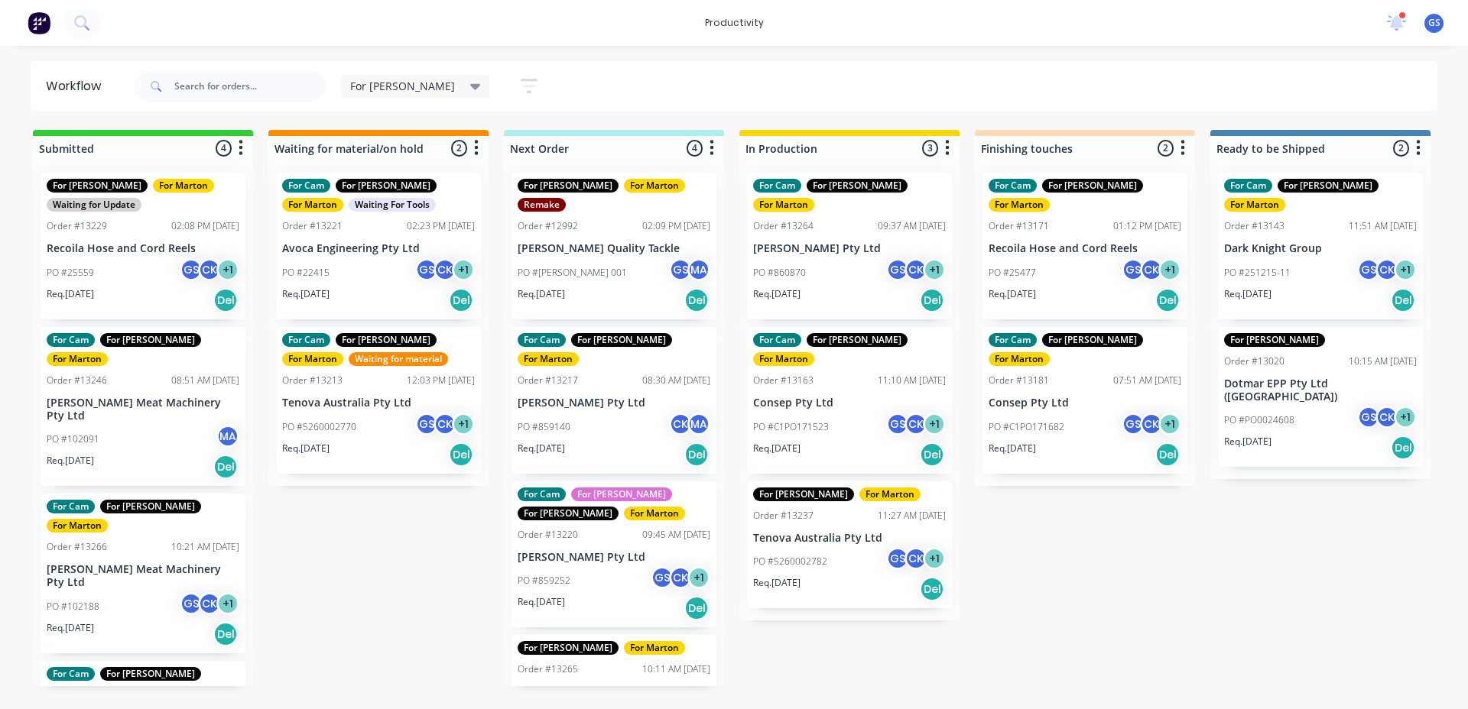
click at [824, 258] on div "PO #860870 GS CK + 1" at bounding box center [849, 272] width 193 height 29
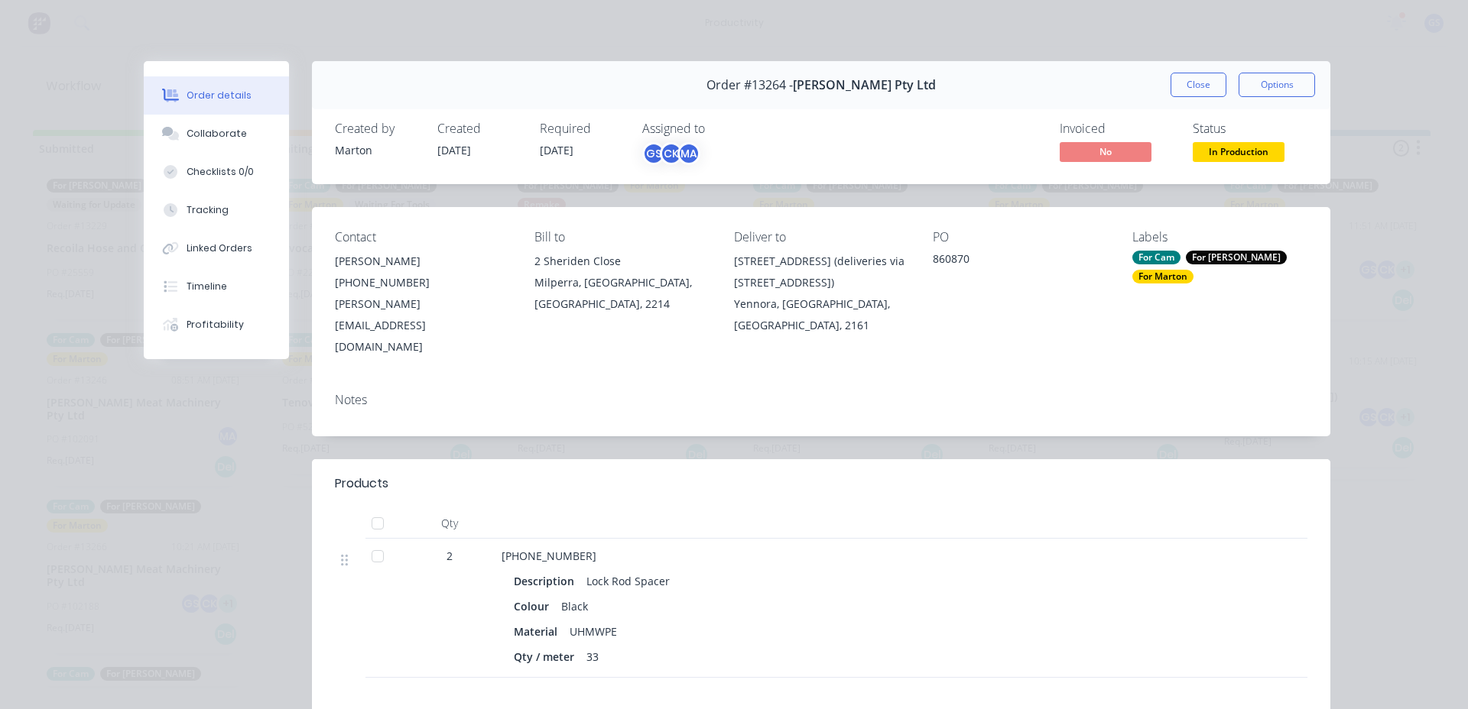
click at [1179, 70] on div "Order #13264 - G.H. Varley Pty Ltd Close Options" at bounding box center [821, 85] width 1018 height 48
click at [1186, 93] on button "Close" at bounding box center [1198, 85] width 56 height 24
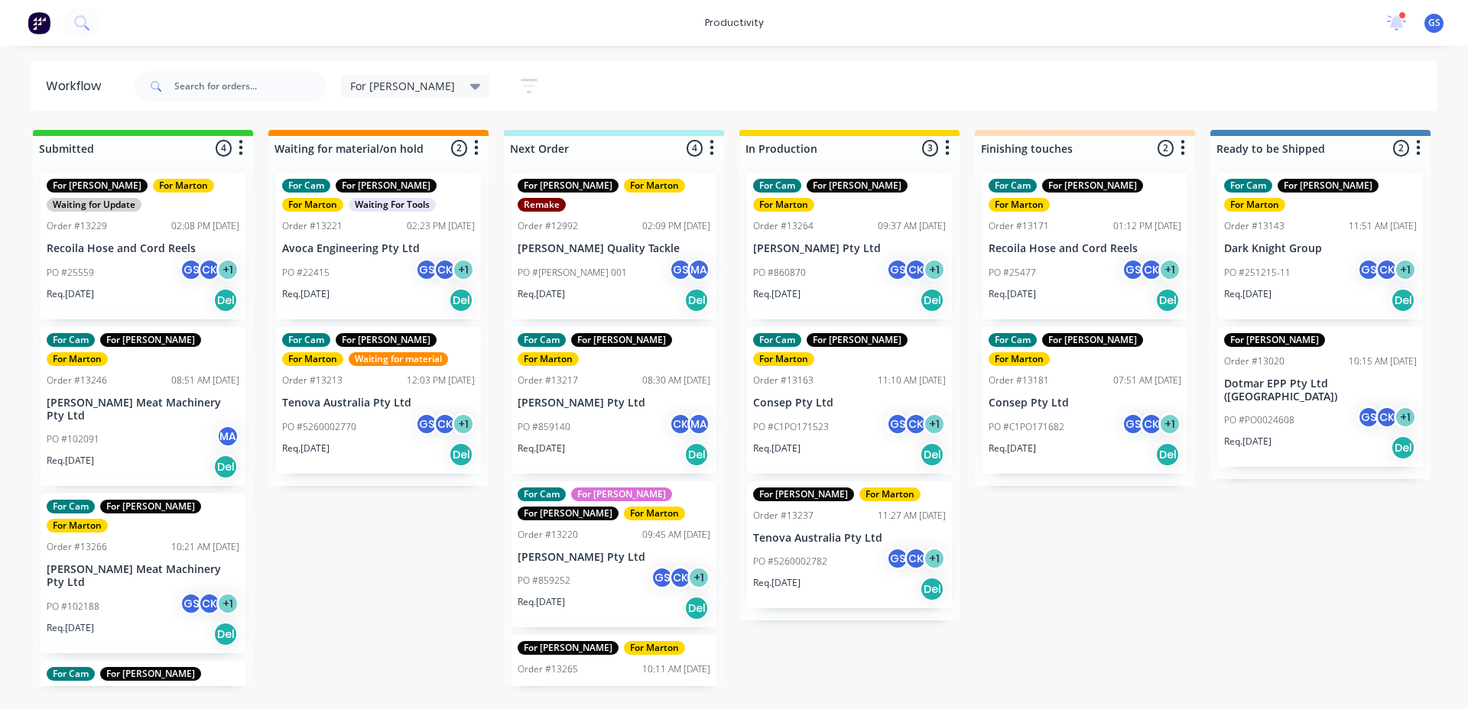
click at [1064, 502] on div "Submitted 4 Sort By Created date Required date Order number Customer name Most …" at bounding box center [1042, 408] width 2106 height 557
